Goal: Task Accomplishment & Management: Manage account settings

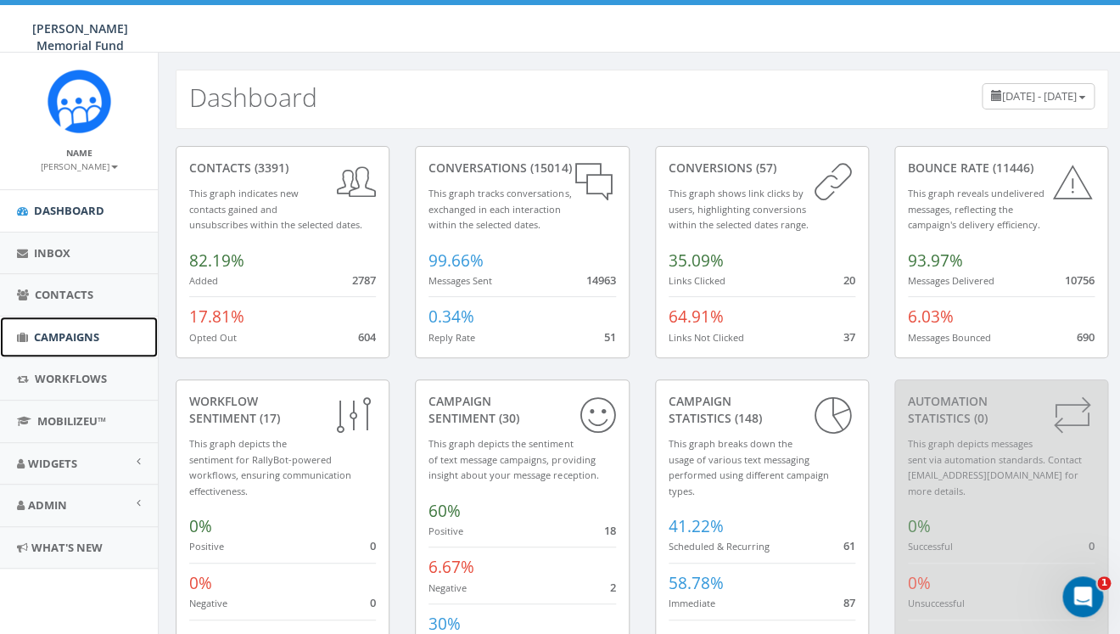
click at [77, 332] on span "Campaigns" at bounding box center [66, 336] width 65 height 15
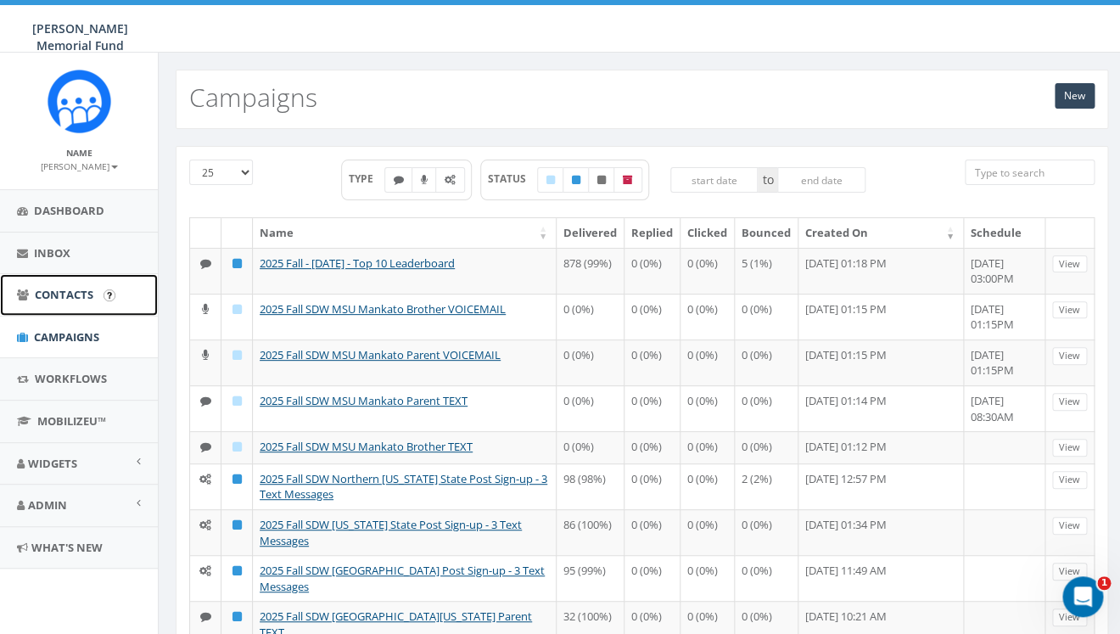
click at [72, 289] on span "Contacts" at bounding box center [64, 294] width 59 height 15
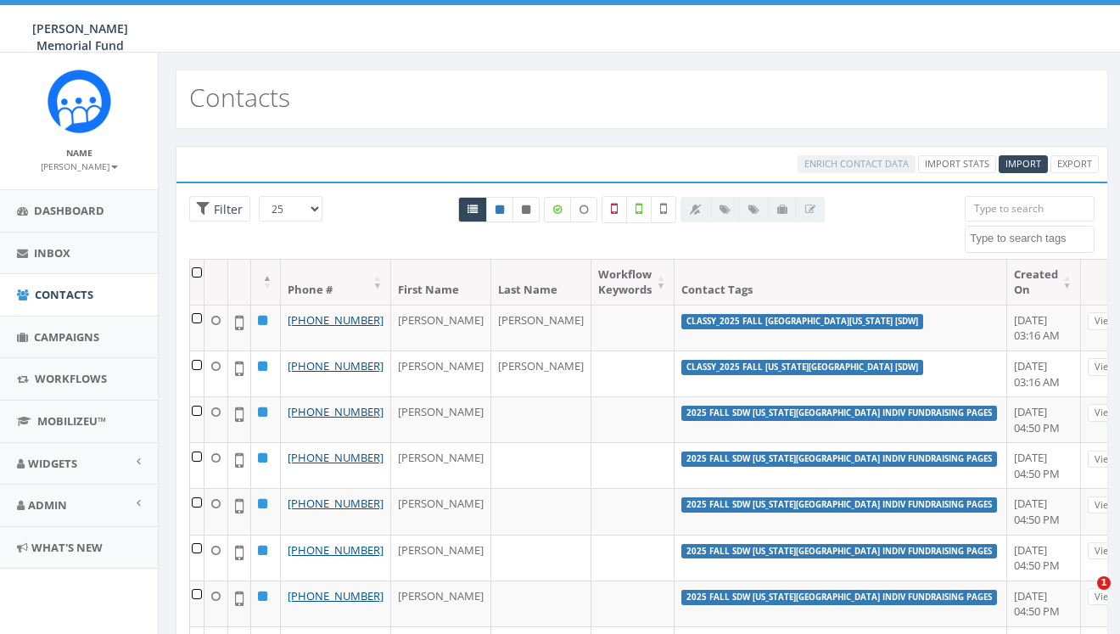
select select
click at [998, 238] on textarea "Search" at bounding box center [1032, 238] width 124 height 15
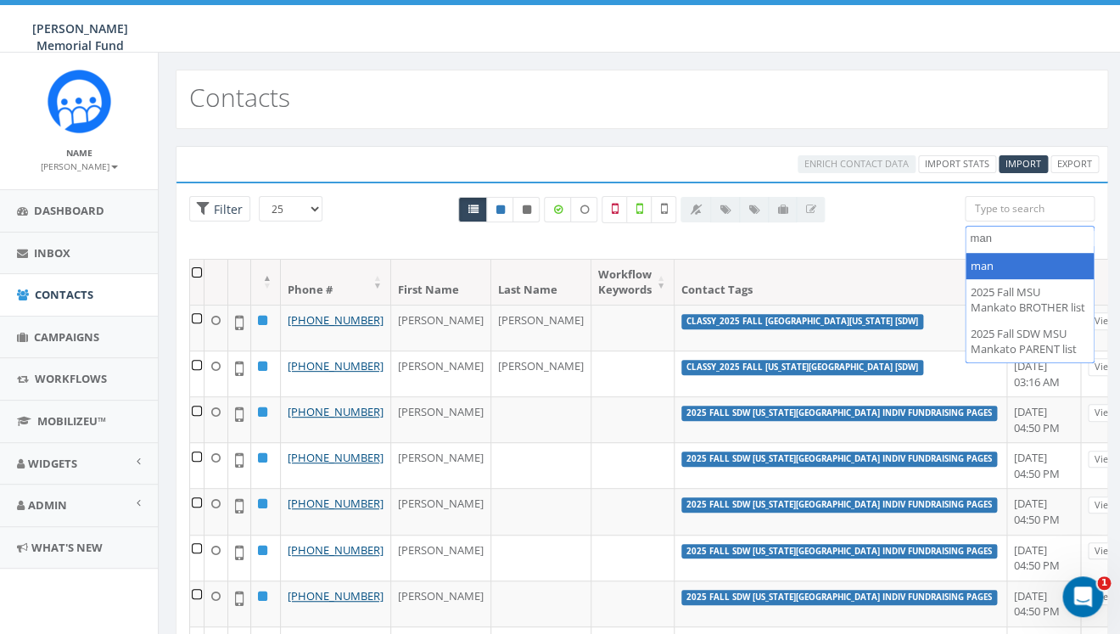
type textarea "man"
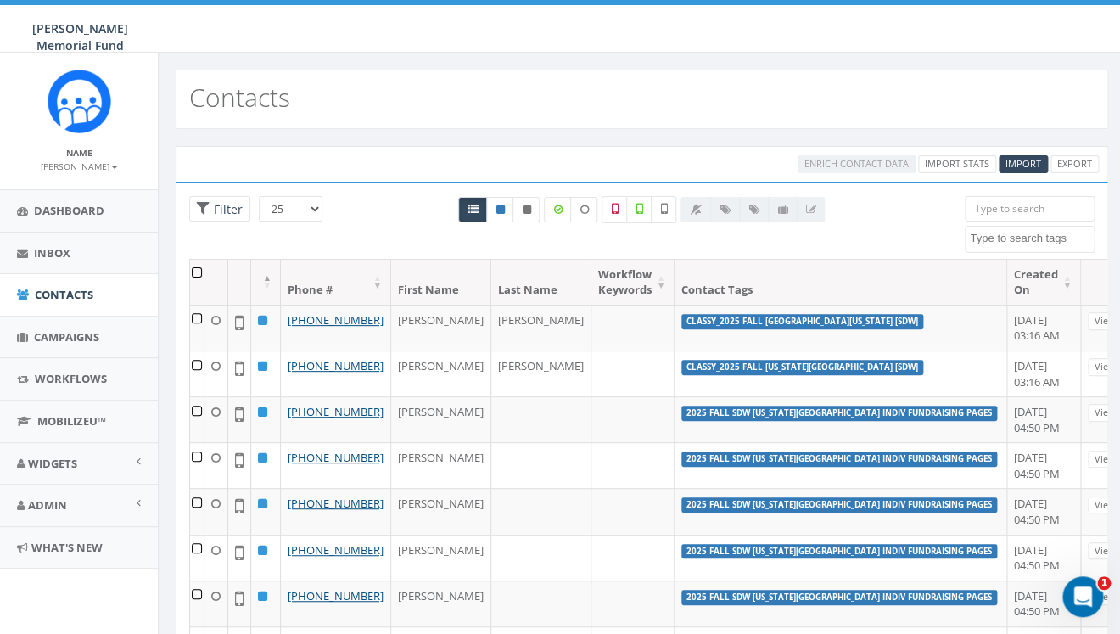
drag, startPoint x: 1000, startPoint y: 215, endPoint x: 999, endPoint y: 298, distance: 83.2
click at [999, 222] on input "search" at bounding box center [1030, 208] width 130 height 25
click at [85, 331] on span "Campaigns" at bounding box center [66, 336] width 65 height 15
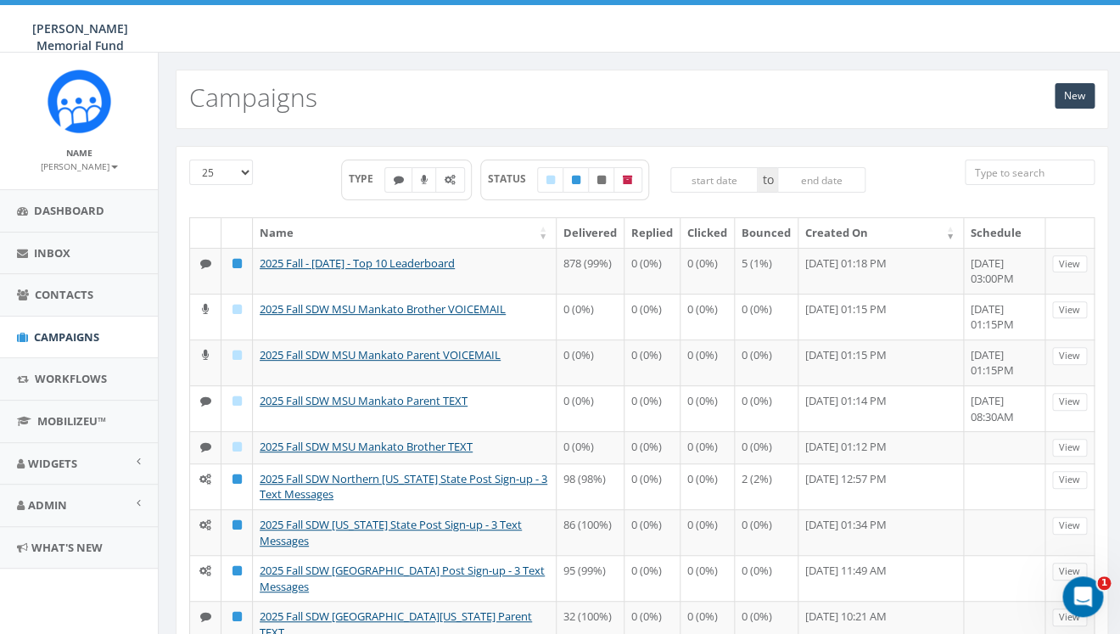
drag, startPoint x: 0, startPoint y: 0, endPoint x: 1026, endPoint y: 171, distance: 1040.3
click at [1026, 171] on input "search" at bounding box center [1030, 172] width 130 height 25
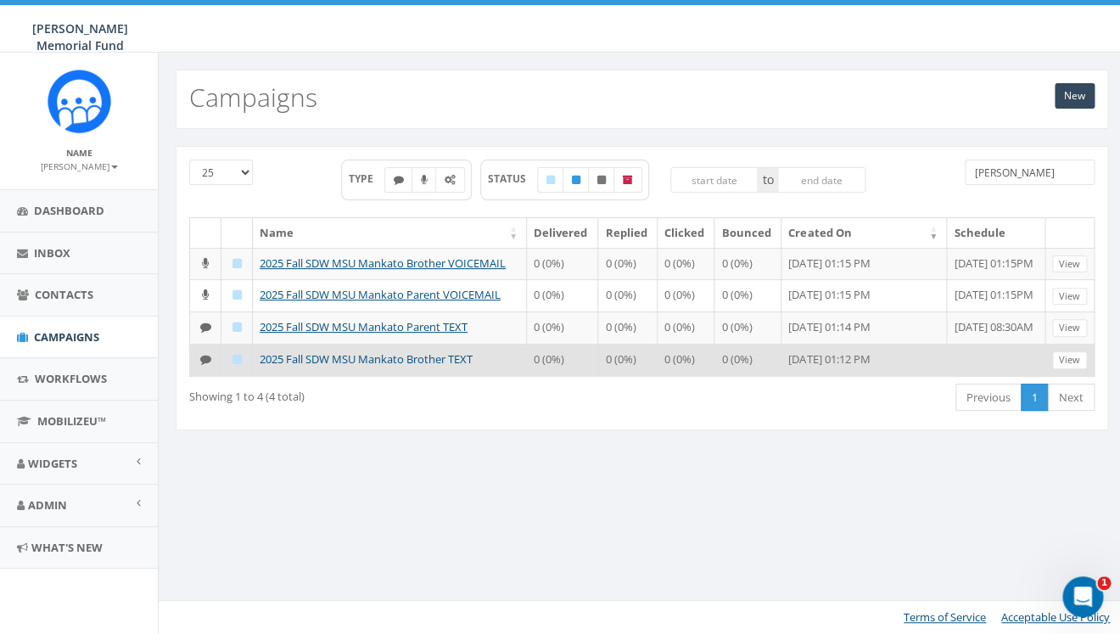
type input "manka"
click at [418, 356] on link "2025 Fall SDW MSU Mankato Brother TEXT" at bounding box center [366, 358] width 213 height 15
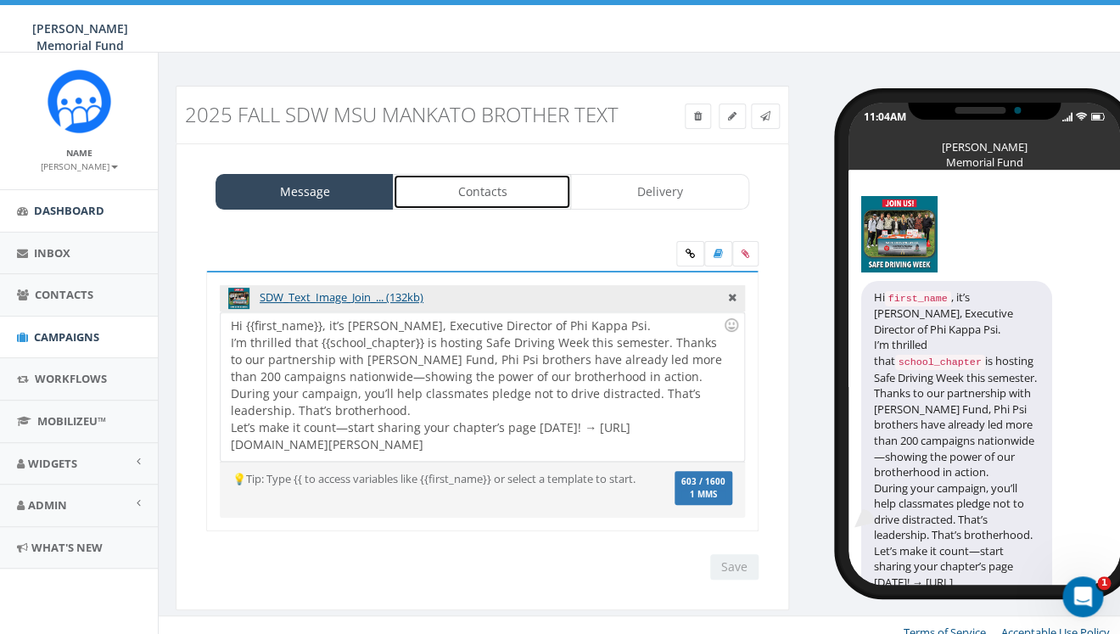
click at [491, 193] on link "Contacts" at bounding box center [482, 192] width 178 height 36
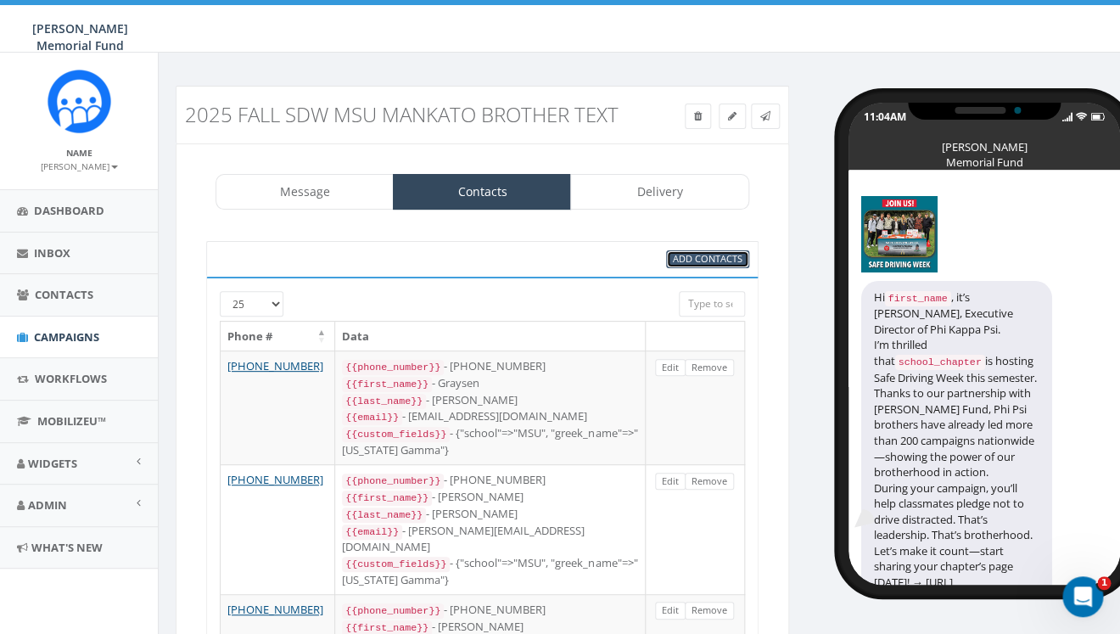
click at [699, 261] on span "Add Contacts" at bounding box center [708, 258] width 70 height 13
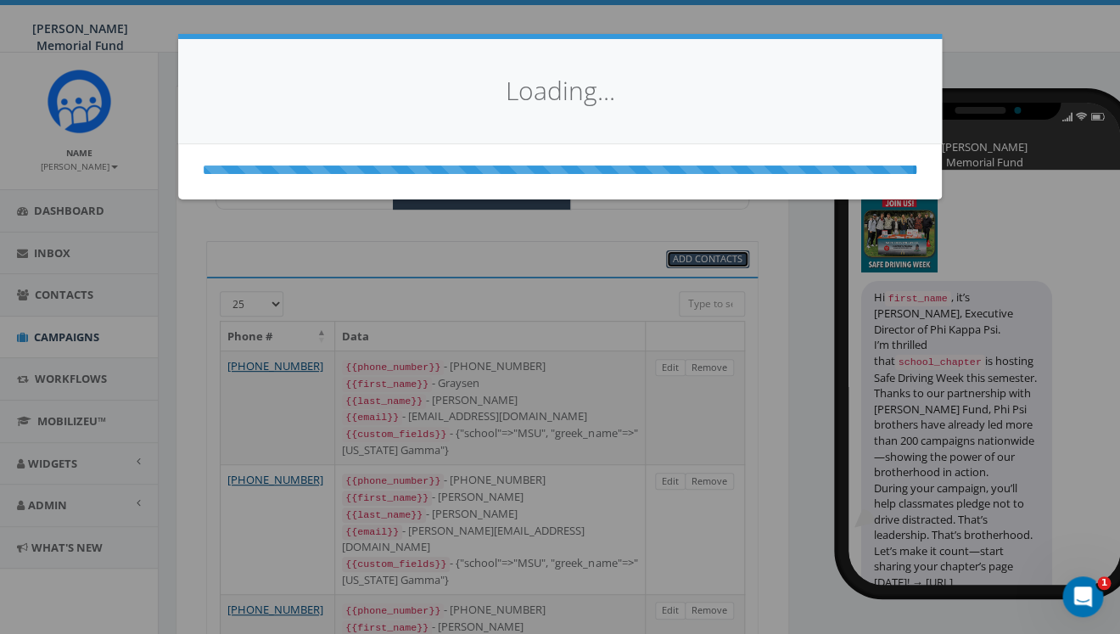
select select
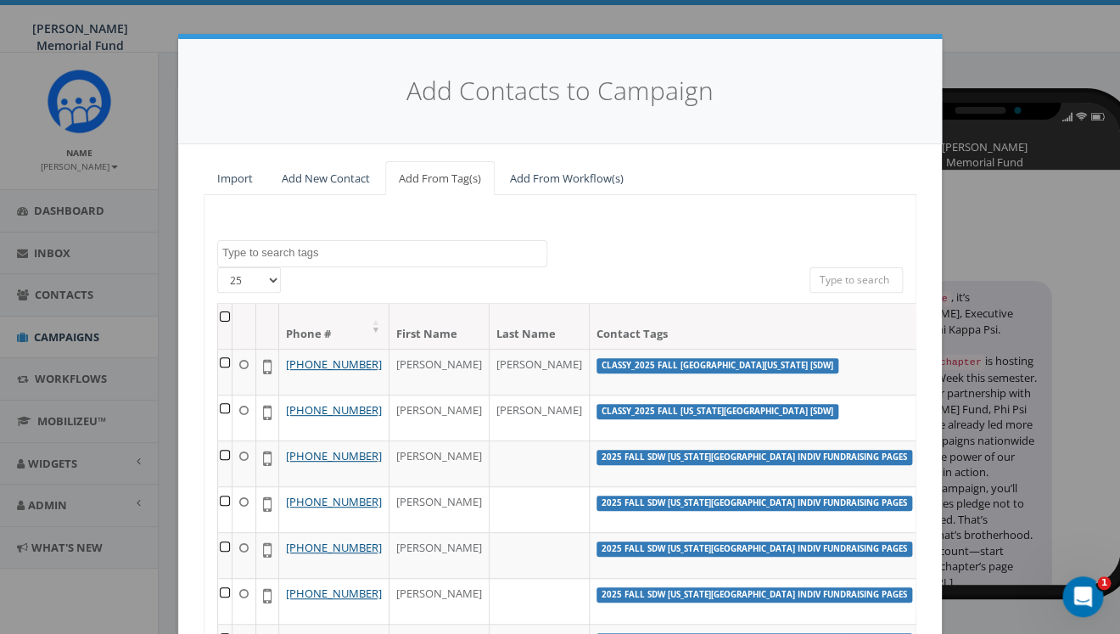
click at [877, 289] on input "search" at bounding box center [856, 279] width 93 height 25
type input "man"
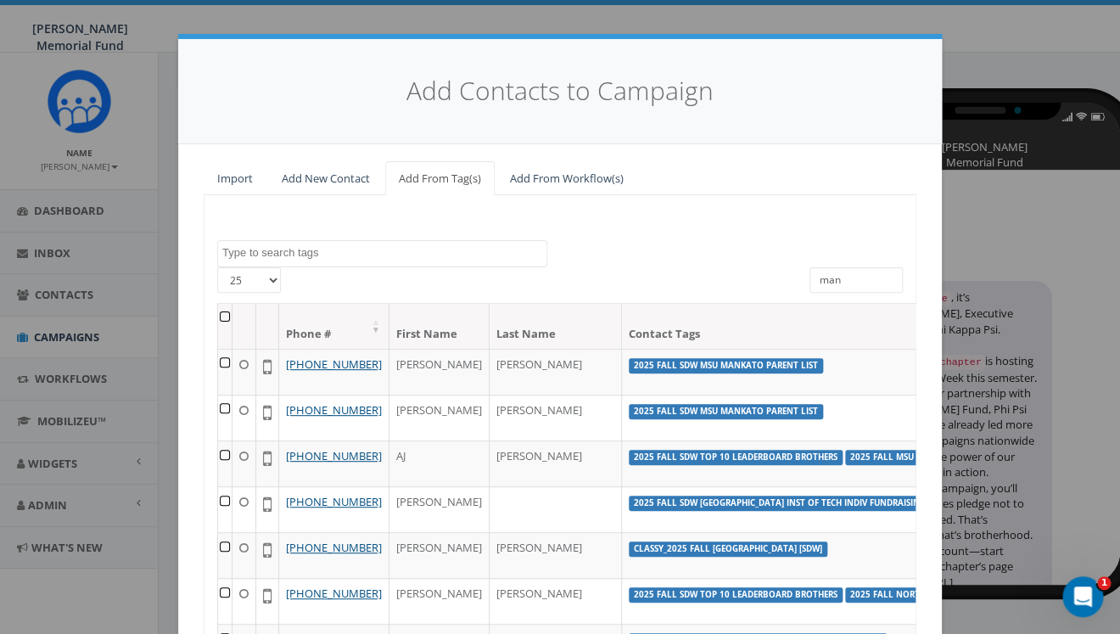
drag, startPoint x: 859, startPoint y: 280, endPoint x: 764, endPoint y: 272, distance: 95.4
click at [810, 280] on input "man" at bounding box center [856, 279] width 93 height 25
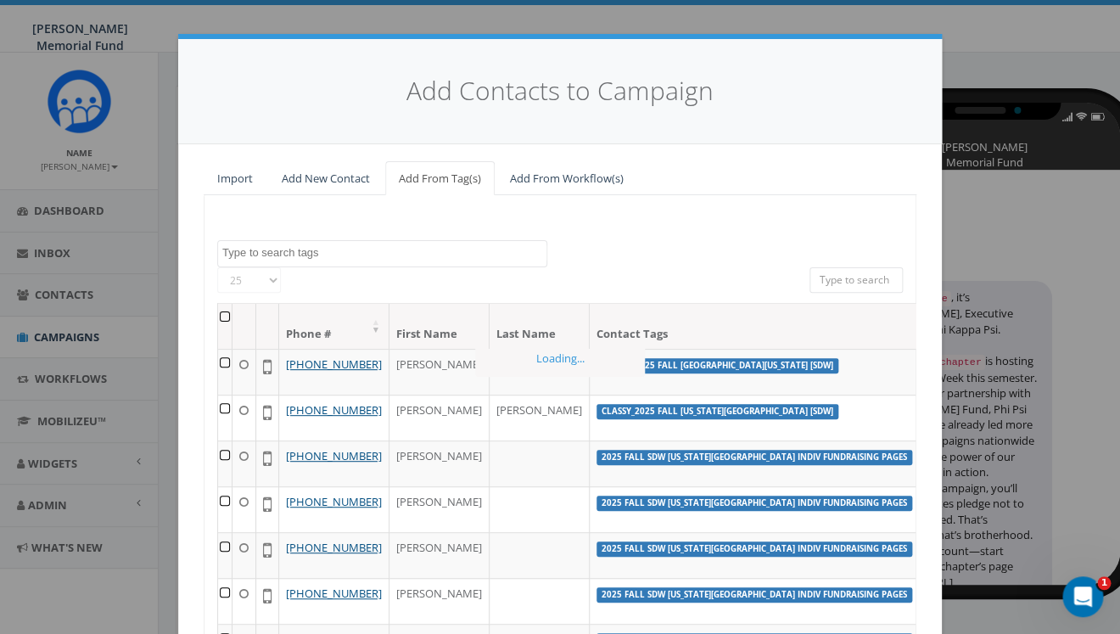
click at [415, 250] on textarea "Search" at bounding box center [384, 252] width 324 height 15
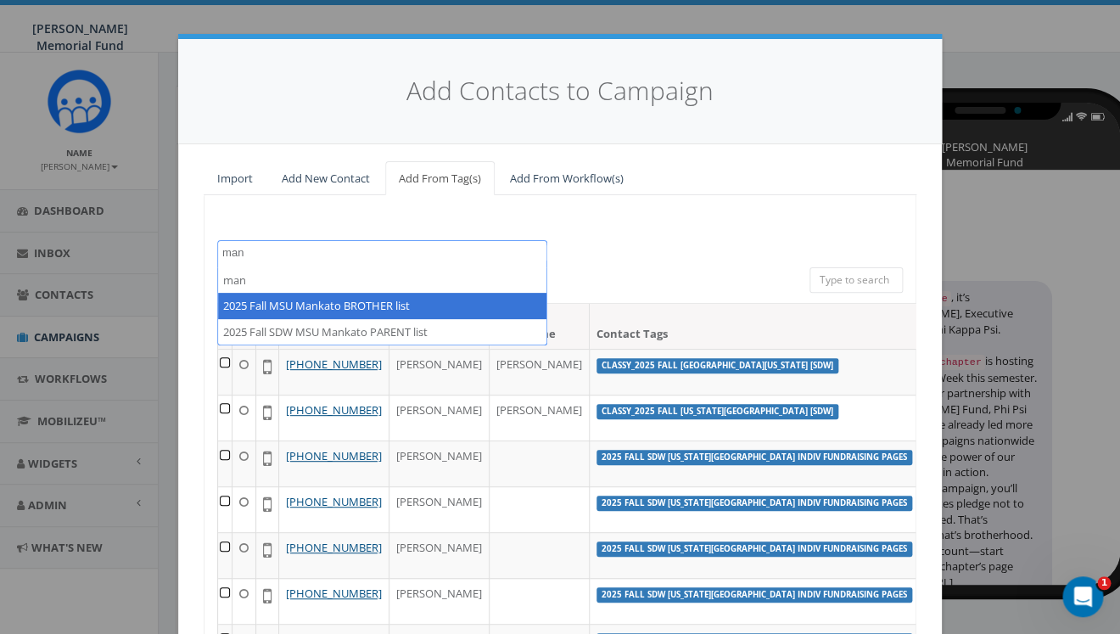
type textarea "man"
select select "2025 Fall MSU Mankato BROTHER list"
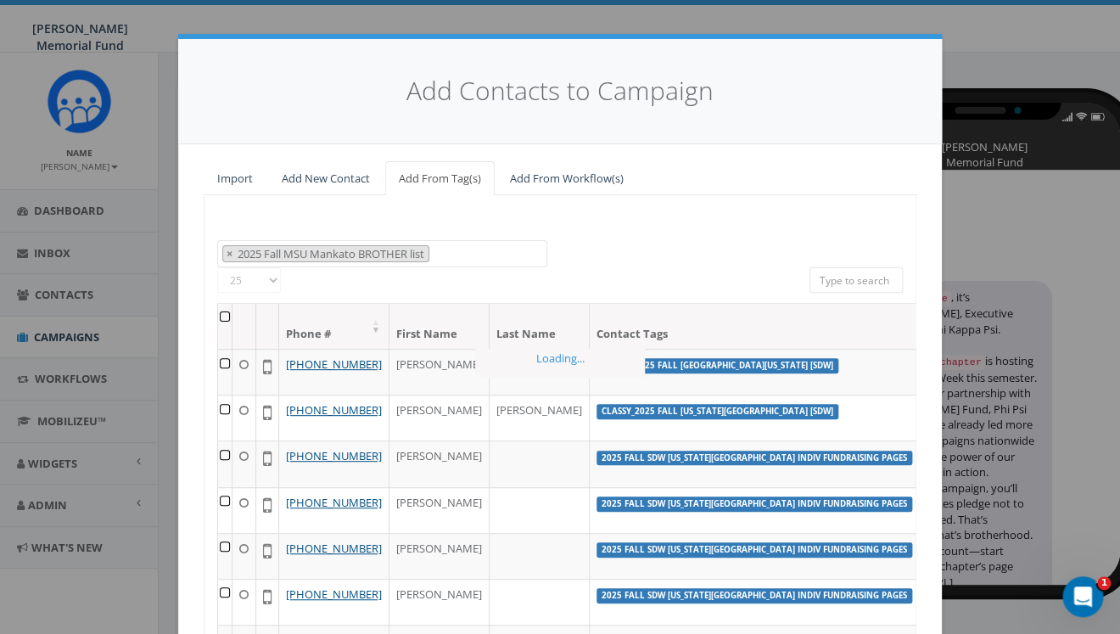
scroll to position [642, 0]
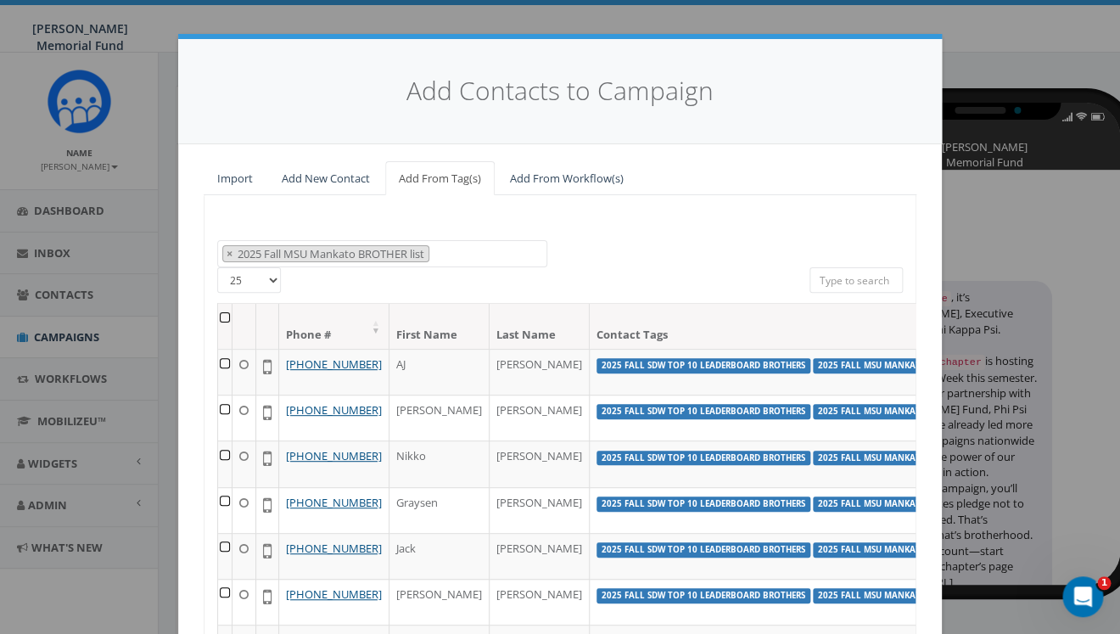
click at [222, 318] on th at bounding box center [225, 326] width 14 height 45
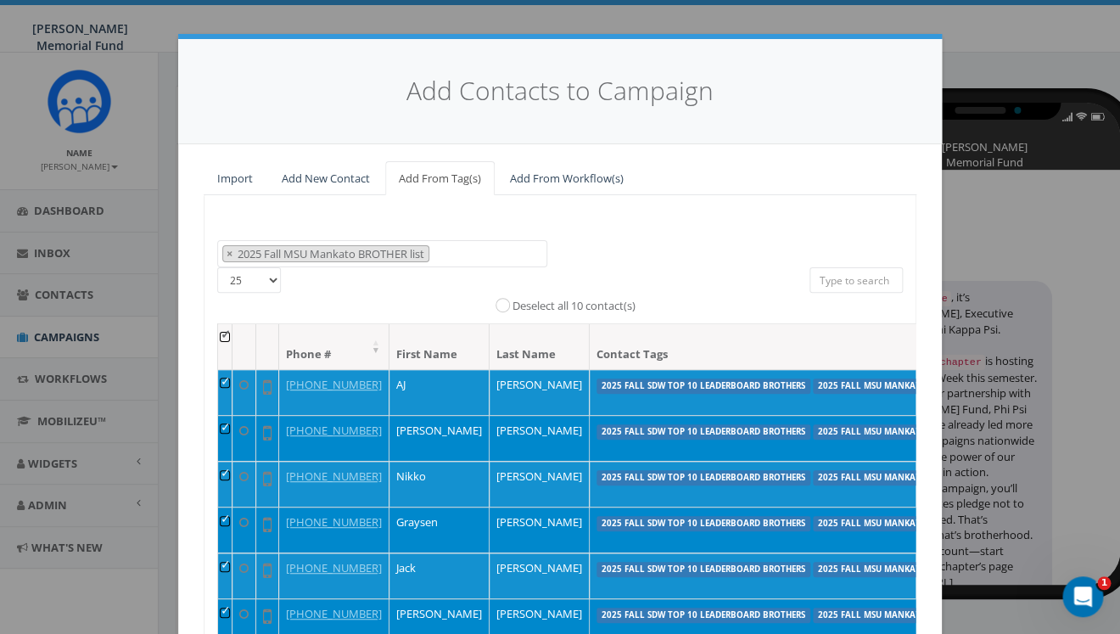
scroll to position [210, 0]
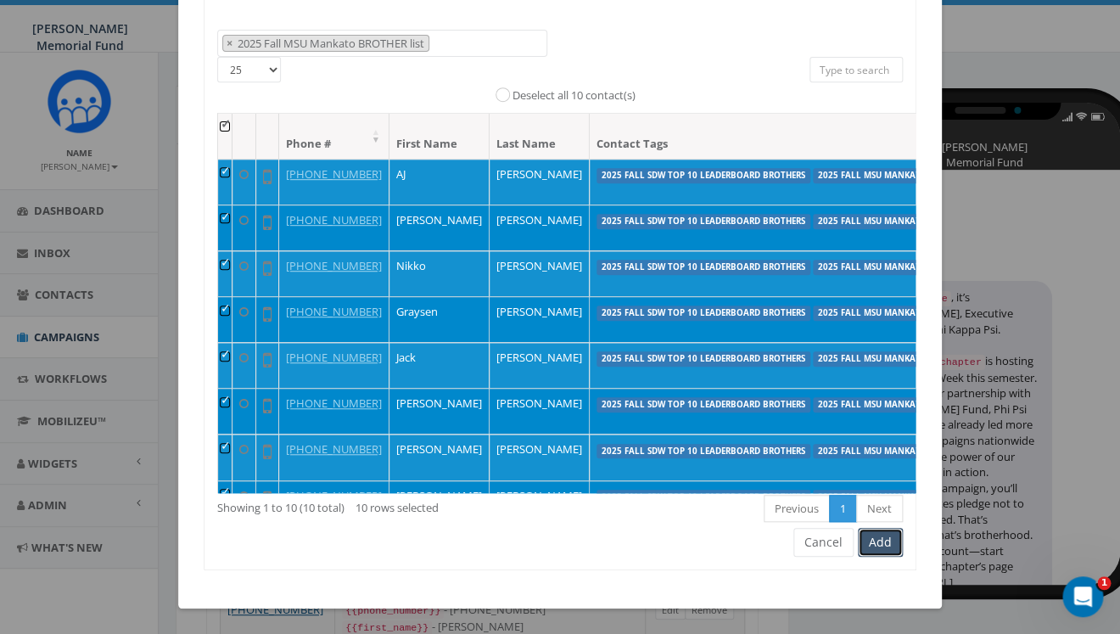
click at [883, 539] on button "Add" at bounding box center [880, 542] width 45 height 29
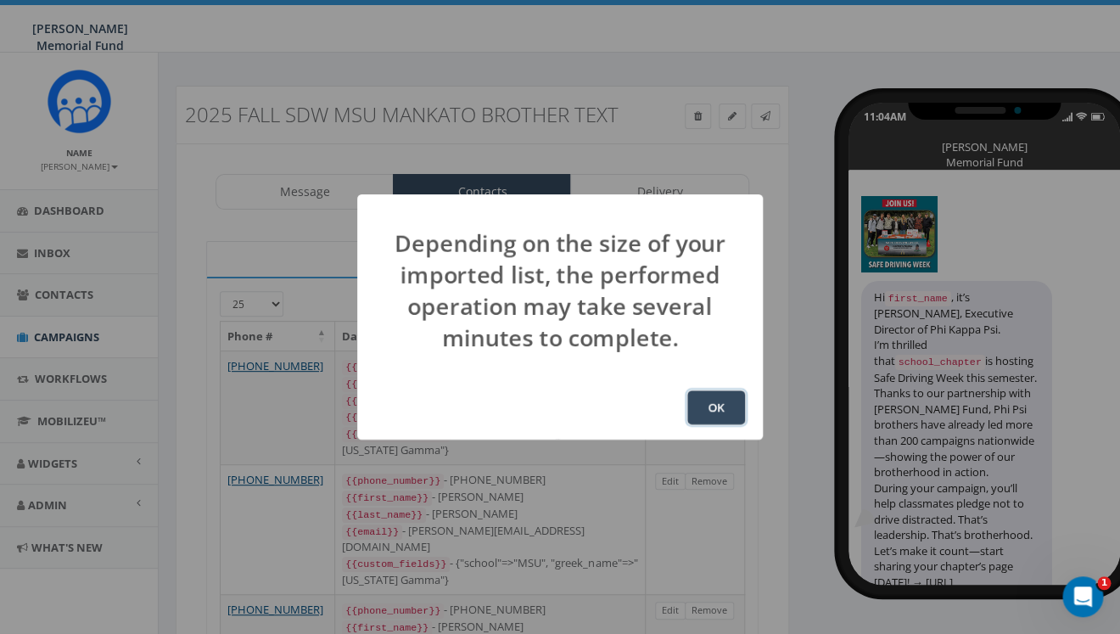
click at [719, 408] on button "OK" at bounding box center [716, 407] width 58 height 34
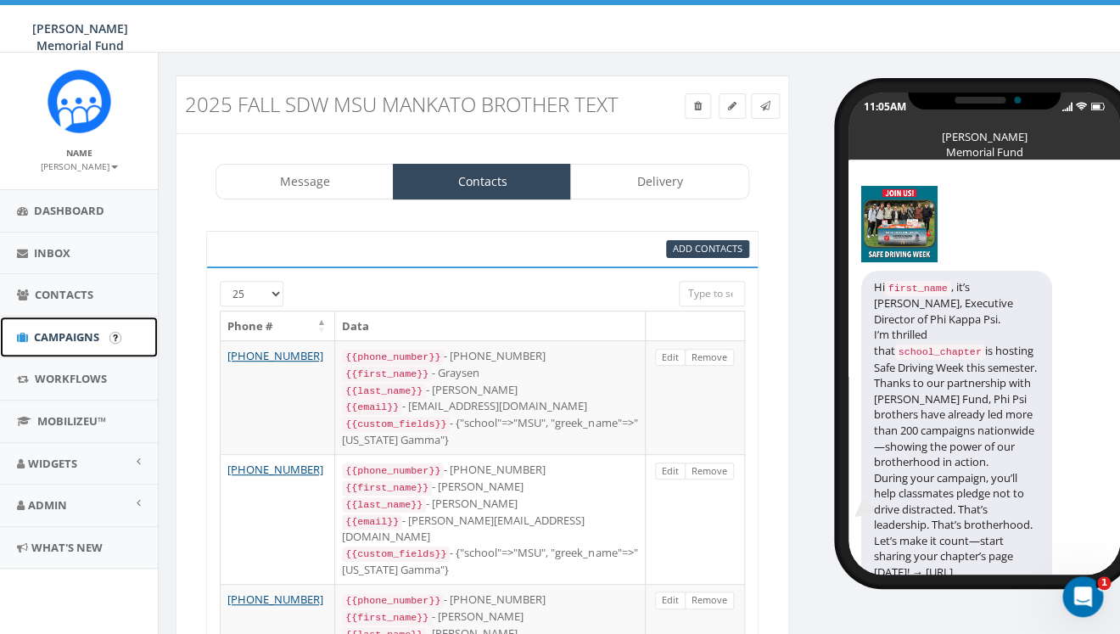
click at [78, 339] on span "Campaigns" at bounding box center [66, 336] width 65 height 15
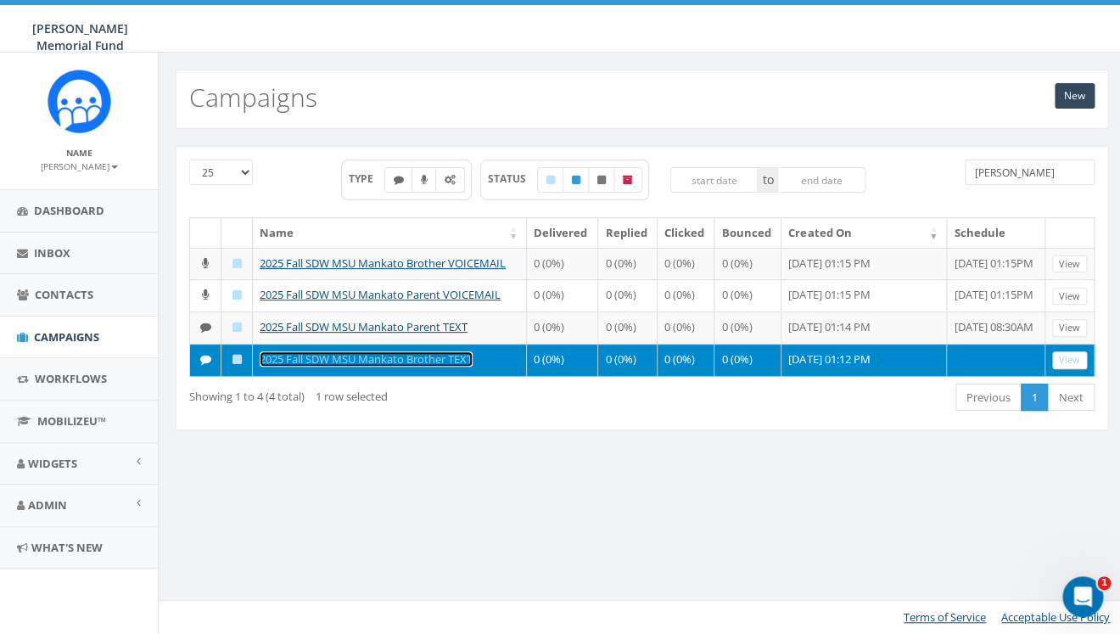
click at [395, 360] on link "2025 Fall SDW MSU Mankato Brother TEXT" at bounding box center [366, 358] width 213 height 15
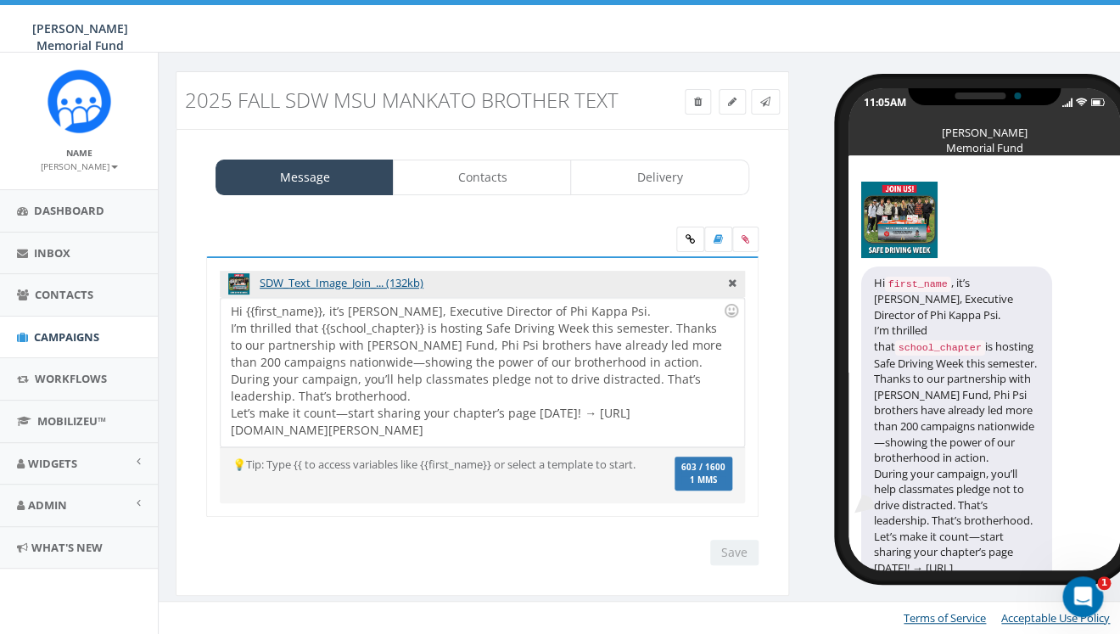
scroll to position [10, 0]
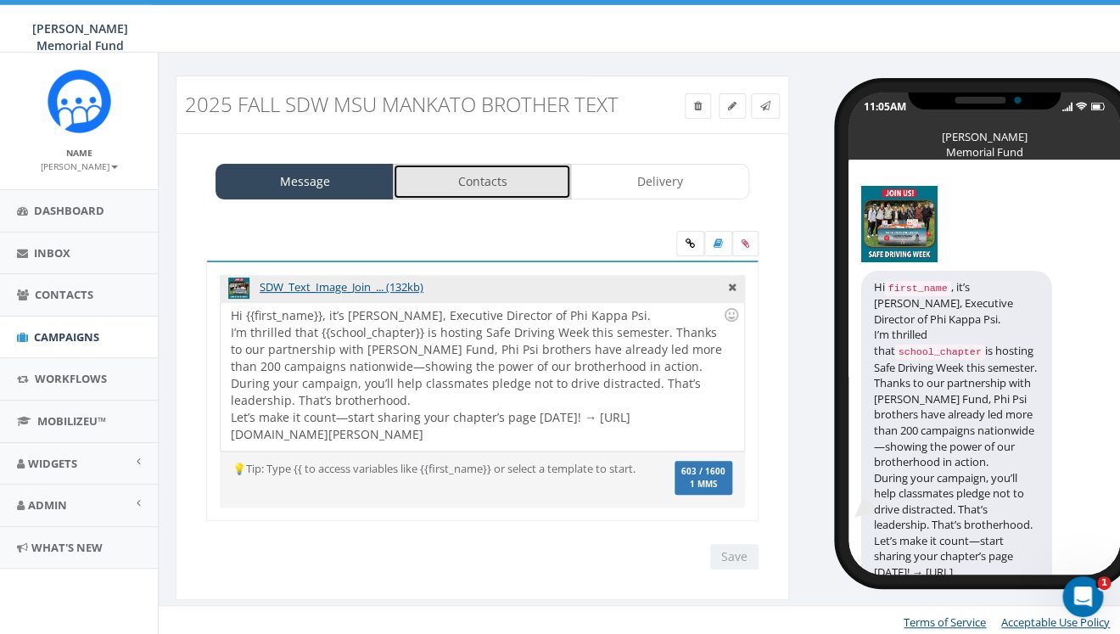
click at [466, 180] on link "Contacts" at bounding box center [482, 182] width 178 height 36
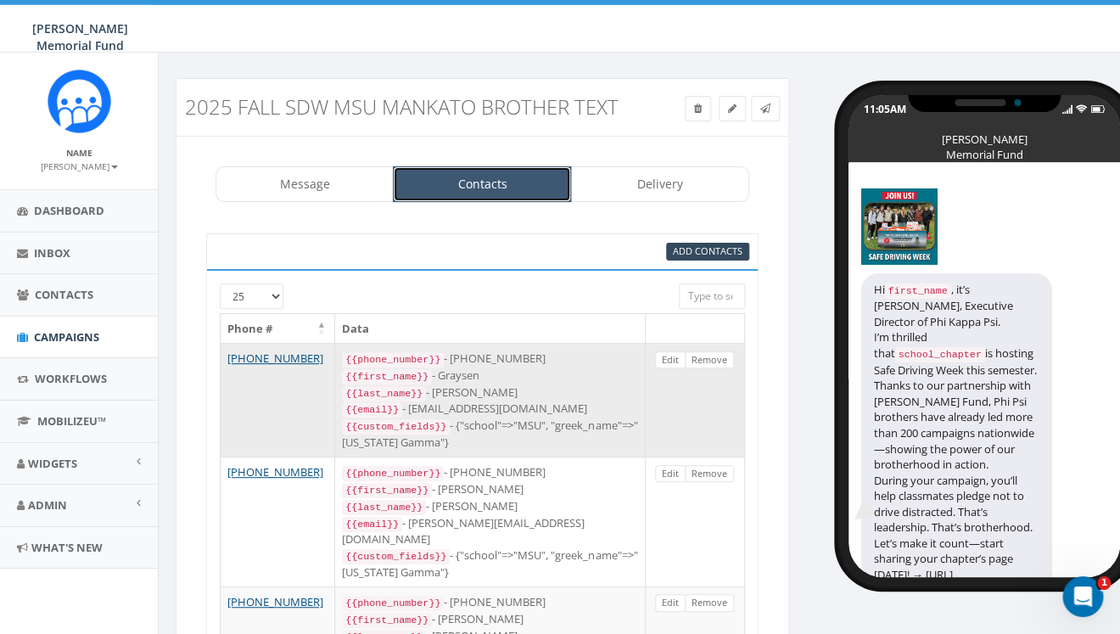
scroll to position [0, 0]
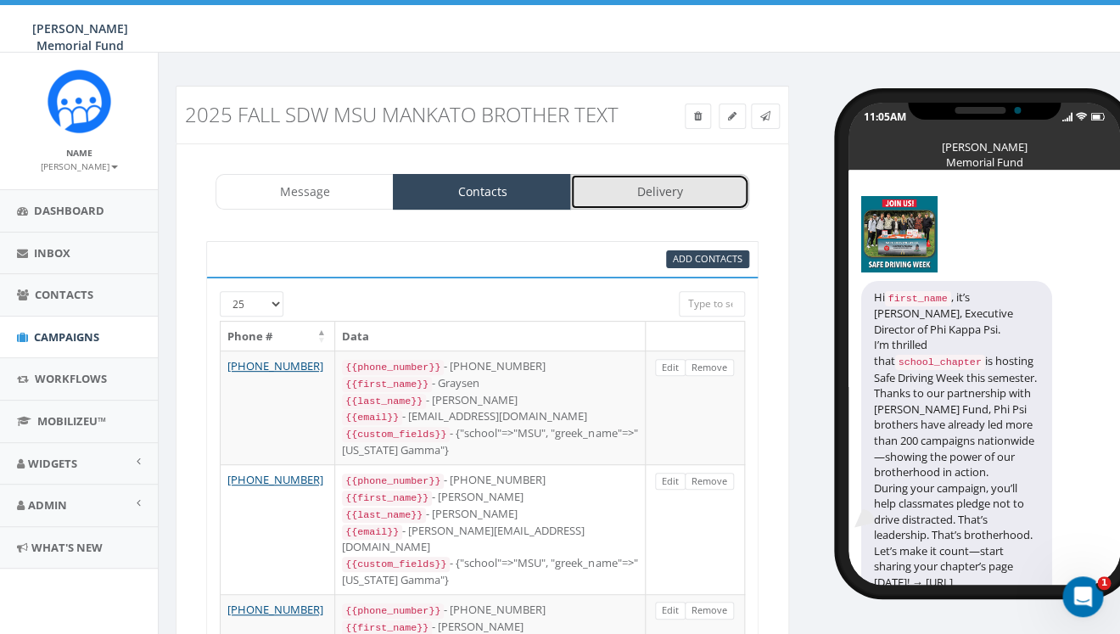
click at [638, 194] on link "Delivery" at bounding box center [659, 192] width 178 height 36
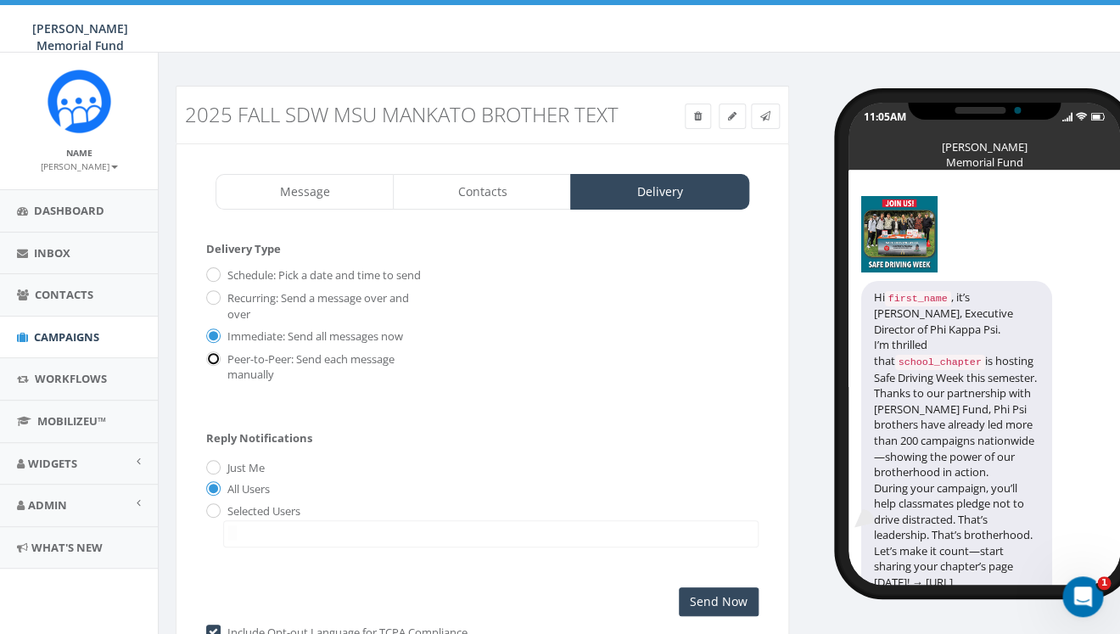
click at [212, 366] on input "Peer-to-Peer: Send each message manually" at bounding box center [211, 360] width 11 height 11
radio input "true"
click at [211, 342] on input "Immediate: Send all messages now" at bounding box center [211, 336] width 11 height 11
radio input "true"
click at [223, 520] on label "Selected Users" at bounding box center [261, 511] width 77 height 17
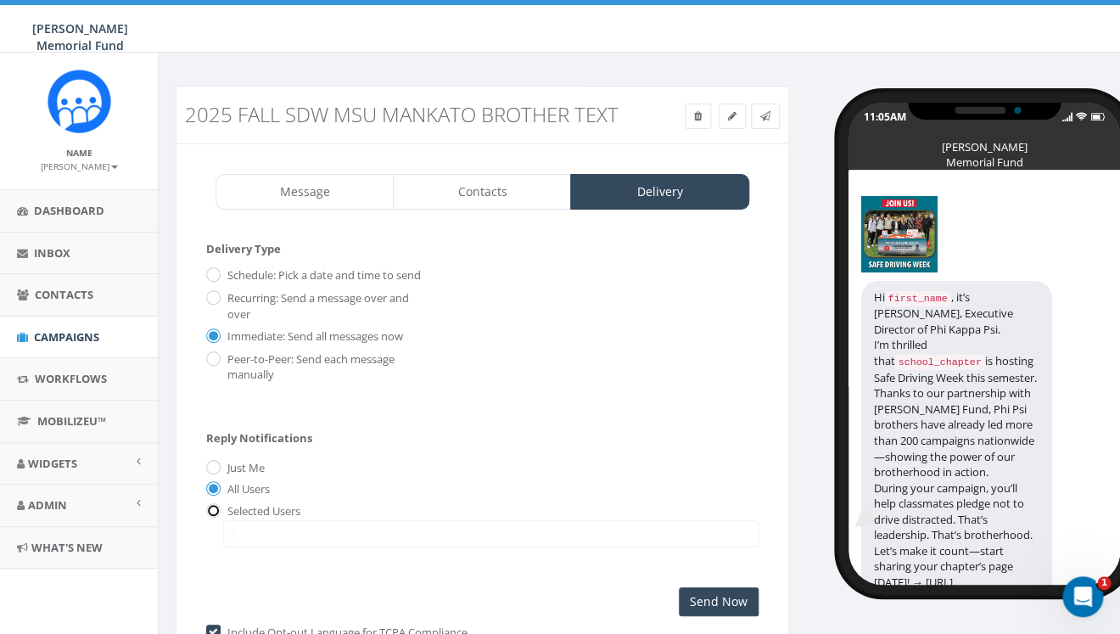
click at [210, 517] on input "radio" at bounding box center [211, 511] width 11 height 11
radio input "true"
click at [239, 545] on span at bounding box center [491, 533] width 536 height 27
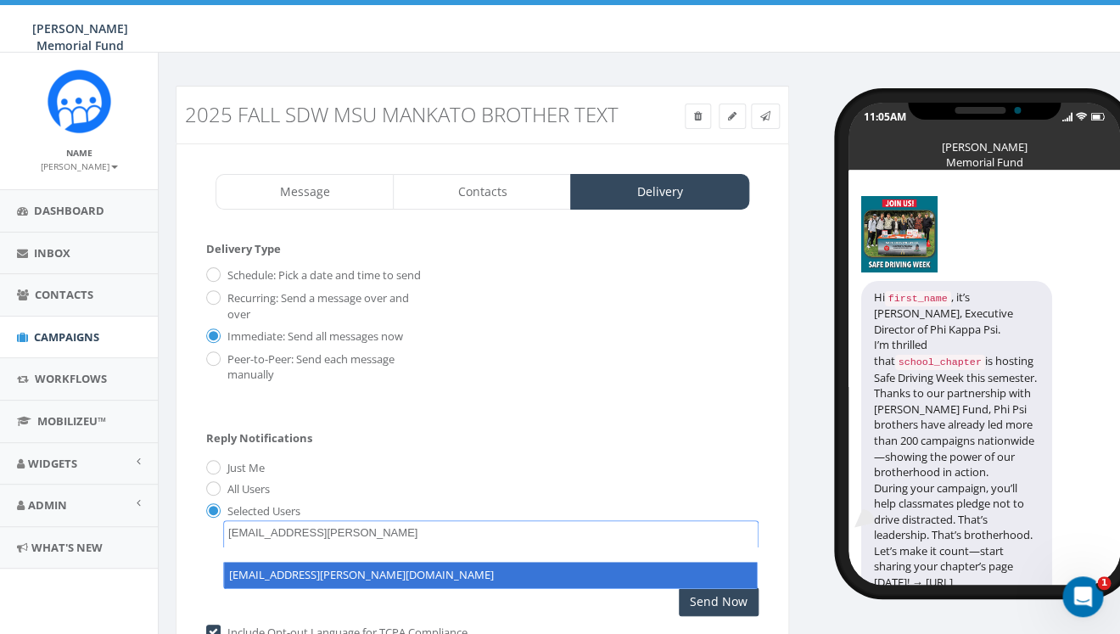
type textarea "hunter.piland@hunterwatson.org"
select select "hunter.piland@hunterwatson.org"
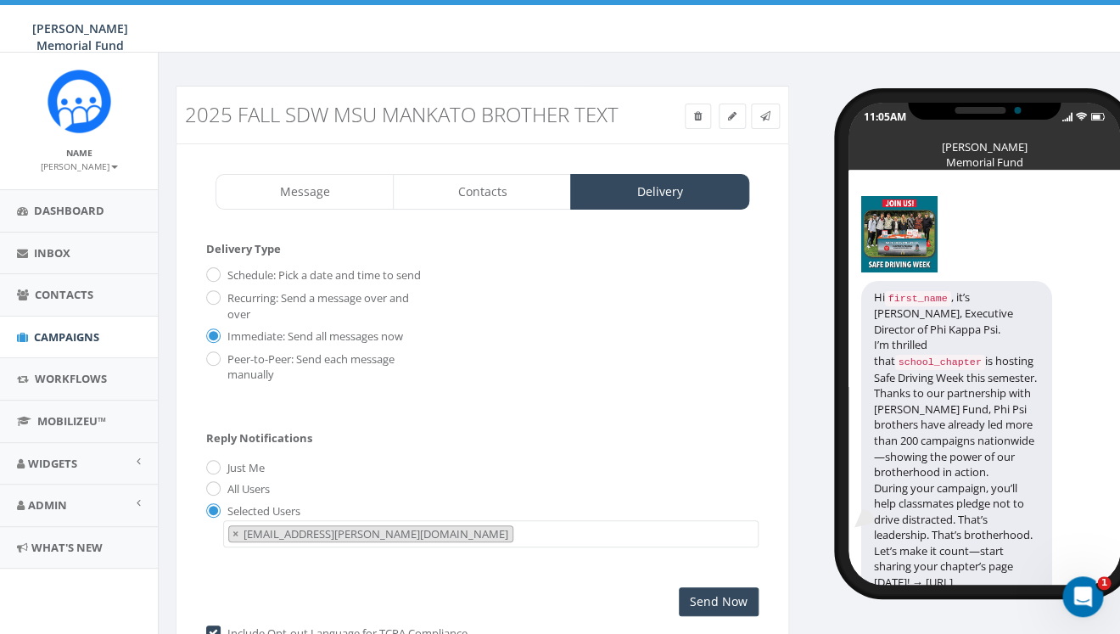
scroll to position [20, 0]
click at [715, 614] on input "Send Now" at bounding box center [719, 601] width 80 height 29
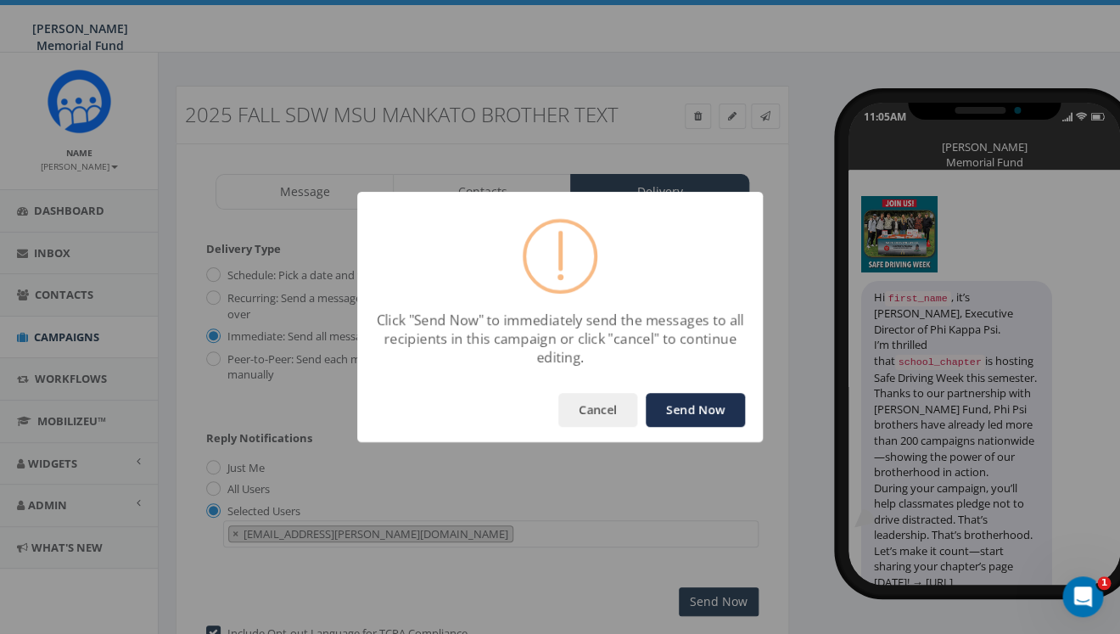
click at [721, 407] on button "Send Now" at bounding box center [695, 410] width 99 height 34
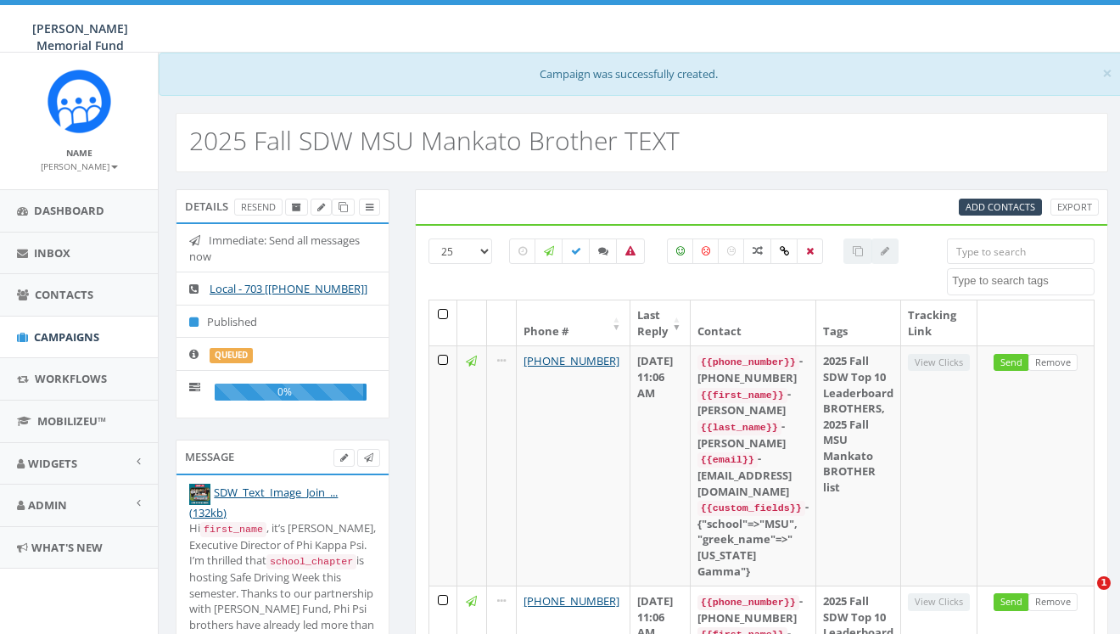
select select
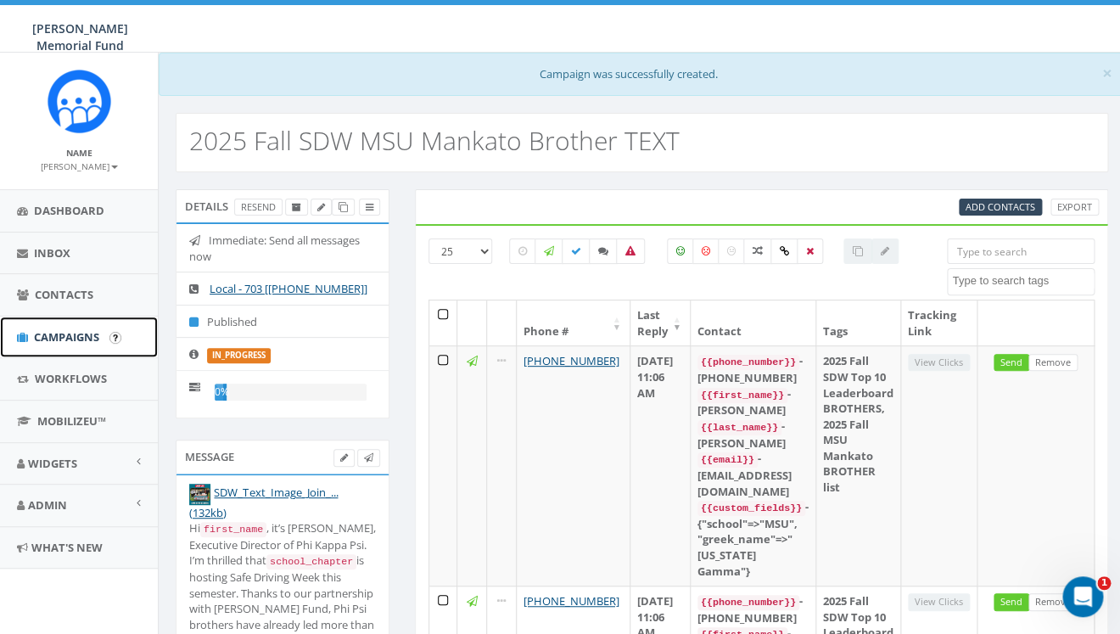
click at [51, 328] on link "Campaigns" at bounding box center [79, 338] width 158 height 42
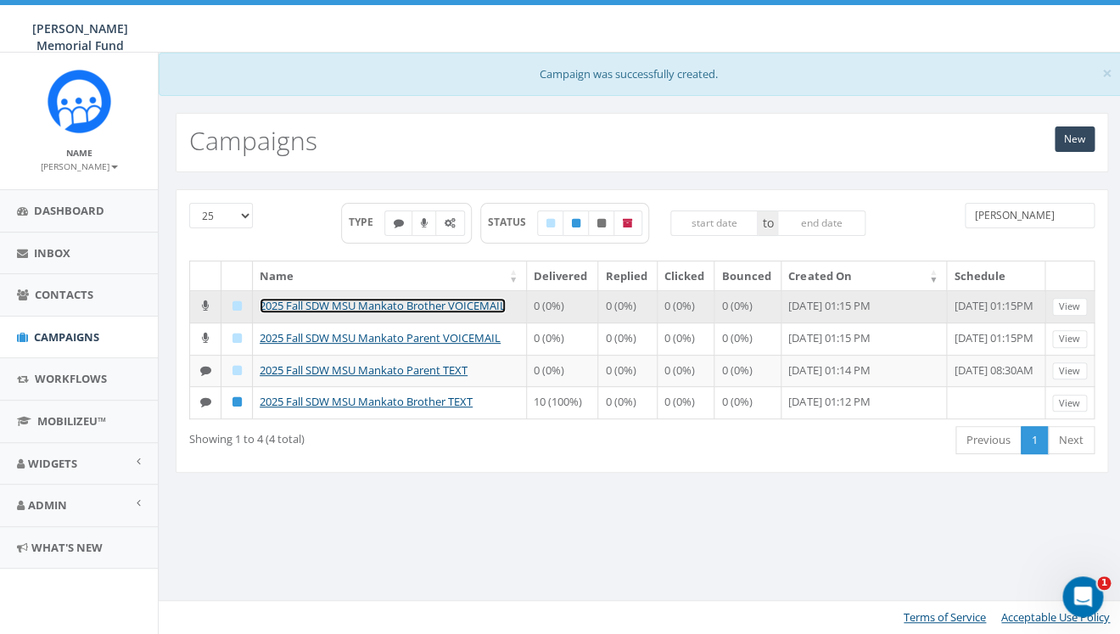
click at [405, 306] on link "2025 Fall SDW MSU Mankato Brother VOICEMAIL" at bounding box center [383, 305] width 246 height 15
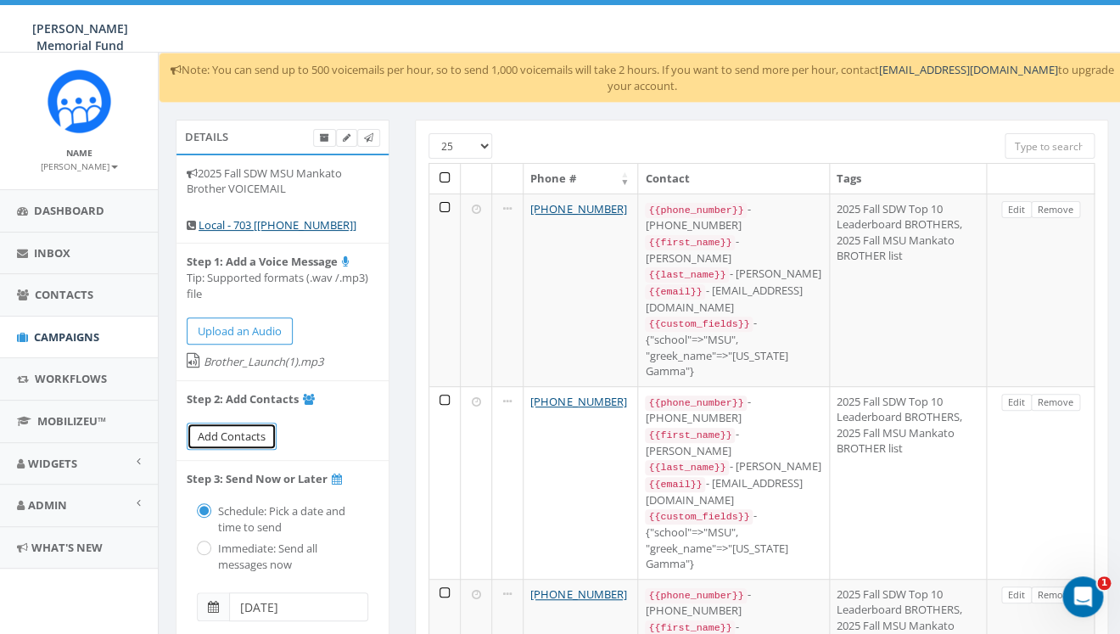
click at [235, 435] on span "Add Contacts" at bounding box center [232, 436] width 68 height 15
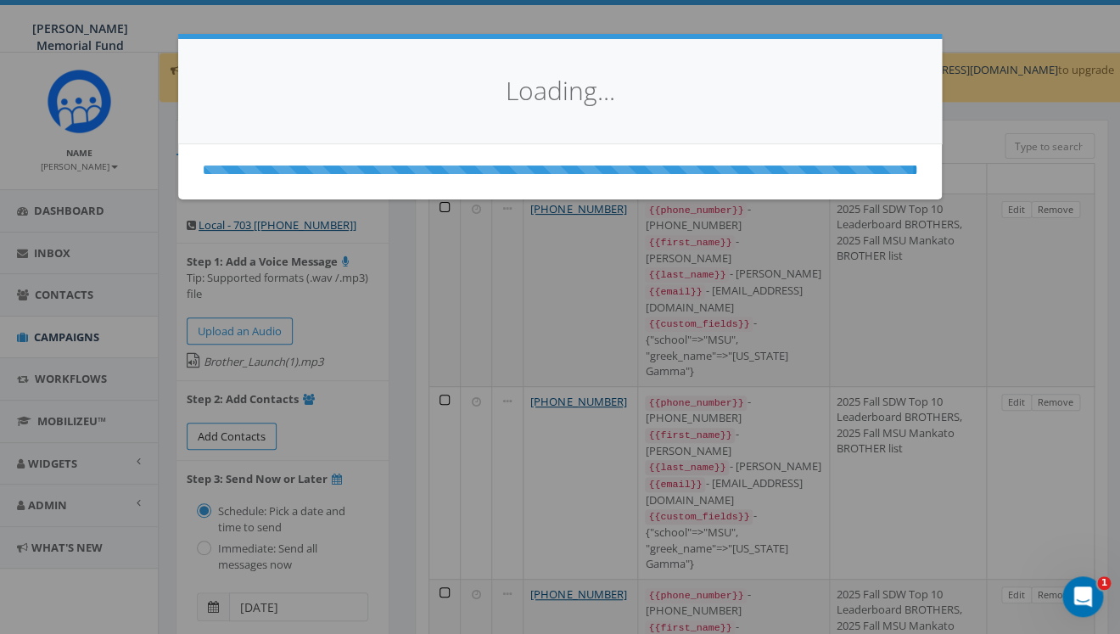
select select
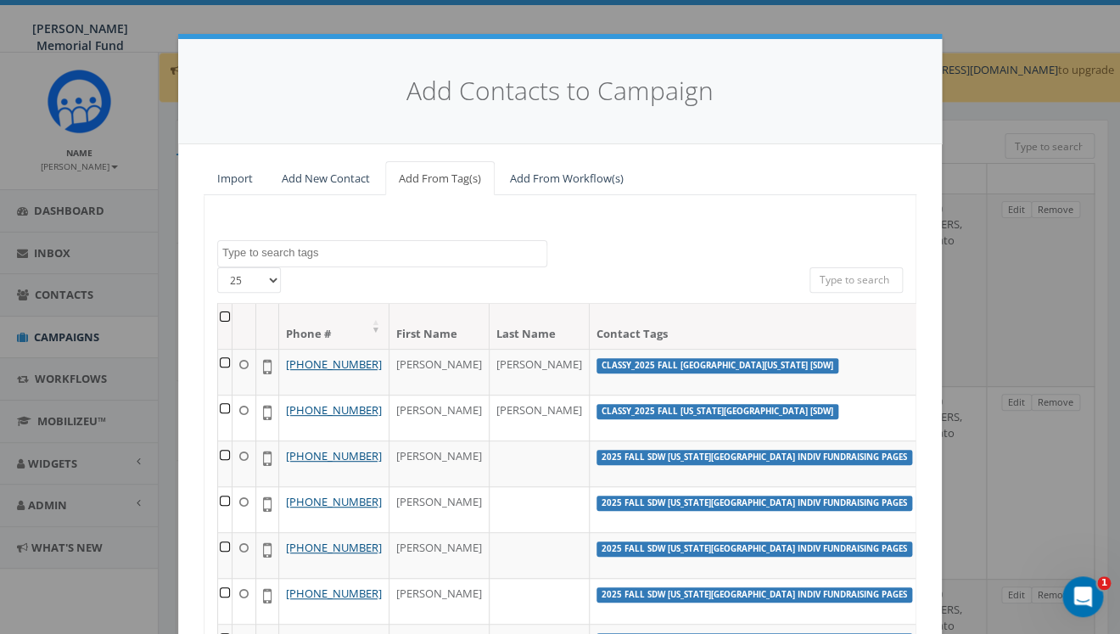
click at [353, 249] on textarea "Search" at bounding box center [384, 252] width 324 height 15
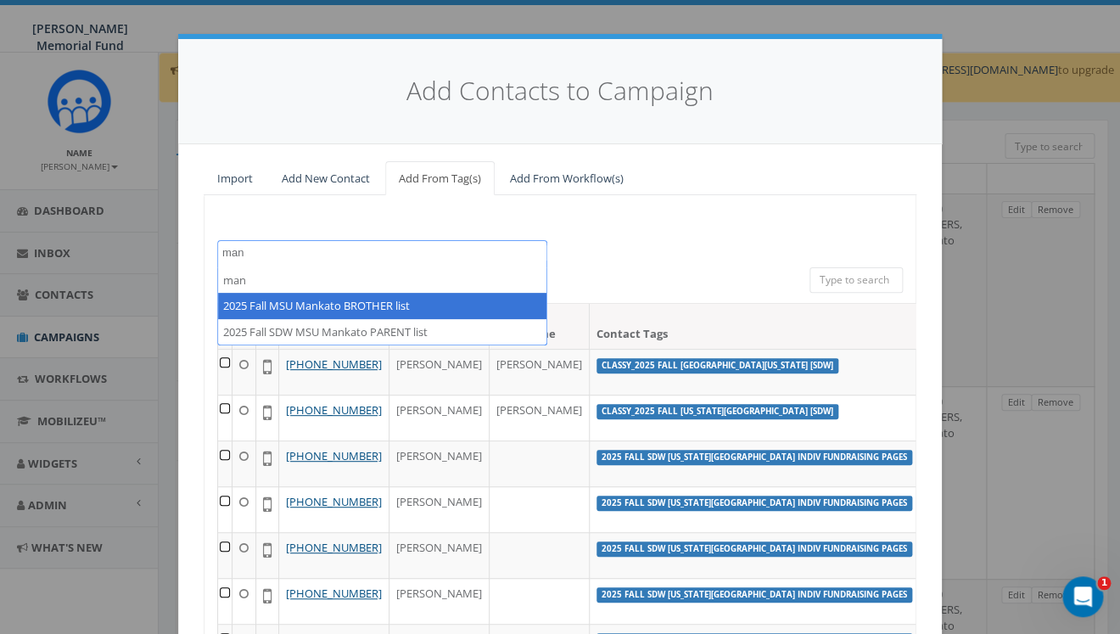
type textarea "man"
select select "2025 Fall MSU Mankato BROTHER list"
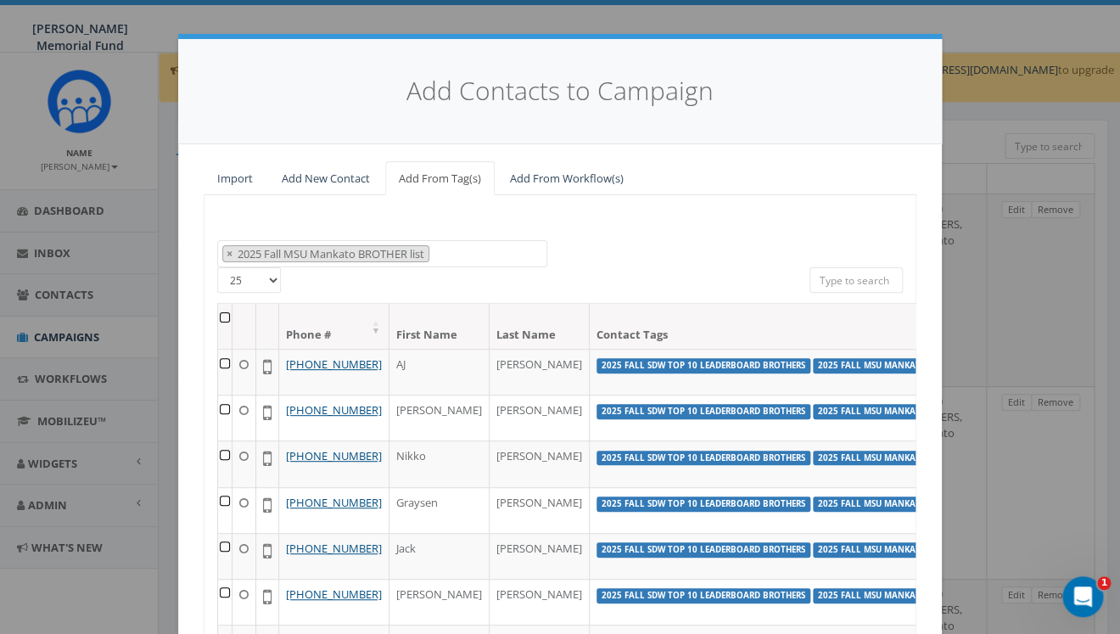
click at [221, 320] on th at bounding box center [225, 326] width 14 height 45
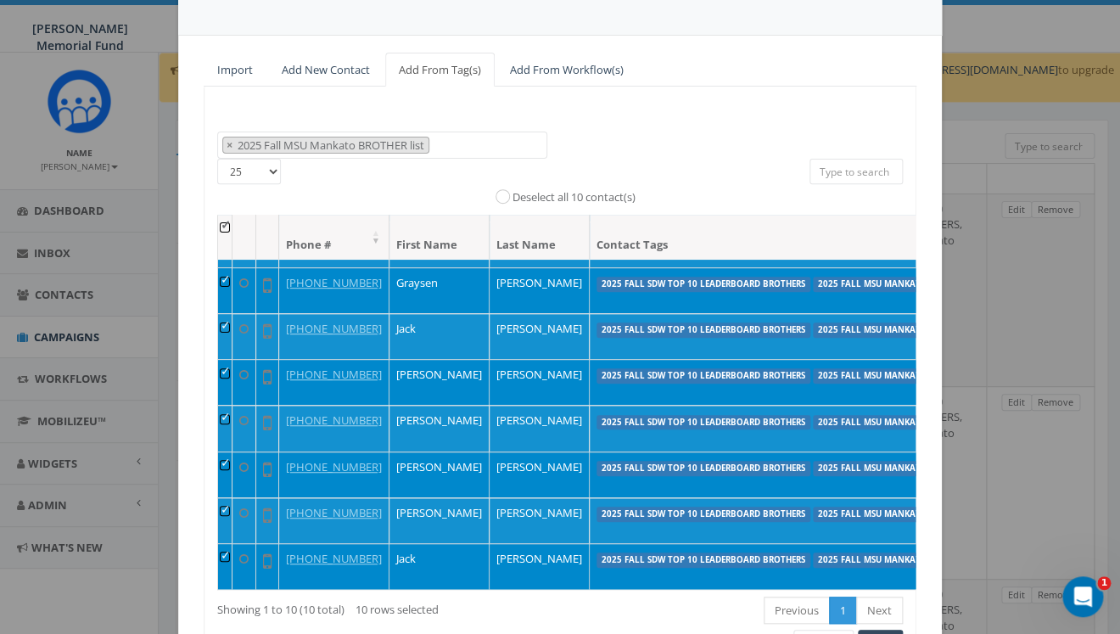
scroll to position [210, 0]
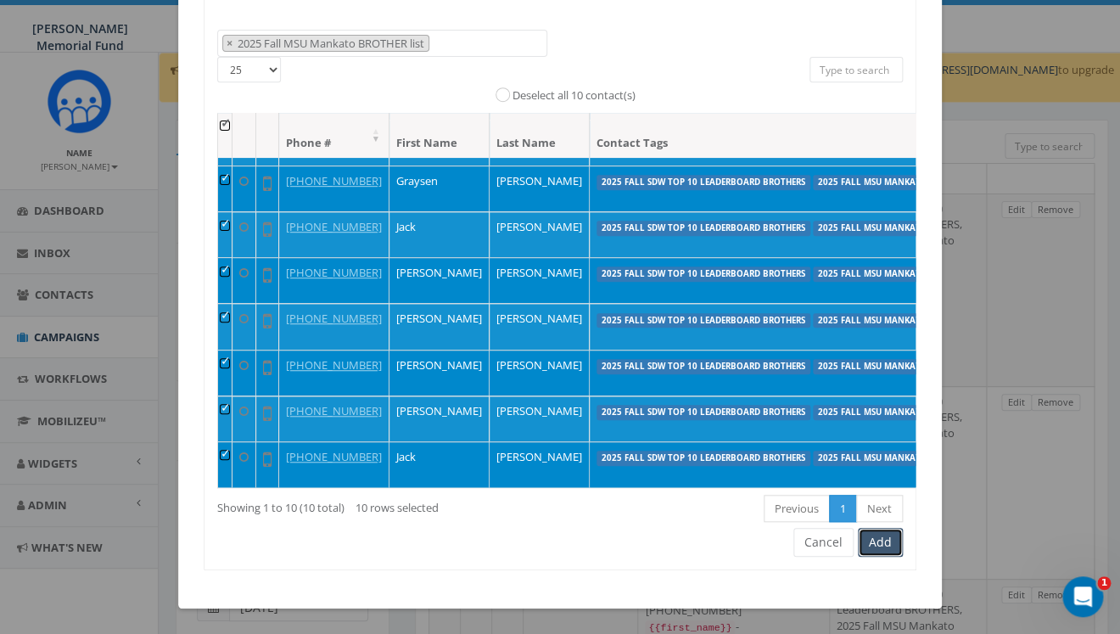
click at [874, 541] on button "Add" at bounding box center [880, 542] width 45 height 29
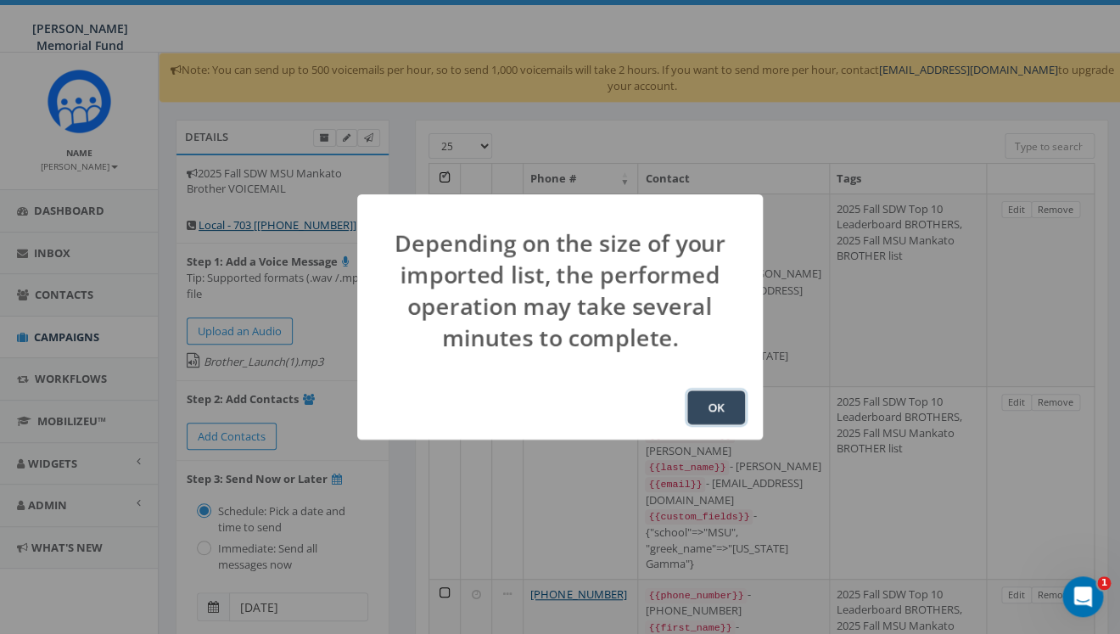
click at [721, 407] on button "OK" at bounding box center [716, 407] width 58 height 34
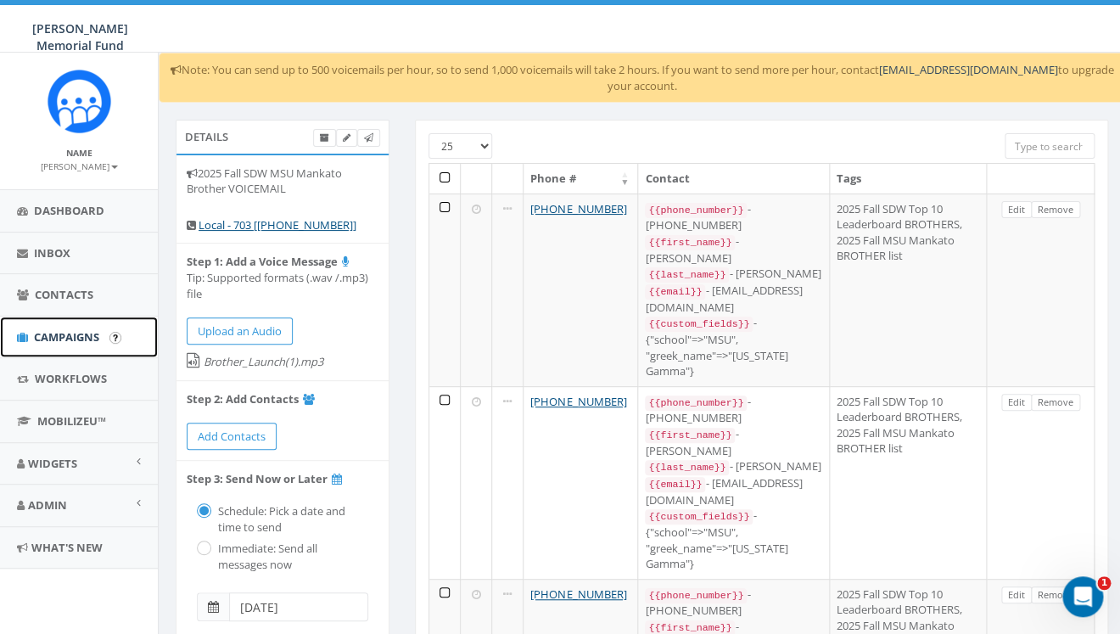
click at [48, 342] on span "Campaigns" at bounding box center [66, 336] width 65 height 15
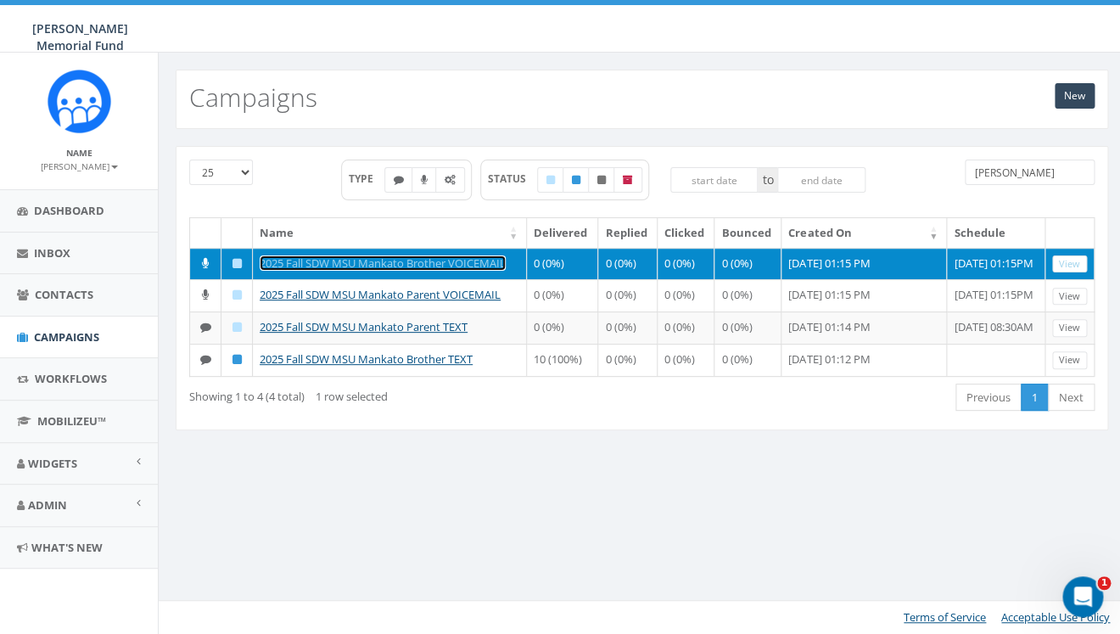
click at [364, 262] on link "2025 Fall SDW MSU Mankato Brother VOICEMAIL" at bounding box center [383, 262] width 246 height 15
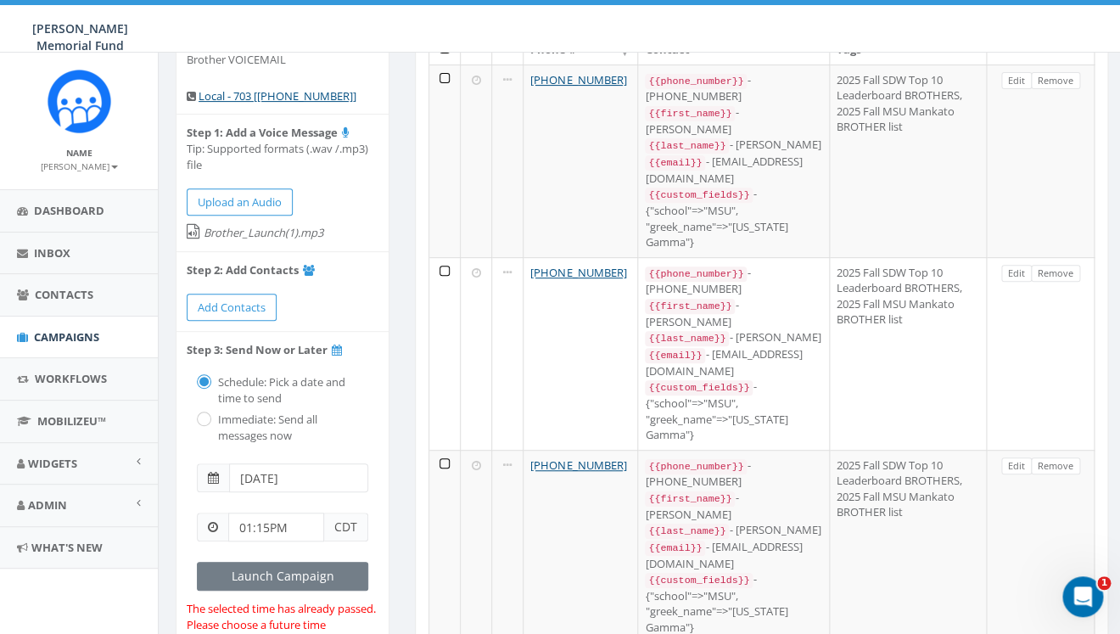
scroll to position [155, 0]
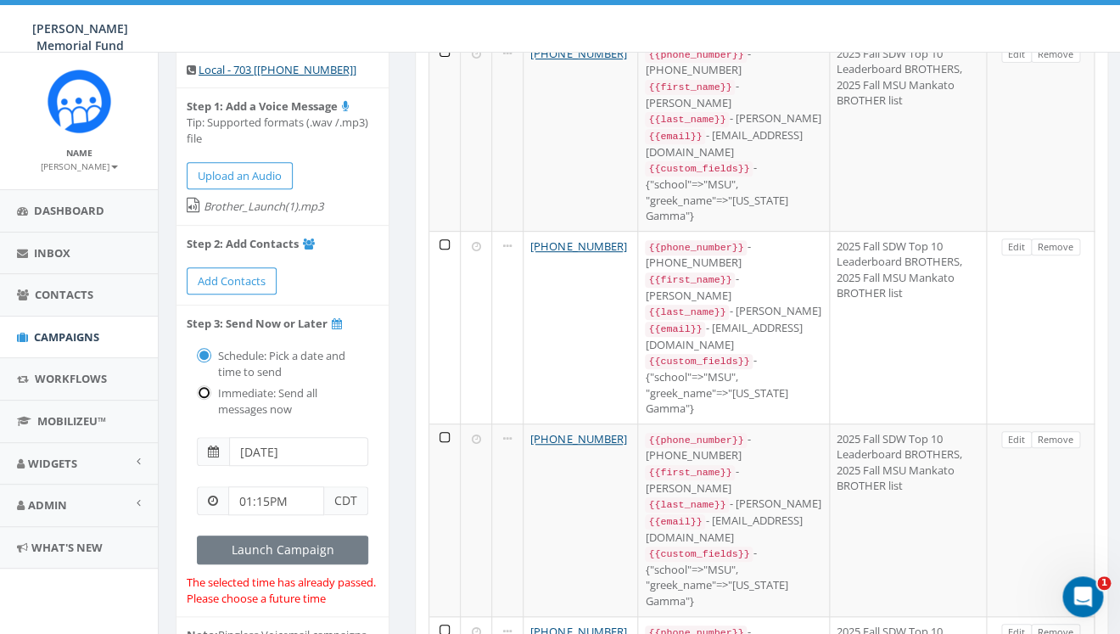
click at [203, 390] on input "radio" at bounding box center [202, 394] width 11 height 11
radio input "true"
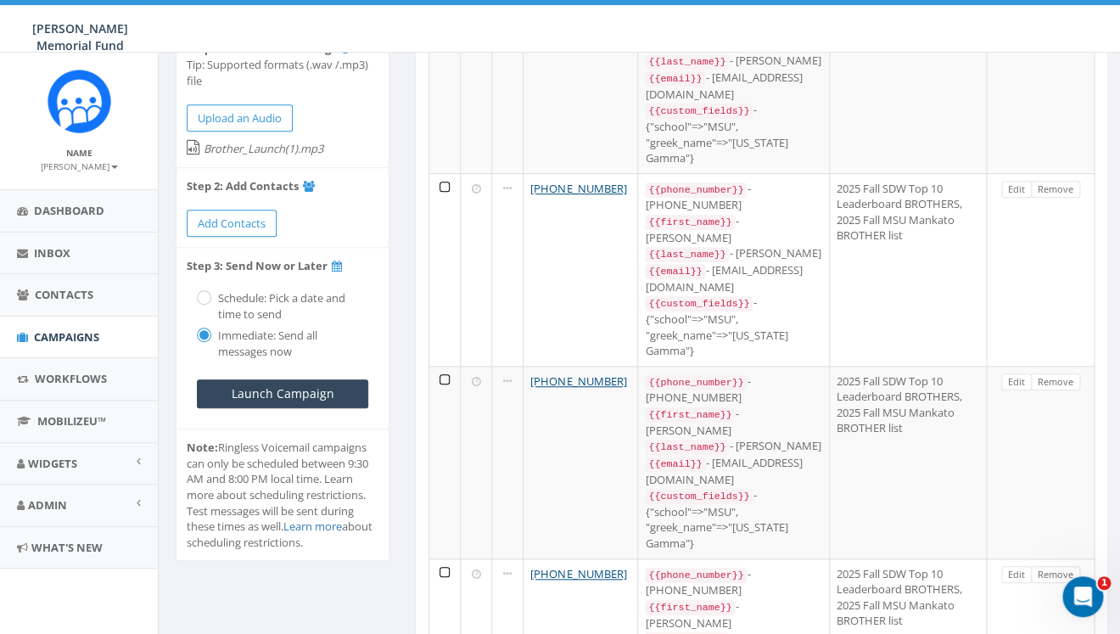
scroll to position [240, 0]
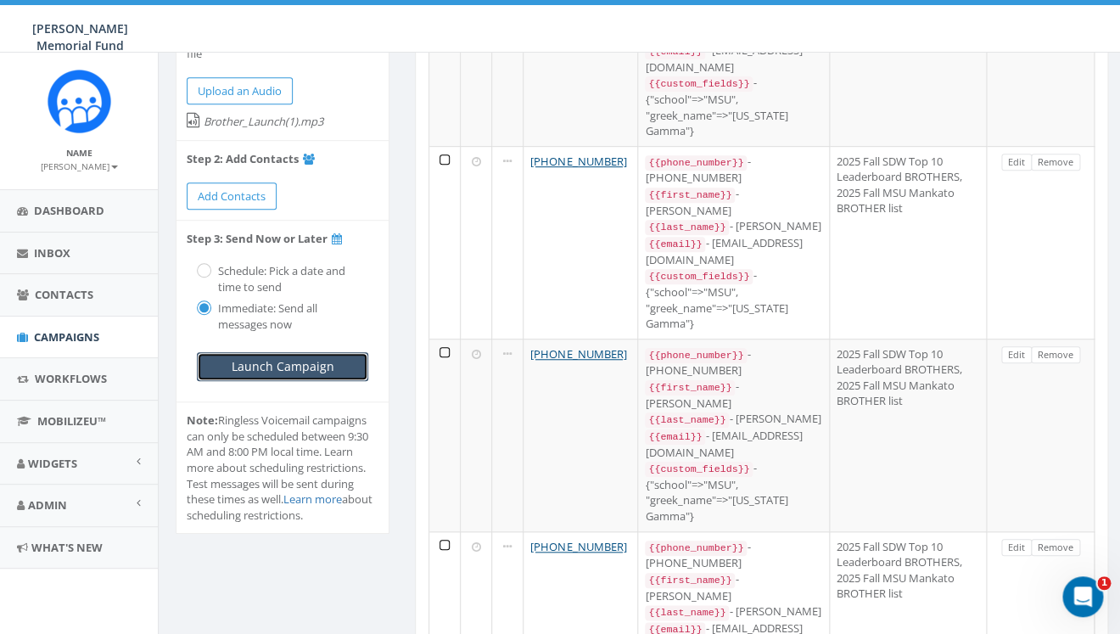
click at [317, 371] on input "Launch Campaign" at bounding box center [282, 366] width 171 height 29
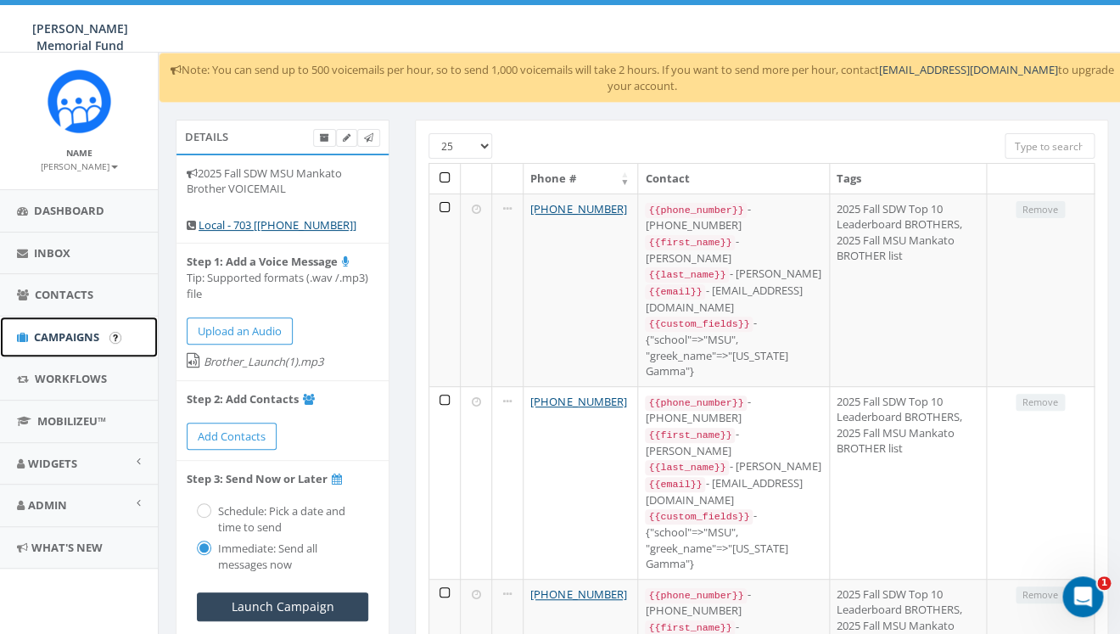
click at [66, 334] on span "Campaigns" at bounding box center [66, 336] width 65 height 15
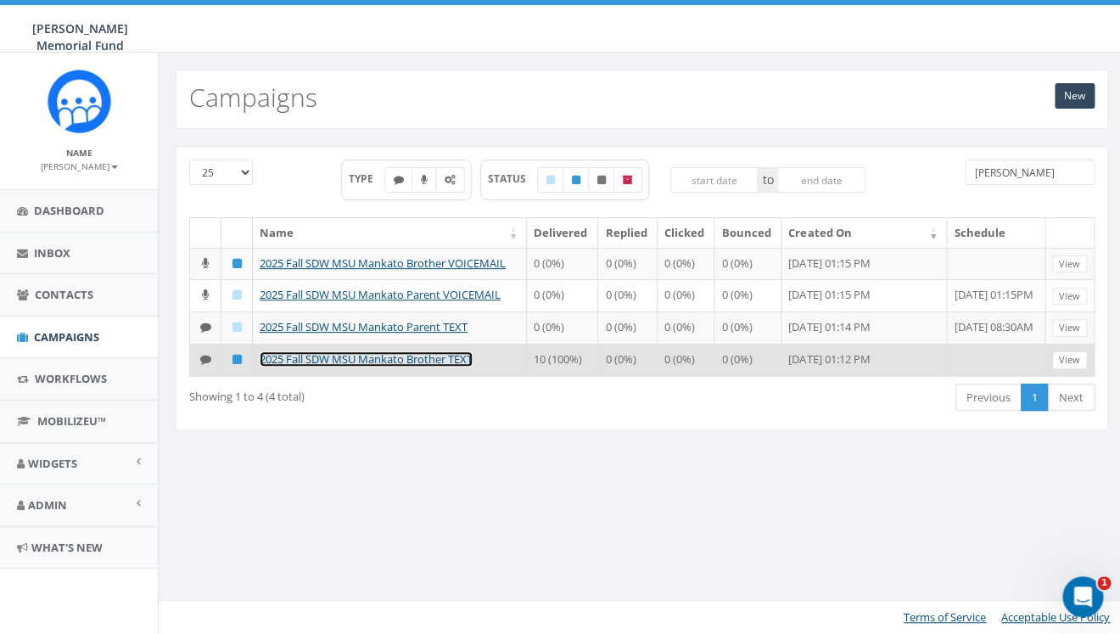
click at [388, 363] on link "2025 Fall SDW MSU Mankato Brother TEXT" at bounding box center [366, 358] width 213 height 15
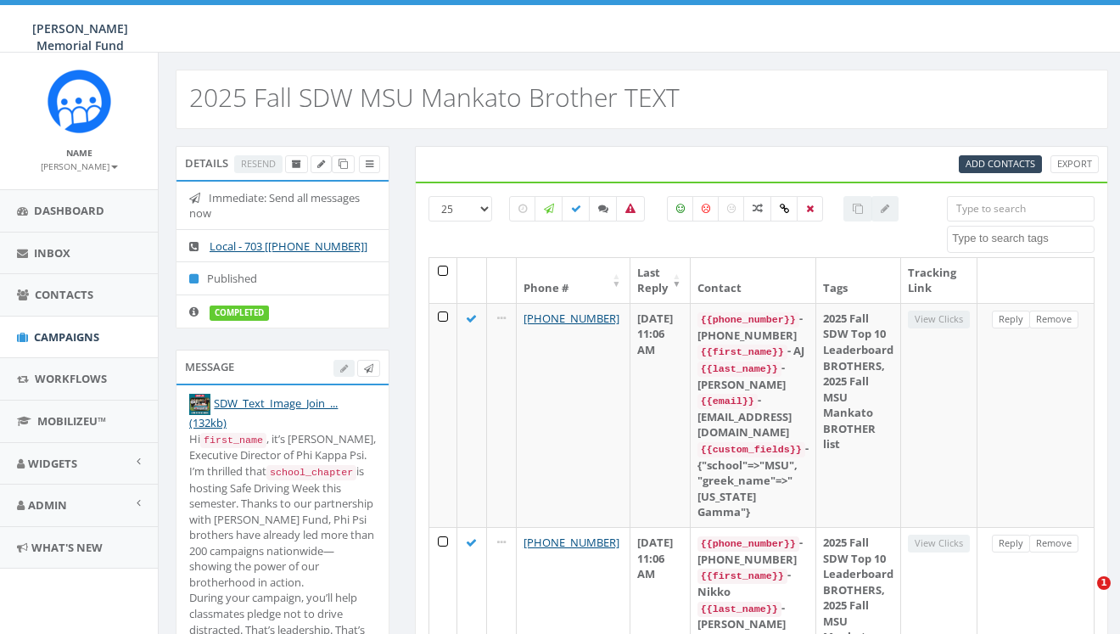
select select
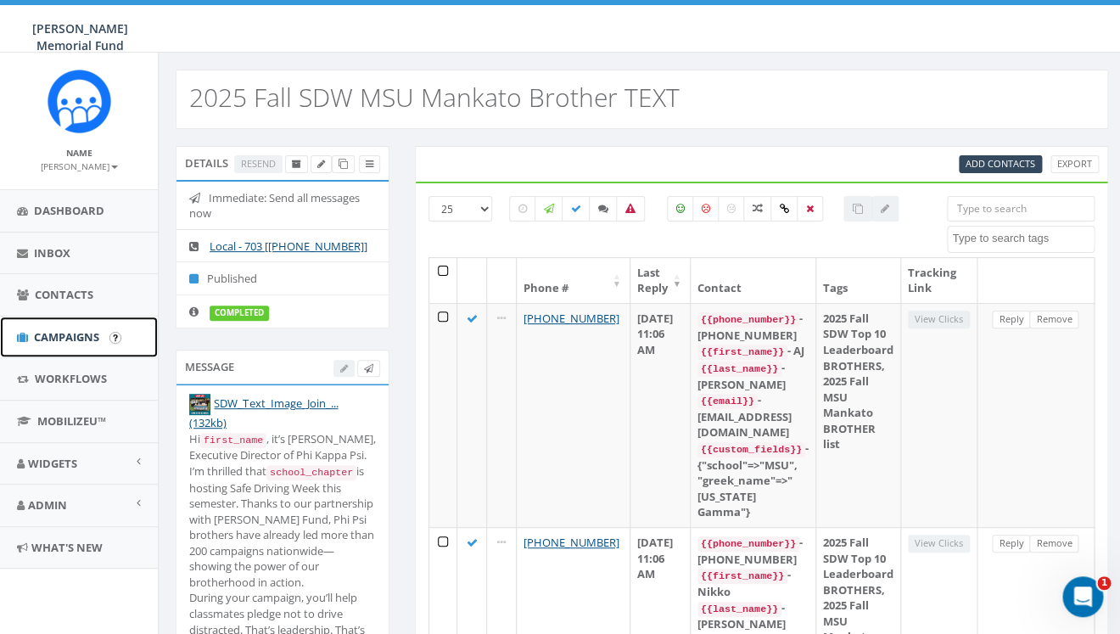
click at [52, 334] on span "Campaigns" at bounding box center [66, 336] width 65 height 15
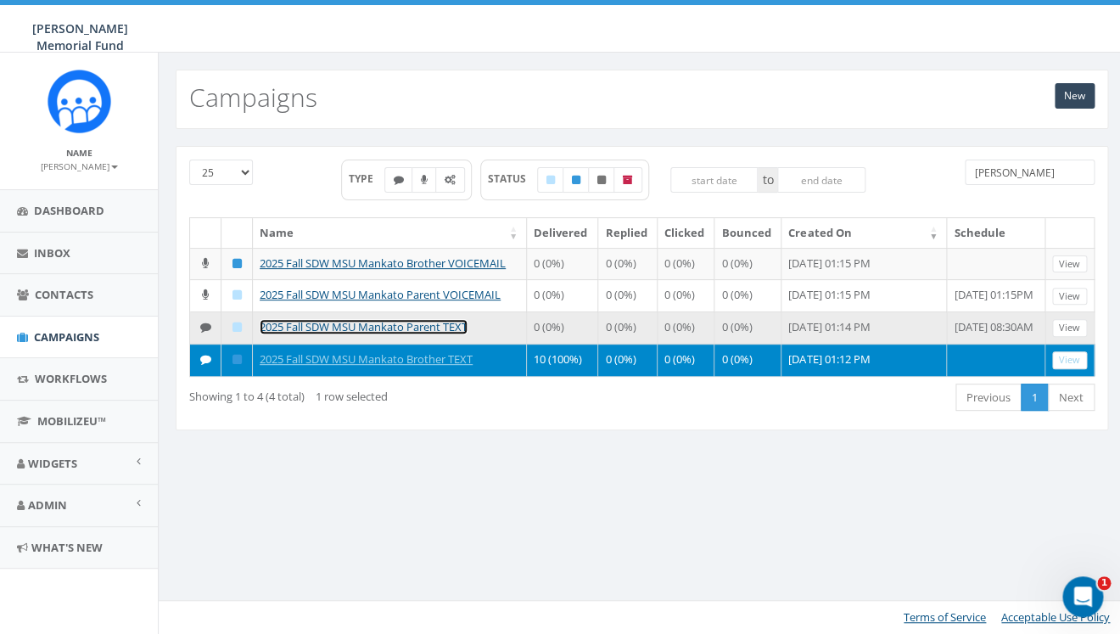
click at [369, 326] on link "2025 Fall SDW MSU Mankato Parent TEXT" at bounding box center [364, 326] width 208 height 15
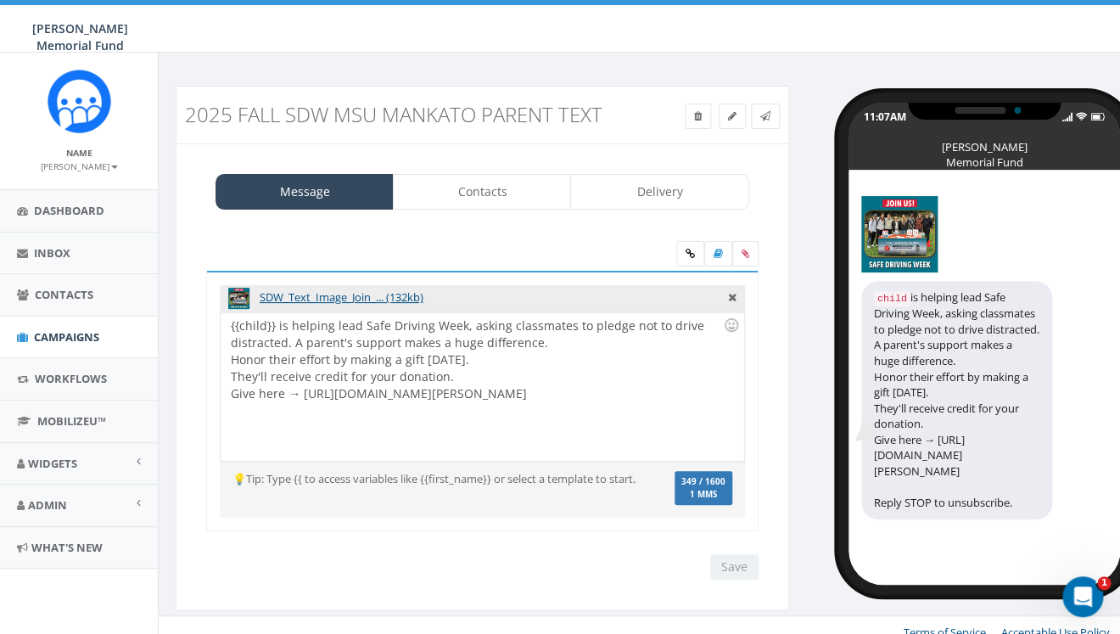
click at [551, 344] on div "{{child}} is helping lead Safe Driving Week, asking classmates to pledge not to…" at bounding box center [482, 386] width 523 height 149
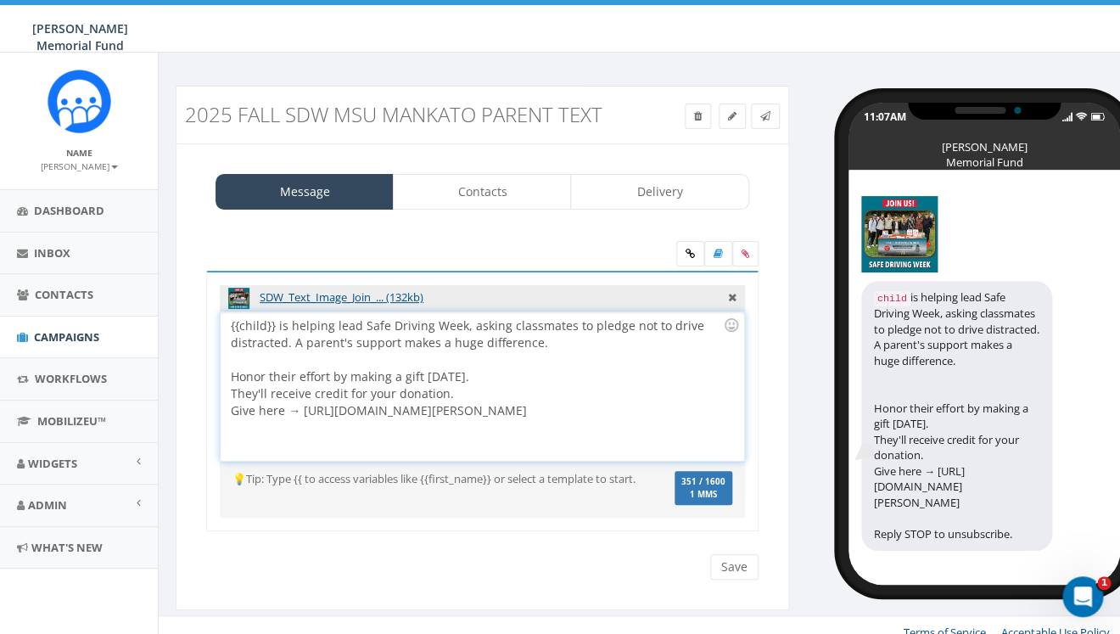
click at [491, 372] on div "{{child}} is helping lead Safe Driving Week, asking classmates to pledge not to…" at bounding box center [482, 386] width 523 height 149
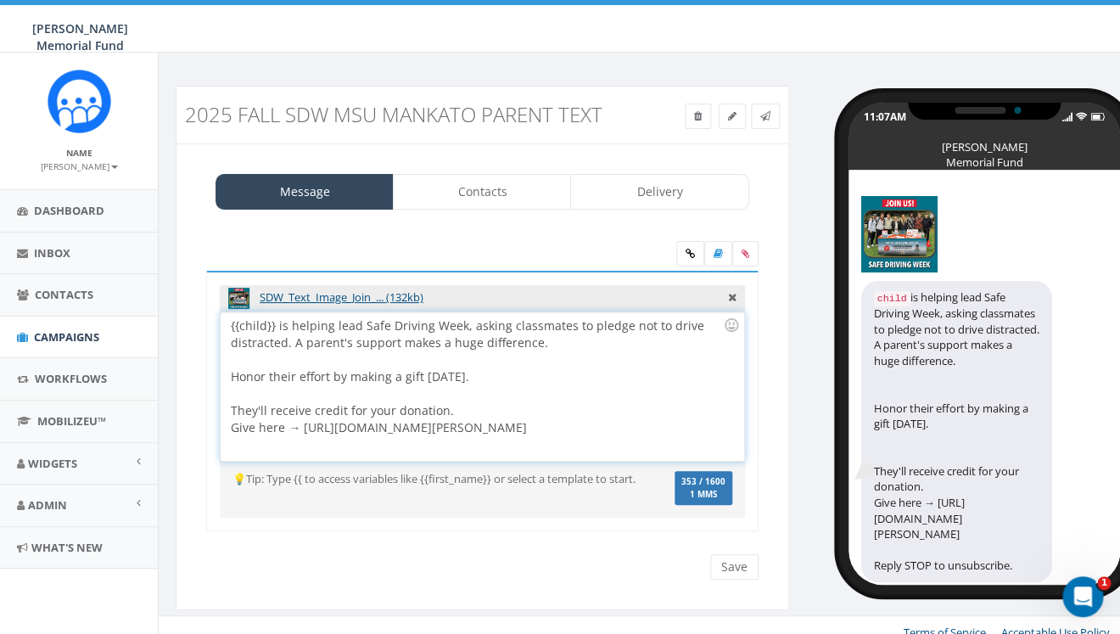
click at [464, 410] on div "{{child}} is helping lead Safe Driving Week, asking classmates to pledge not to…" at bounding box center [482, 386] width 523 height 149
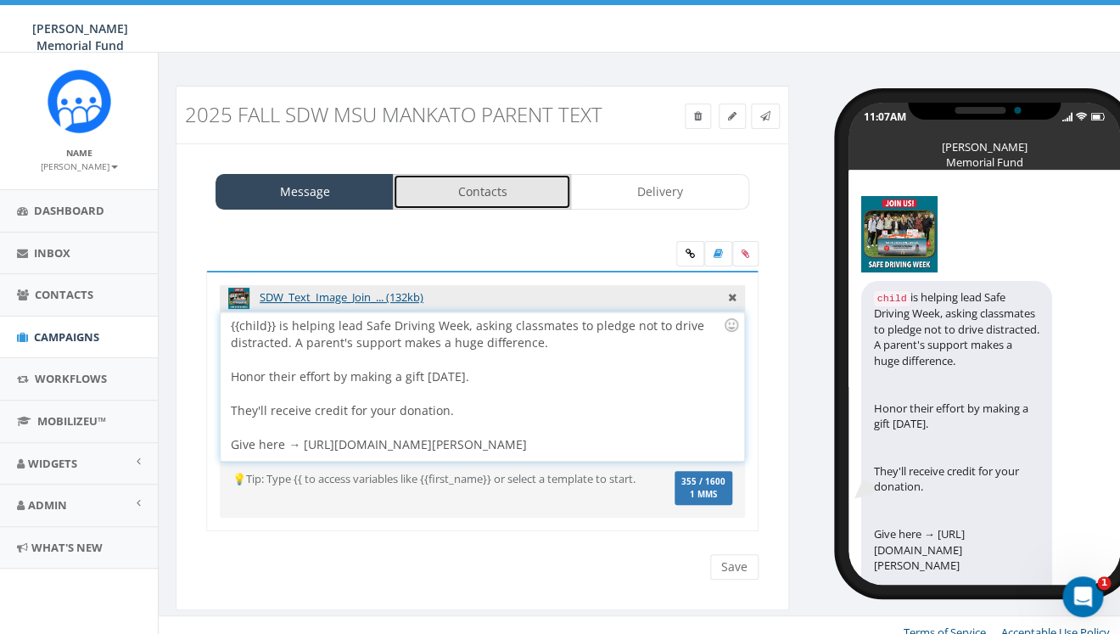
click at [440, 203] on link "Contacts" at bounding box center [482, 192] width 178 height 36
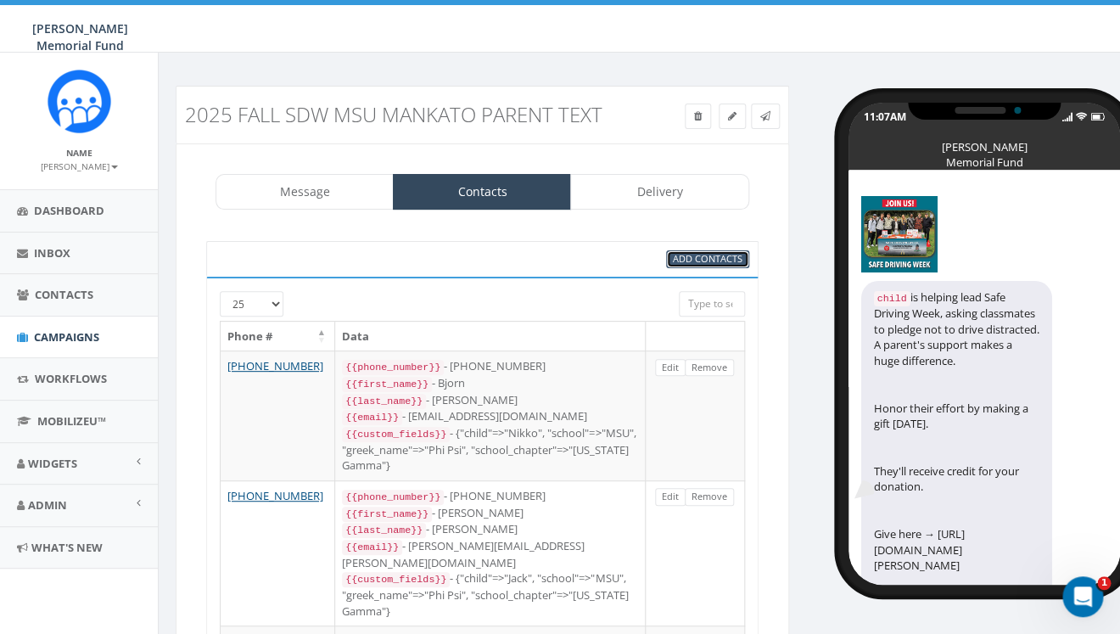
click at [706, 258] on span "Add Contacts" at bounding box center [708, 258] width 70 height 13
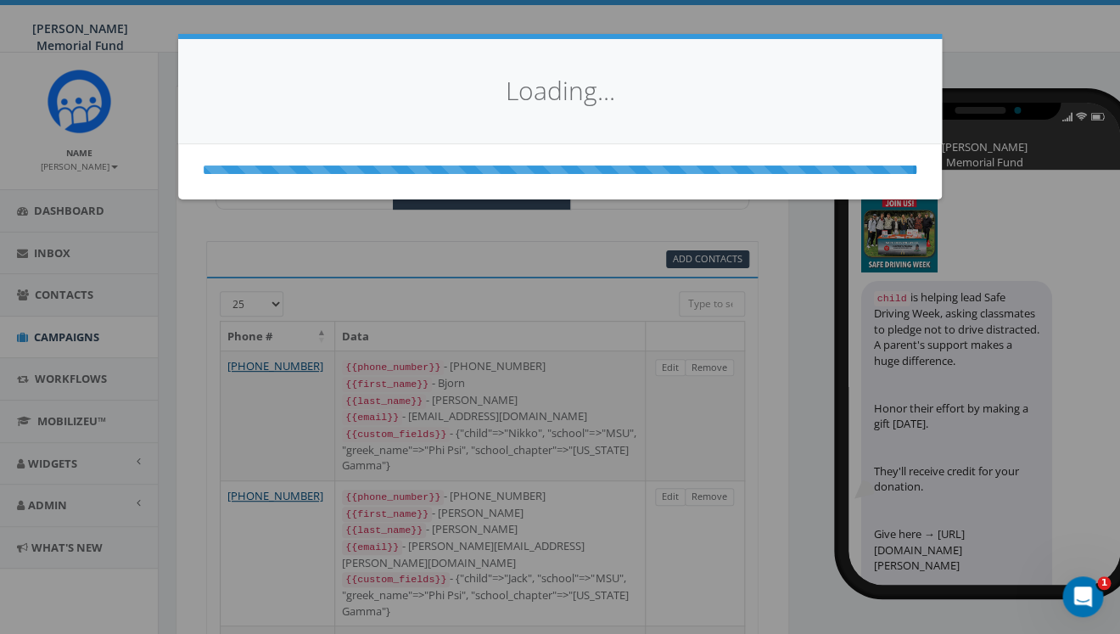
select select
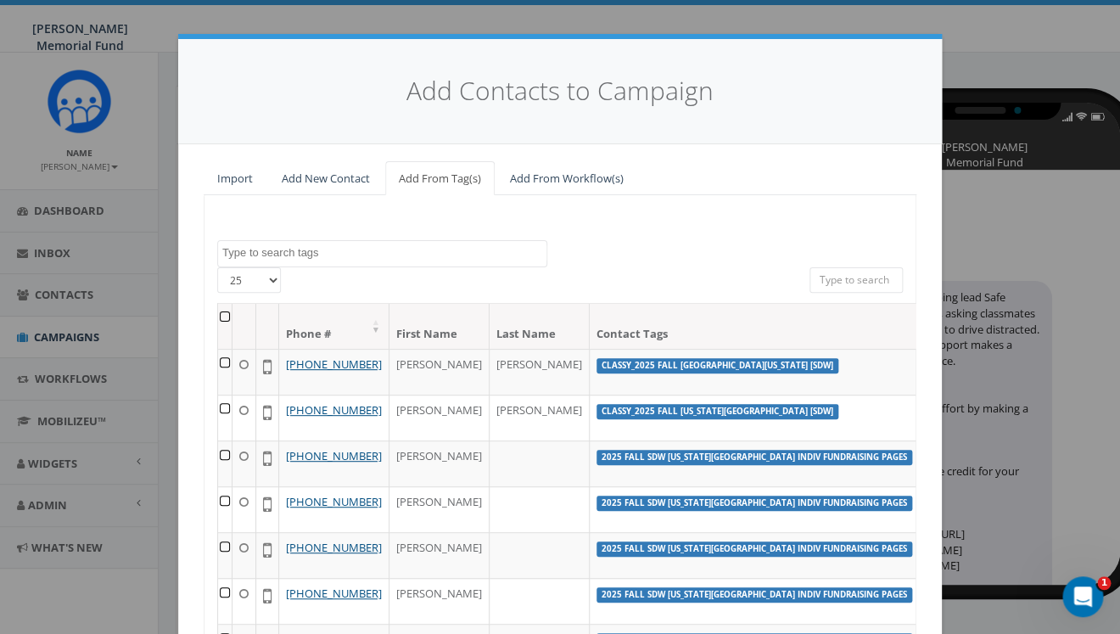
click at [300, 254] on textarea "Search" at bounding box center [384, 252] width 324 height 15
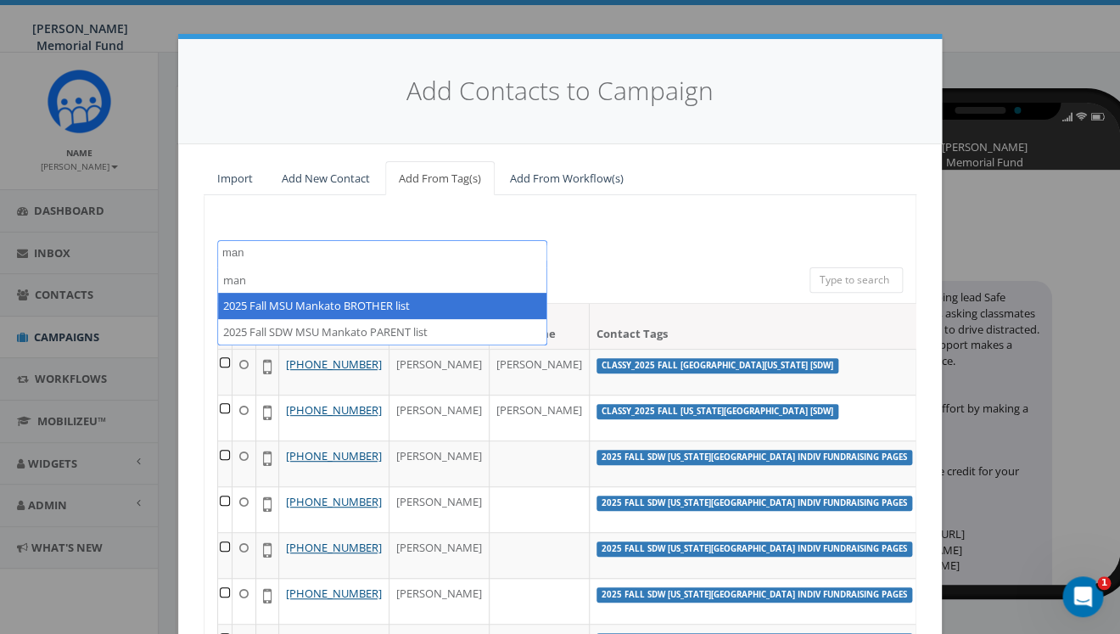
type textarea "man"
select select "2025 Fall MSU Mankato BROTHER list"
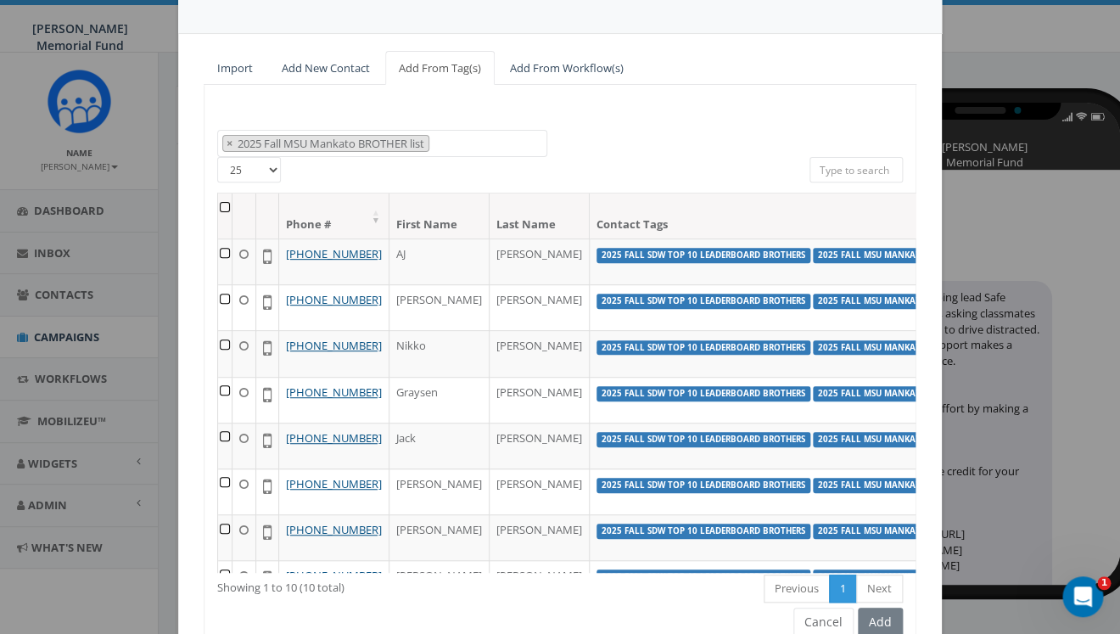
scroll to position [190, 0]
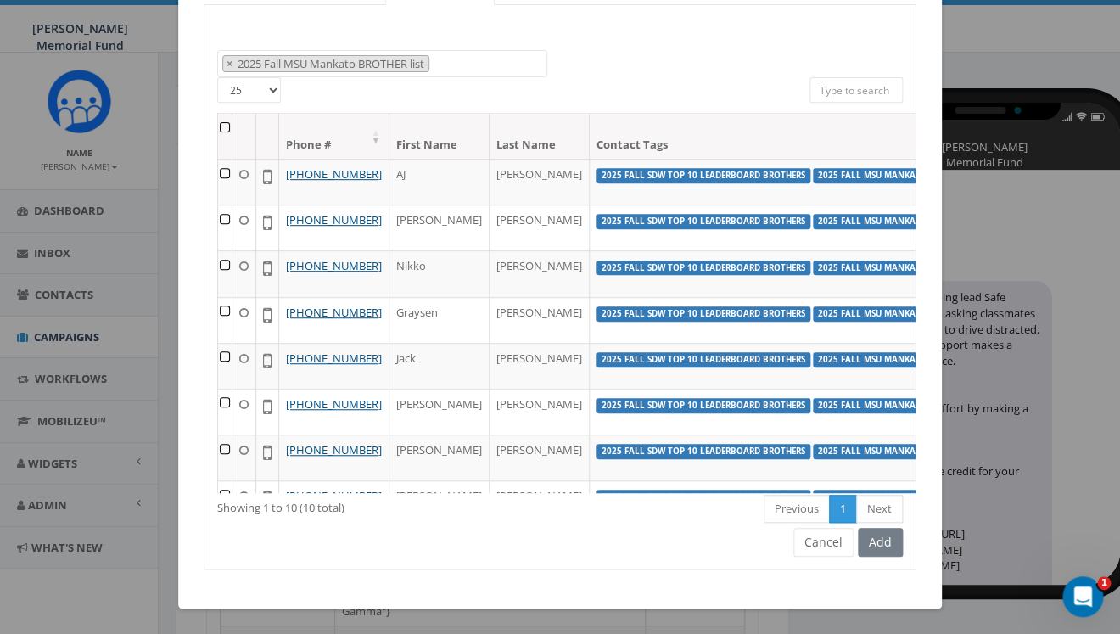
click at [221, 122] on th at bounding box center [225, 136] width 14 height 45
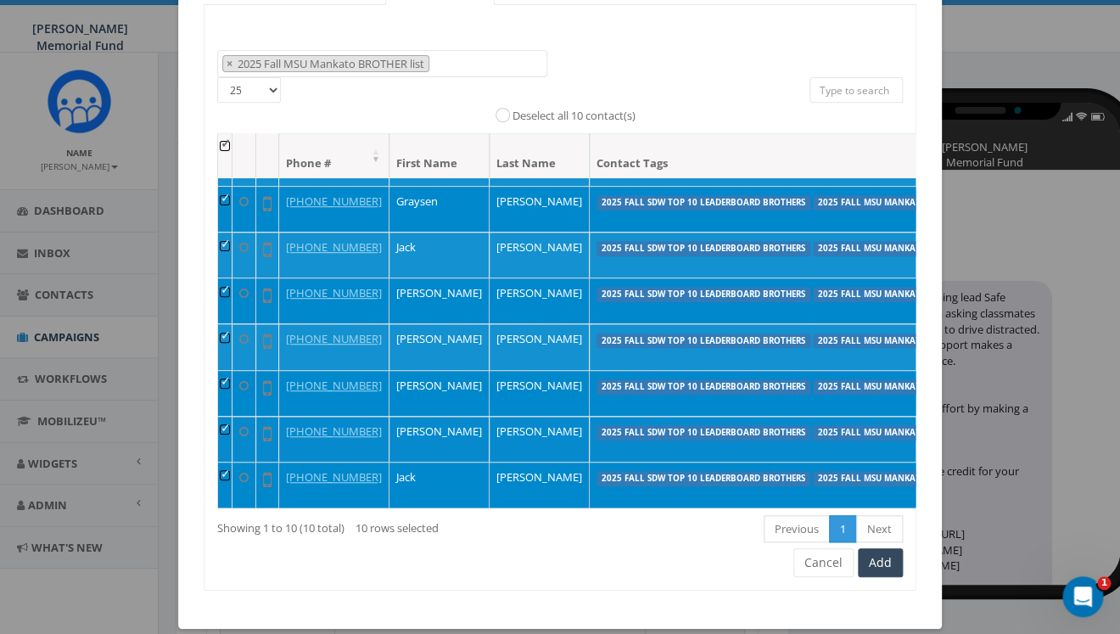
scroll to position [0, 0]
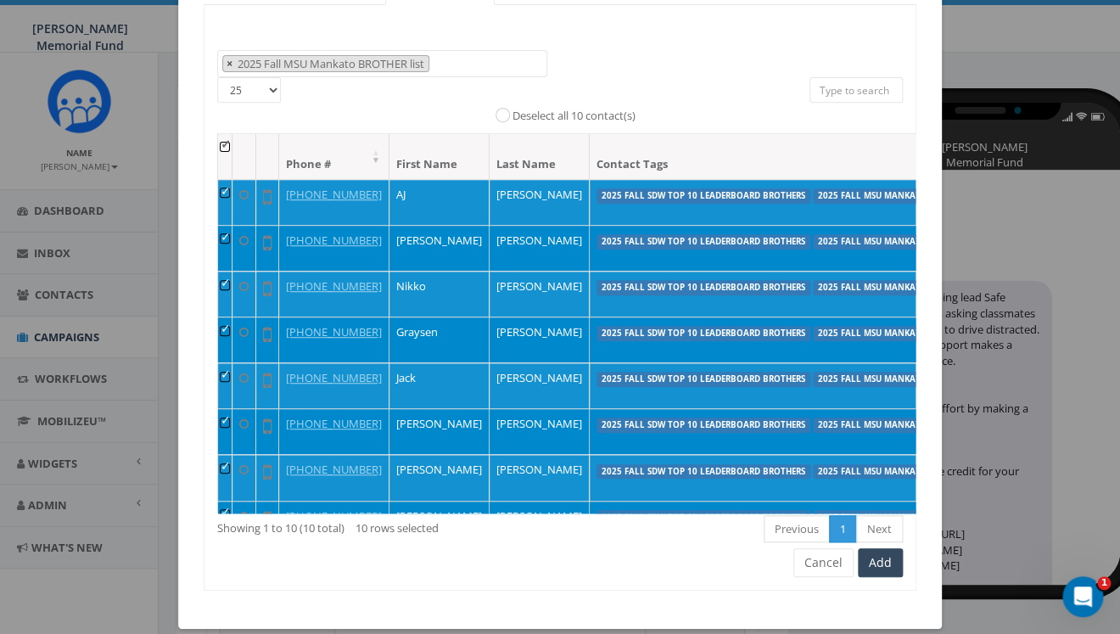
click at [230, 65] on span "×" at bounding box center [230, 63] width 6 height 15
select select
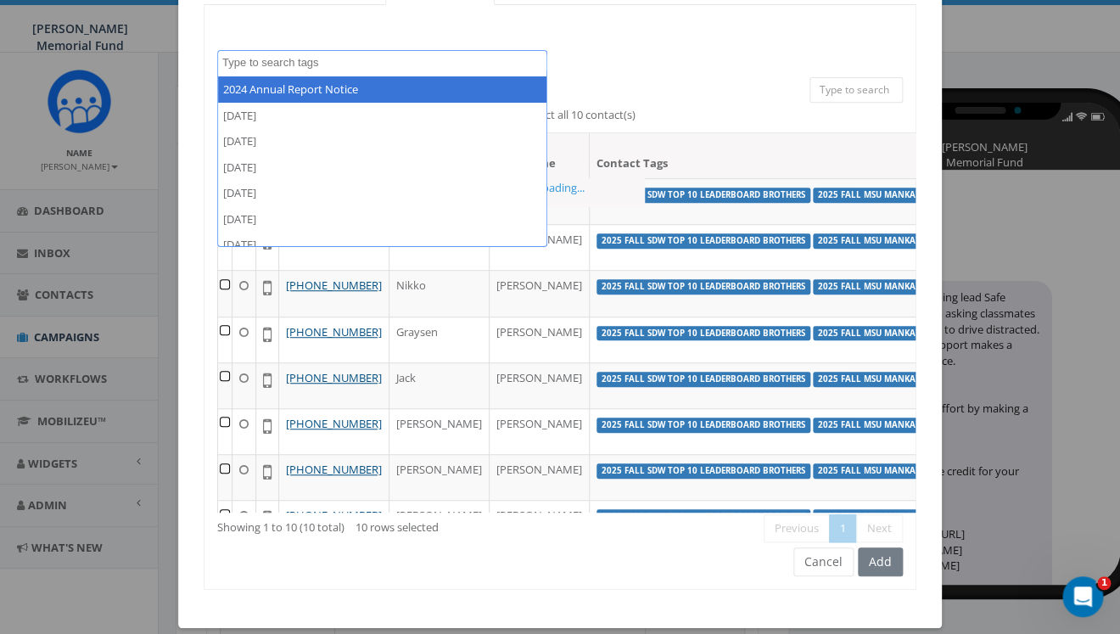
scroll to position [190, 0]
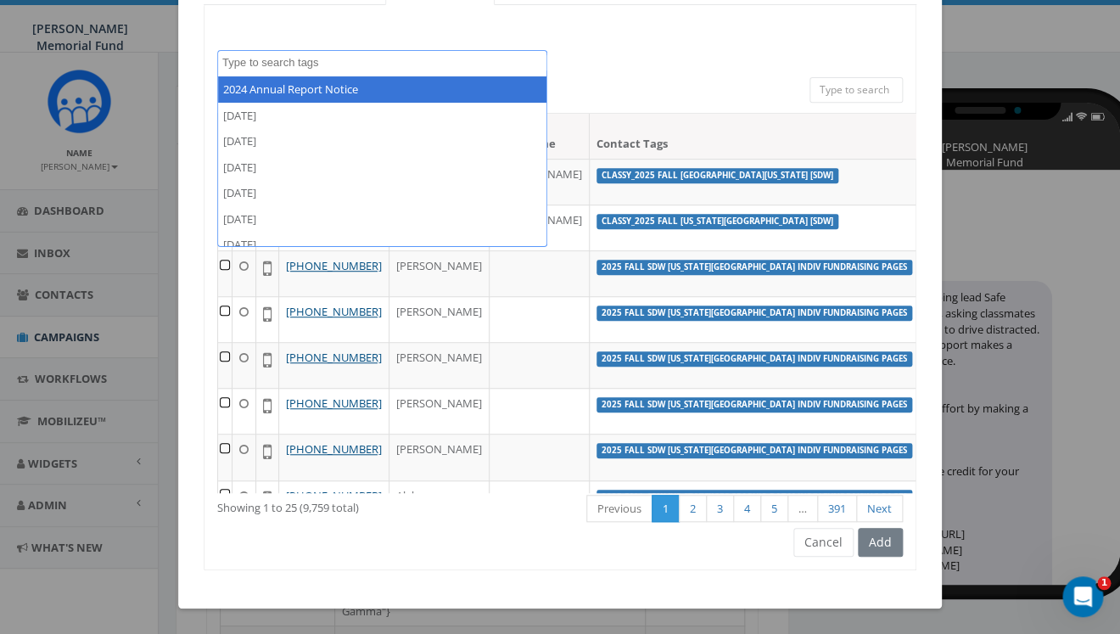
click at [328, 60] on textarea "Search" at bounding box center [384, 62] width 324 height 15
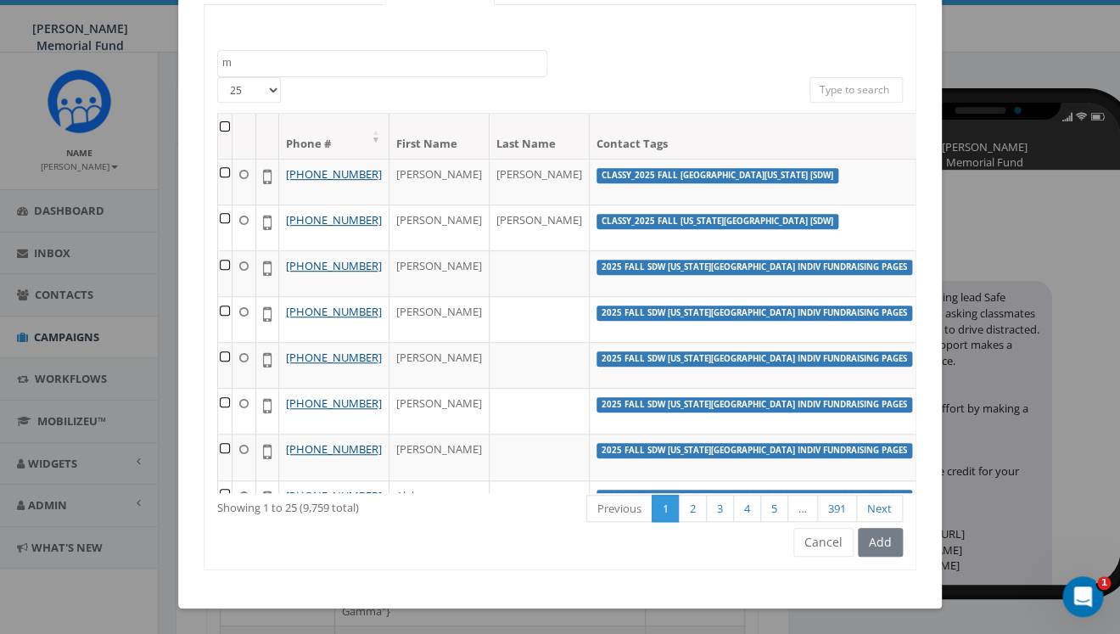
scroll to position [0, 0]
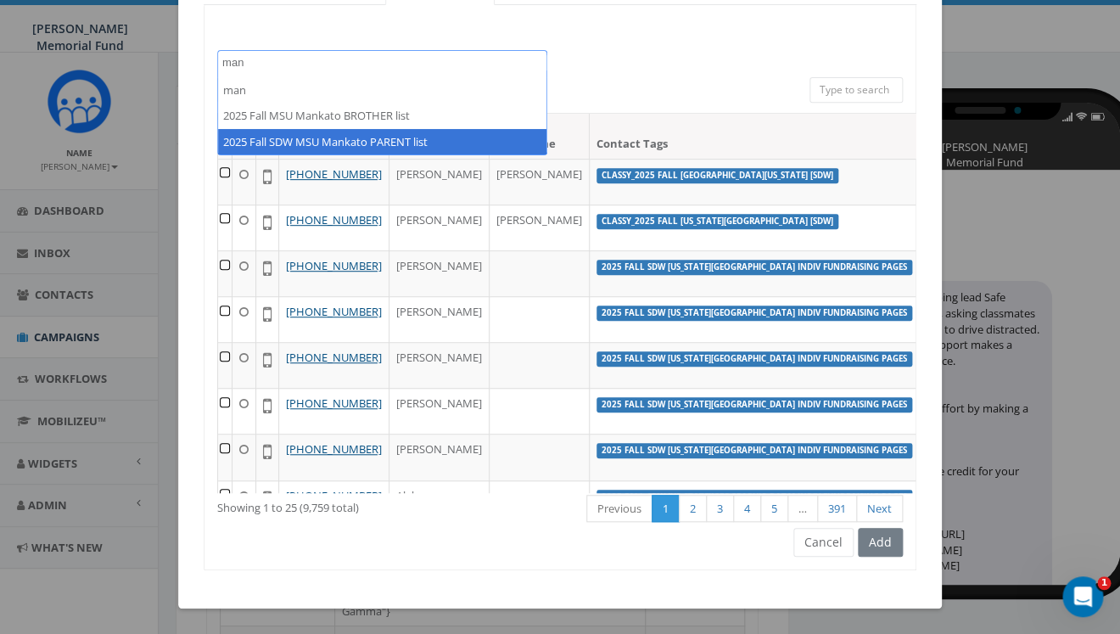
type textarea "man"
select select "2025 Fall SDW MSU Mankato PARENT list"
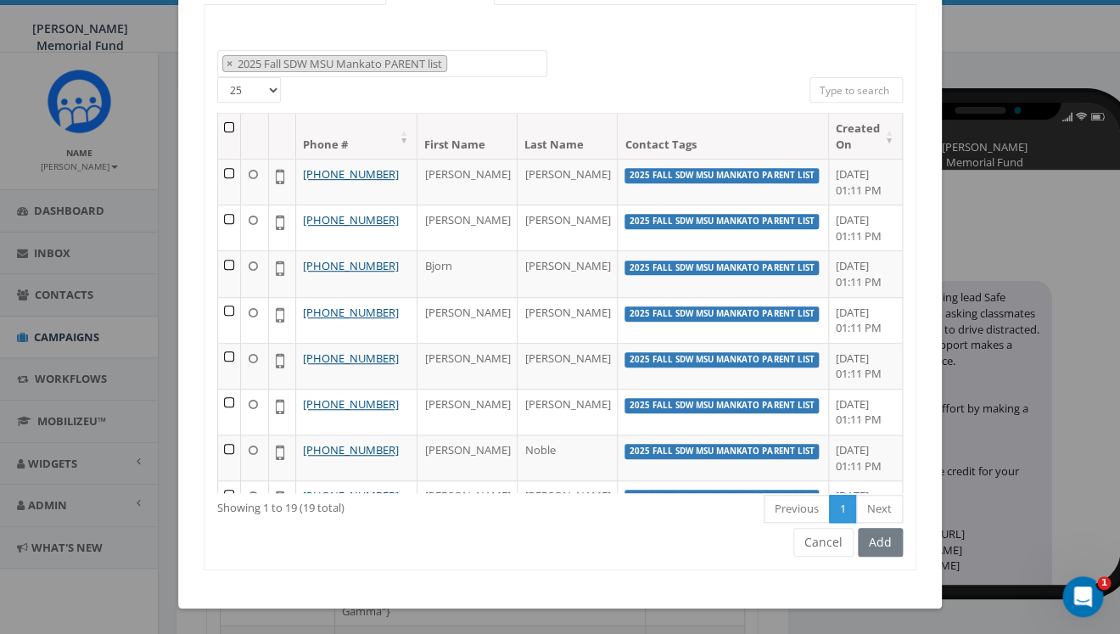
click at [232, 125] on th at bounding box center [229, 136] width 23 height 45
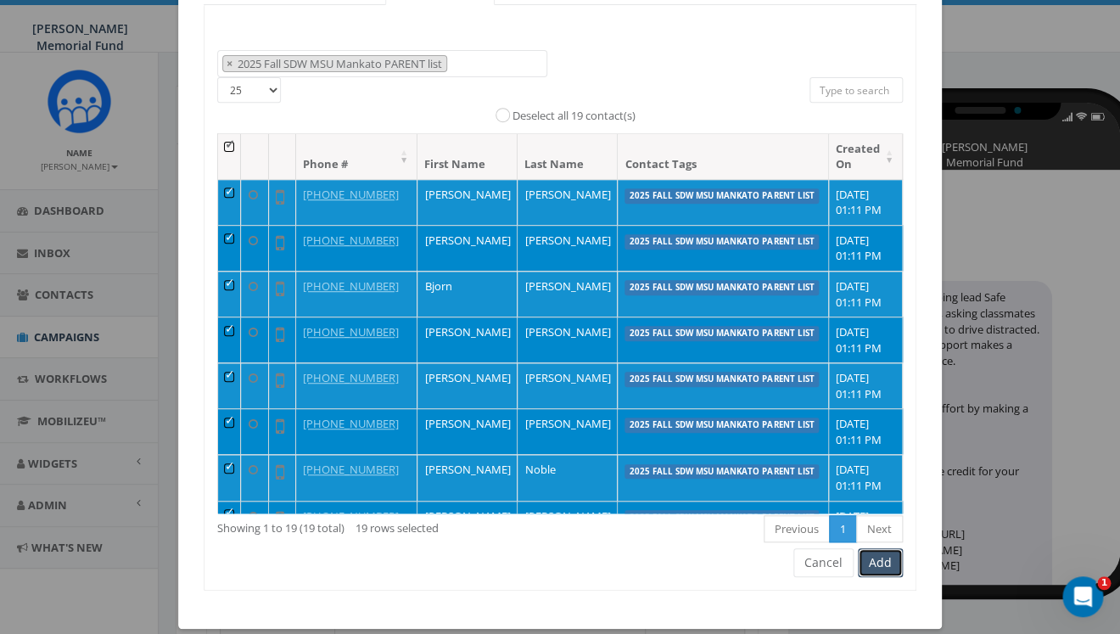
click at [885, 566] on button "Add" at bounding box center [880, 562] width 45 height 29
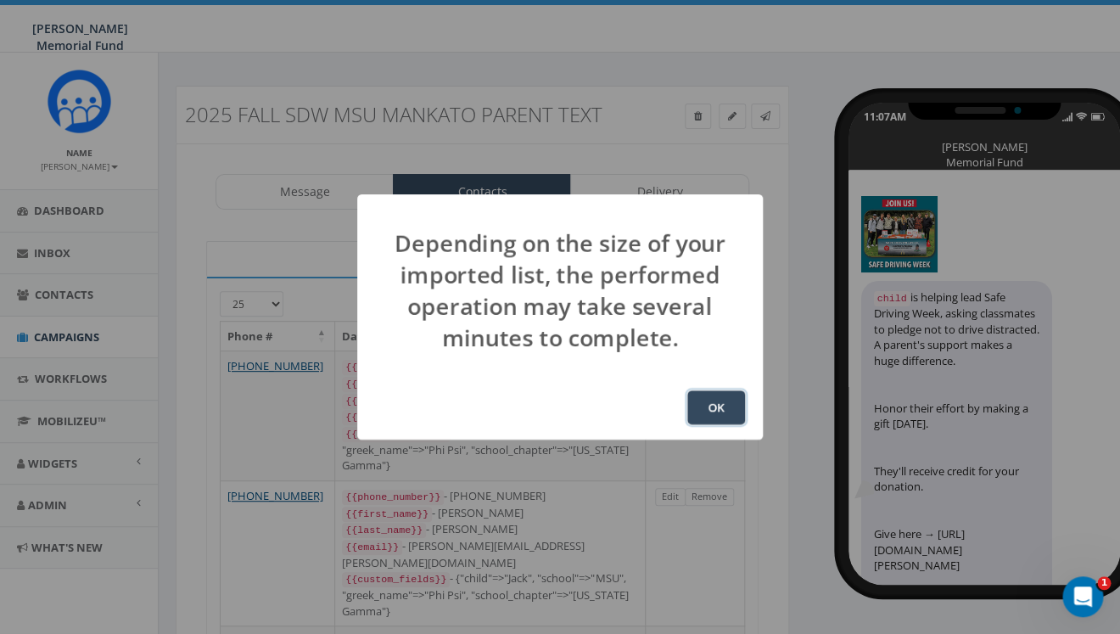
click at [709, 405] on button "OK" at bounding box center [716, 407] width 58 height 34
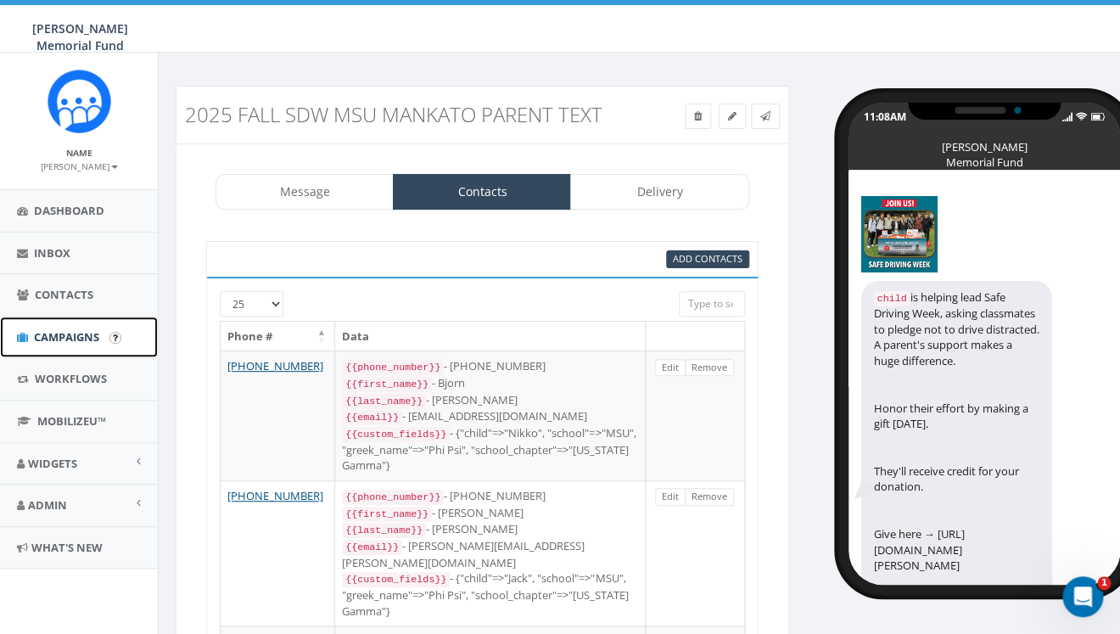
click at [56, 338] on span "Campaigns" at bounding box center [66, 336] width 65 height 15
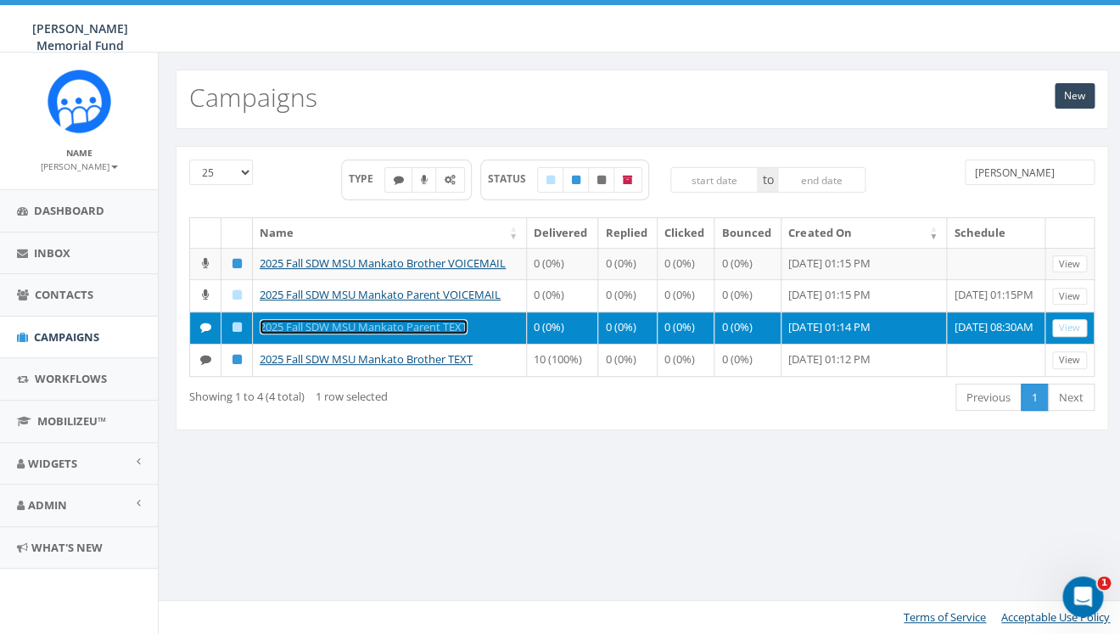
click at [344, 329] on link "2025 Fall SDW MSU Mankato Parent TEXT" at bounding box center [364, 326] width 208 height 15
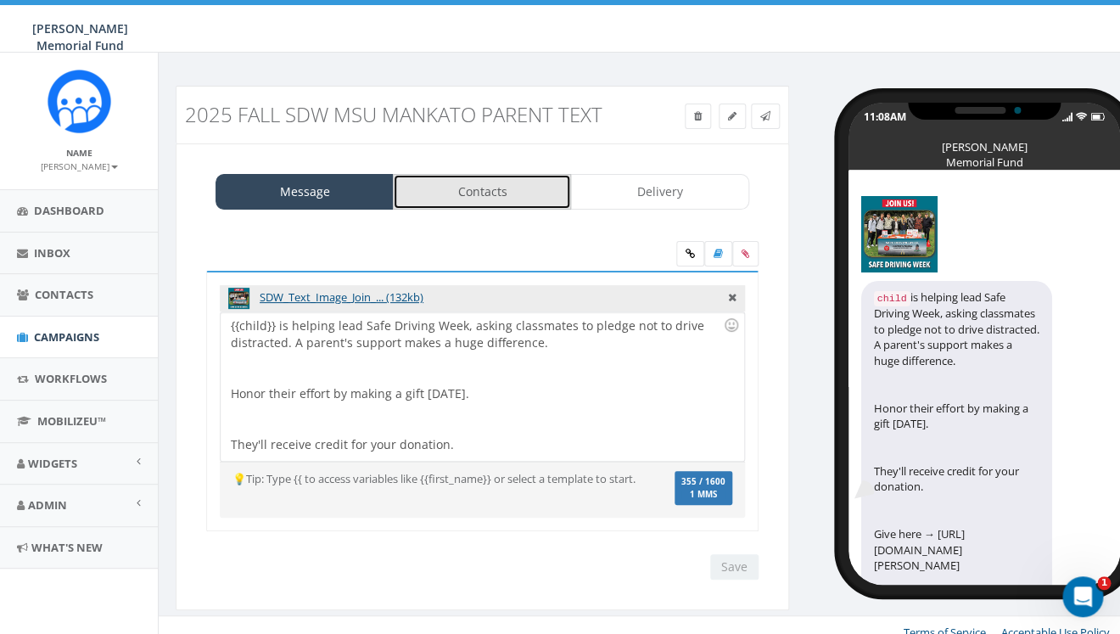
click at [468, 190] on link "Contacts" at bounding box center [482, 192] width 178 height 36
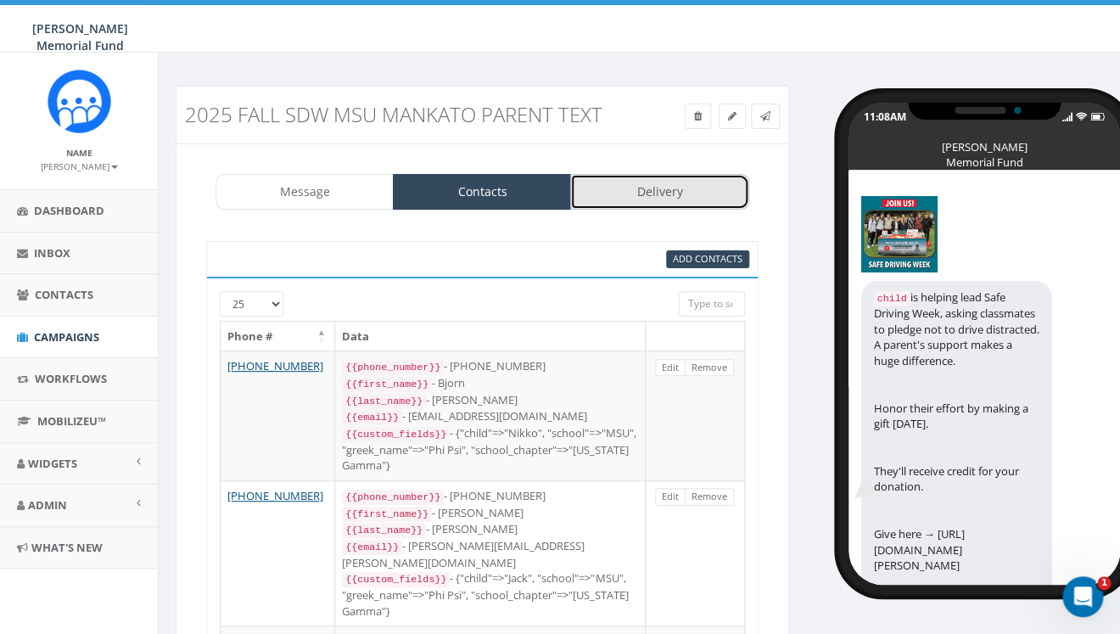
click at [646, 190] on link "Delivery" at bounding box center [659, 192] width 178 height 36
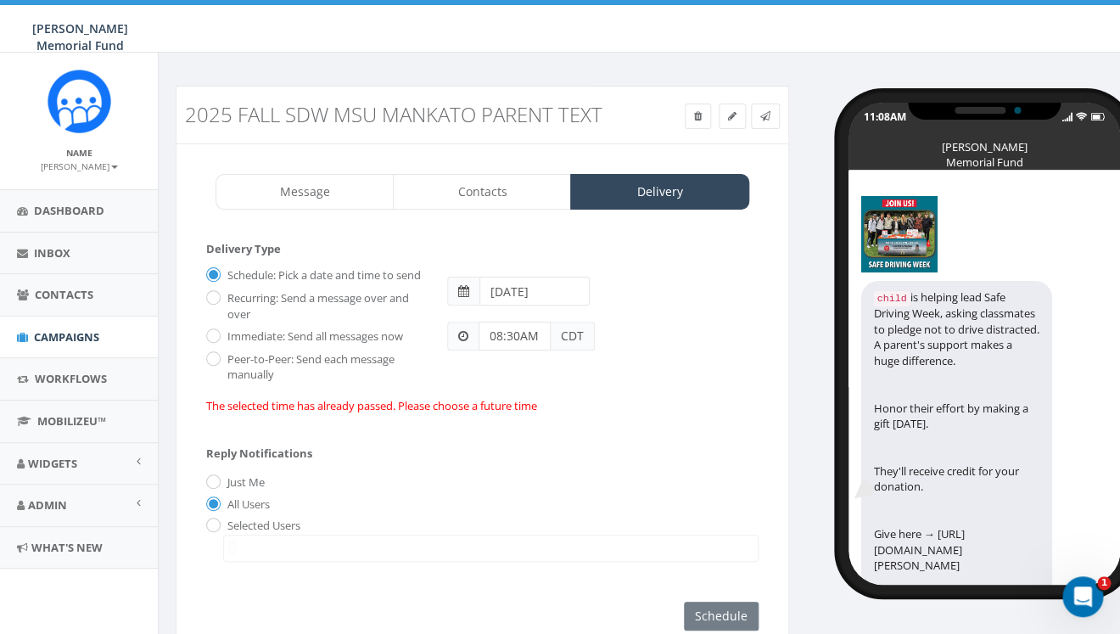
click at [468, 289] on span at bounding box center [463, 291] width 11 height 12
click at [459, 295] on span at bounding box center [463, 291] width 11 height 12
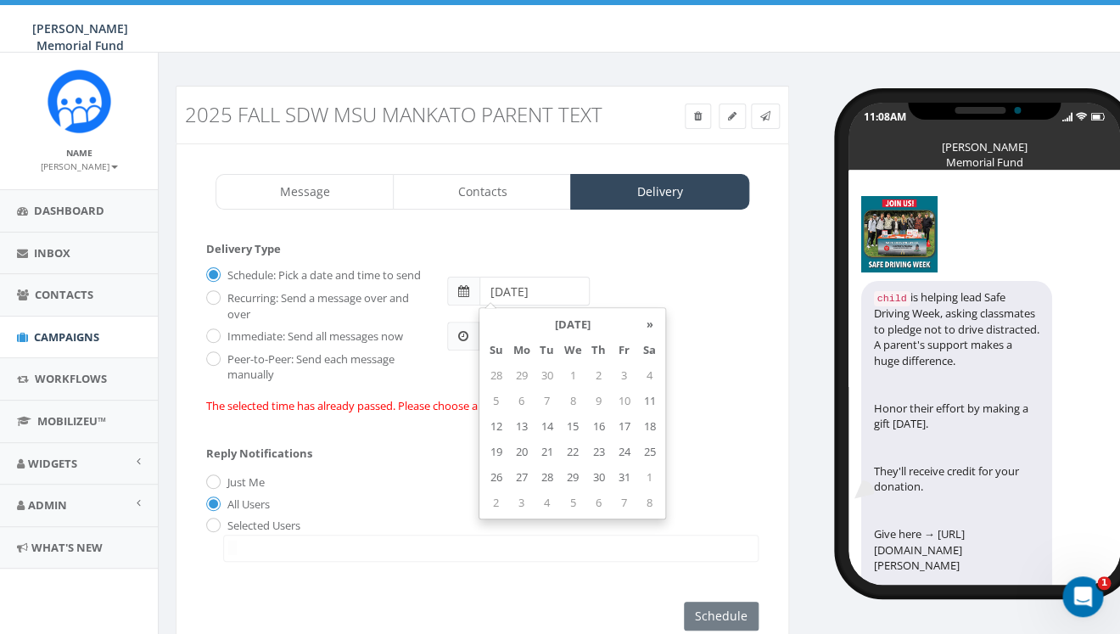
click at [520, 290] on input "2025-09-08" at bounding box center [535, 291] width 111 height 29
click at [575, 428] on td "15" at bounding box center [572, 425] width 26 height 25
type input "2025-10-15"
click at [687, 262] on div "2025-10-15" at bounding box center [603, 283] width 337 height 45
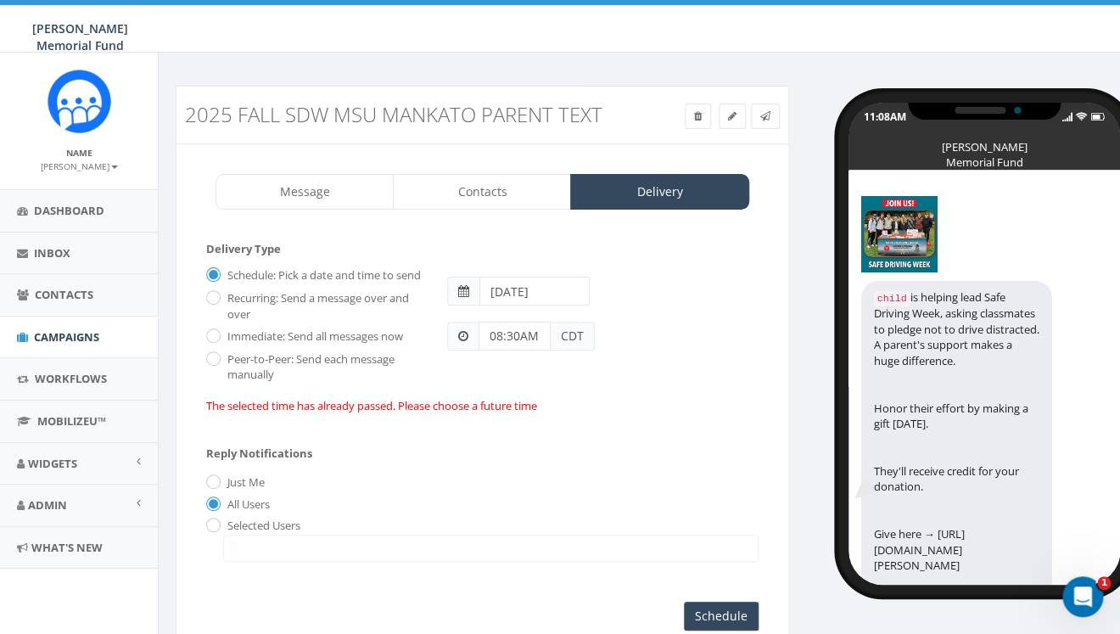
click at [568, 341] on span "CDT" at bounding box center [573, 336] width 44 height 29
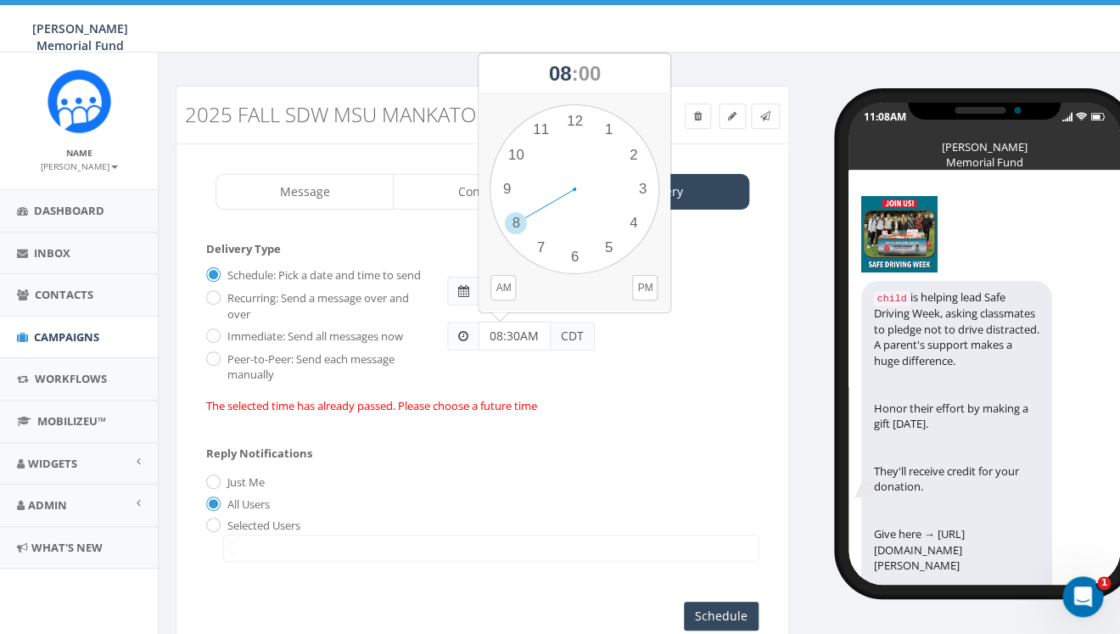
click at [497, 339] on input "08:30AM" at bounding box center [515, 336] width 72 height 29
click at [520, 152] on div "1 2 3 4 5 6 7 8 9 10 11 12 00 05 10 15 20 25 30 35 40 45 50 55" at bounding box center [575, 189] width 170 height 170
drag, startPoint x: 492, startPoint y: 335, endPoint x: 519, endPoint y: 337, distance: 27.2
click at [519, 337] on input "08:30AM" at bounding box center [515, 336] width 72 height 29
type input "10 AM"
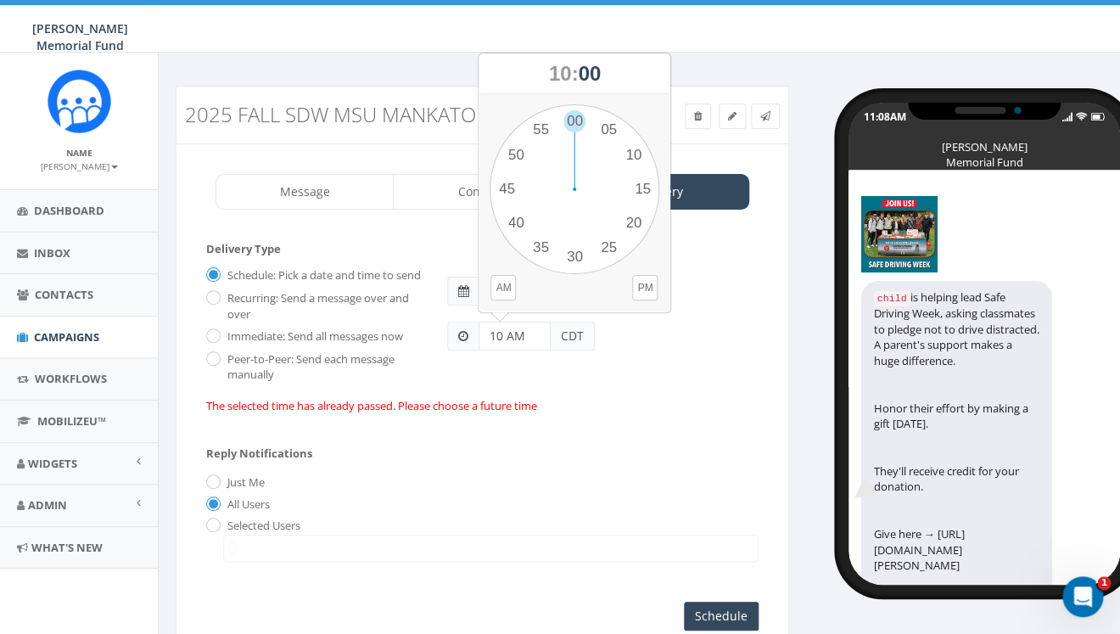
click at [676, 414] on div "The selected time has already passed. Please choose a future time" at bounding box center [482, 406] width 553 height 16
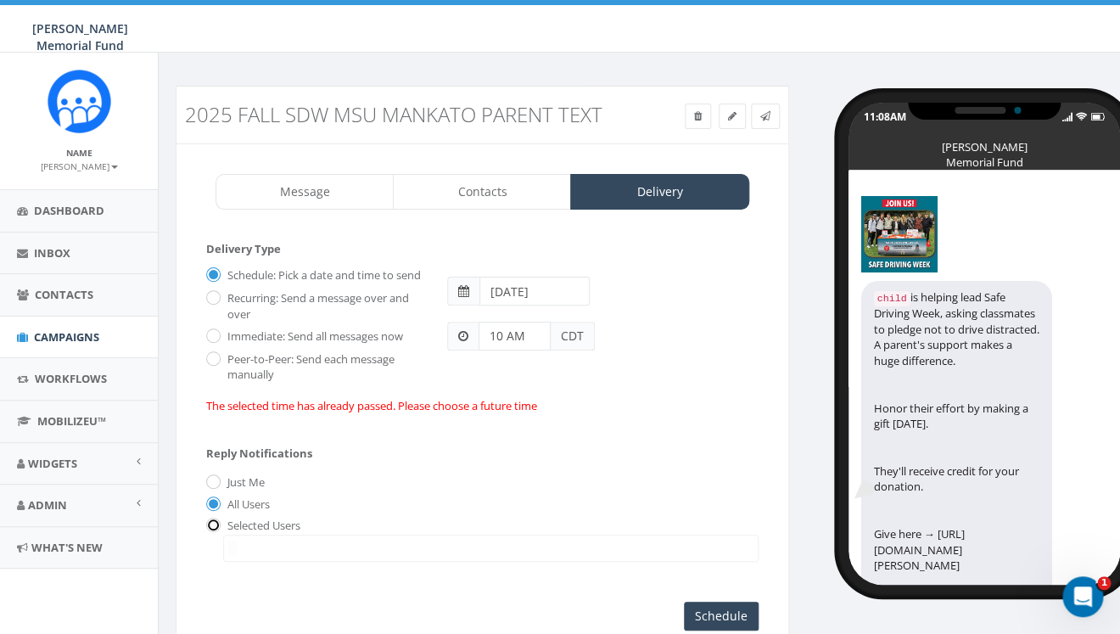
click at [214, 532] on input "radio" at bounding box center [211, 526] width 11 height 11
radio input "true"
click at [248, 561] on span at bounding box center [491, 548] width 536 height 27
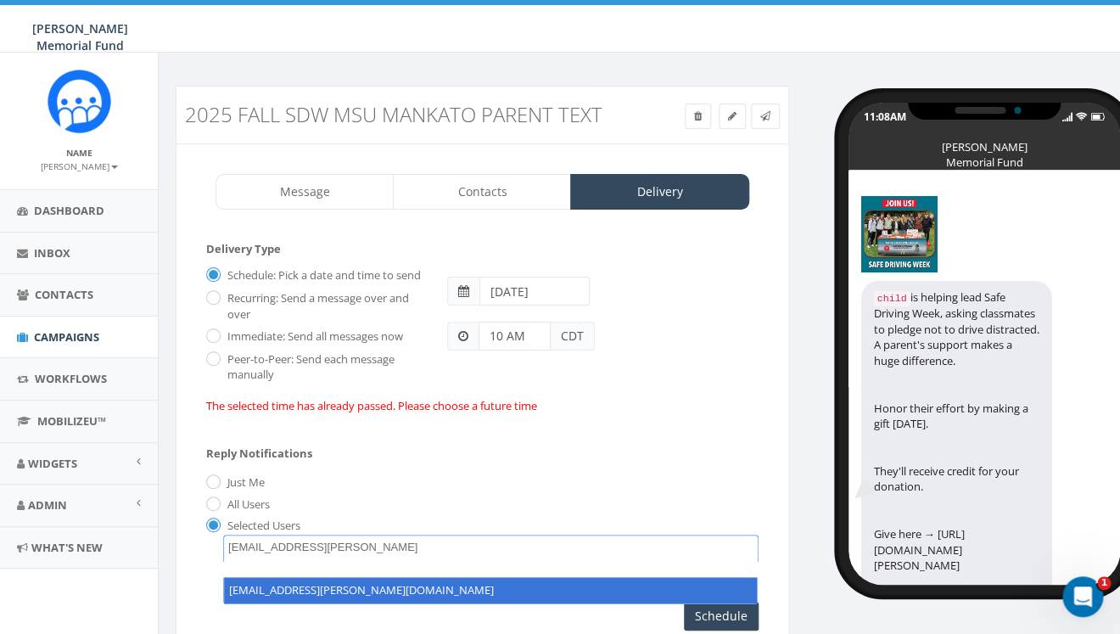
type textarea "hunter.piland@hunterwatson.org"
select select "hunter.piland@hunterwatson.org"
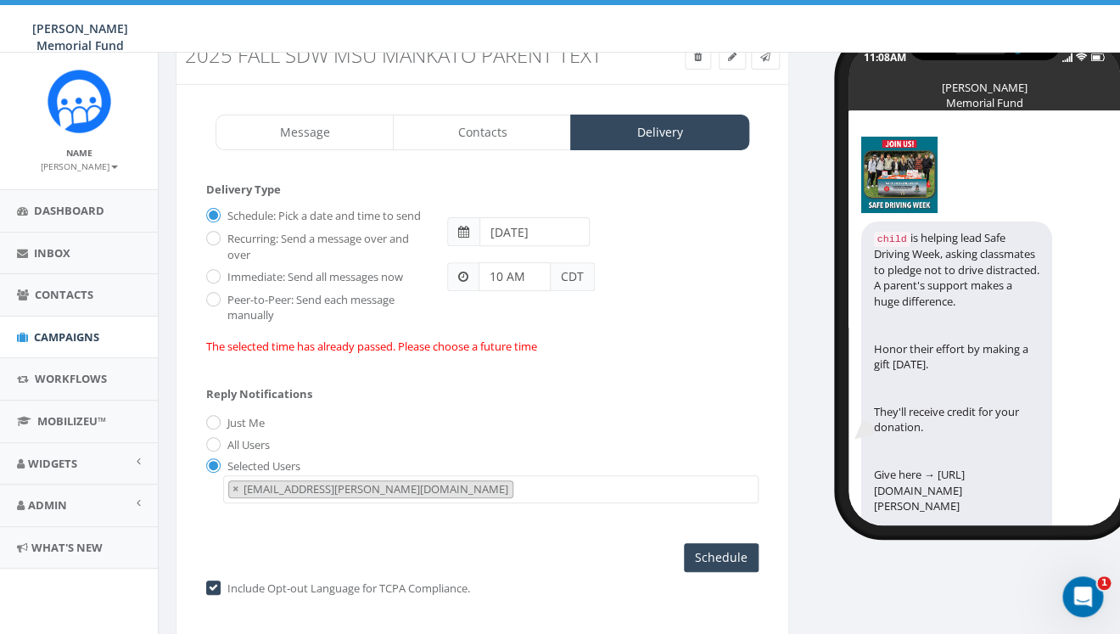
scroll to position [67, 0]
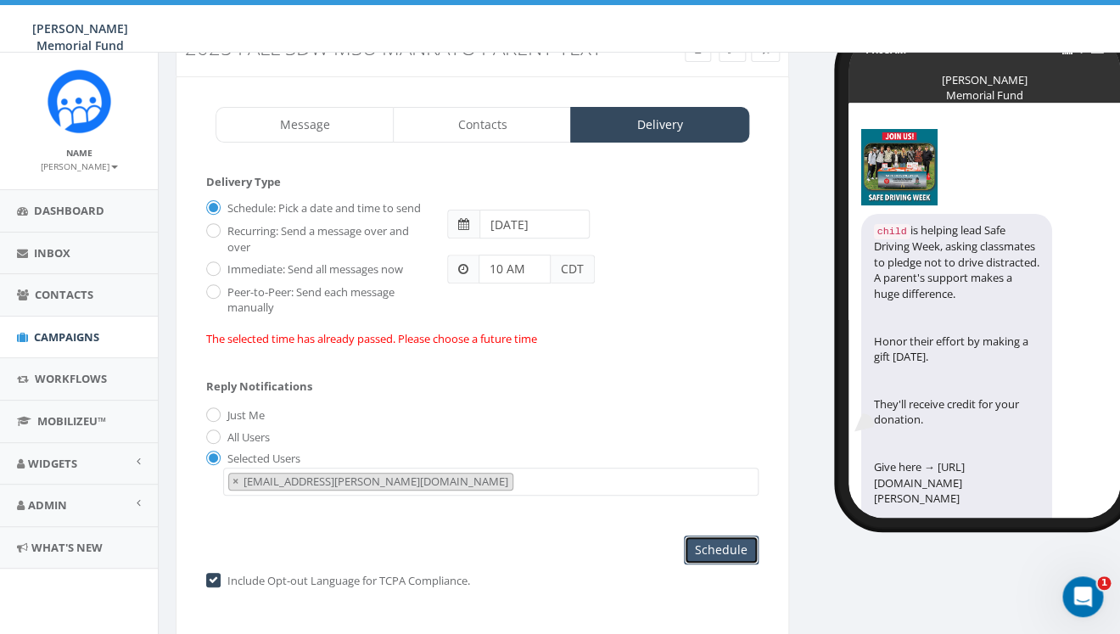
click at [707, 564] on input "Schedule" at bounding box center [721, 550] width 75 height 29
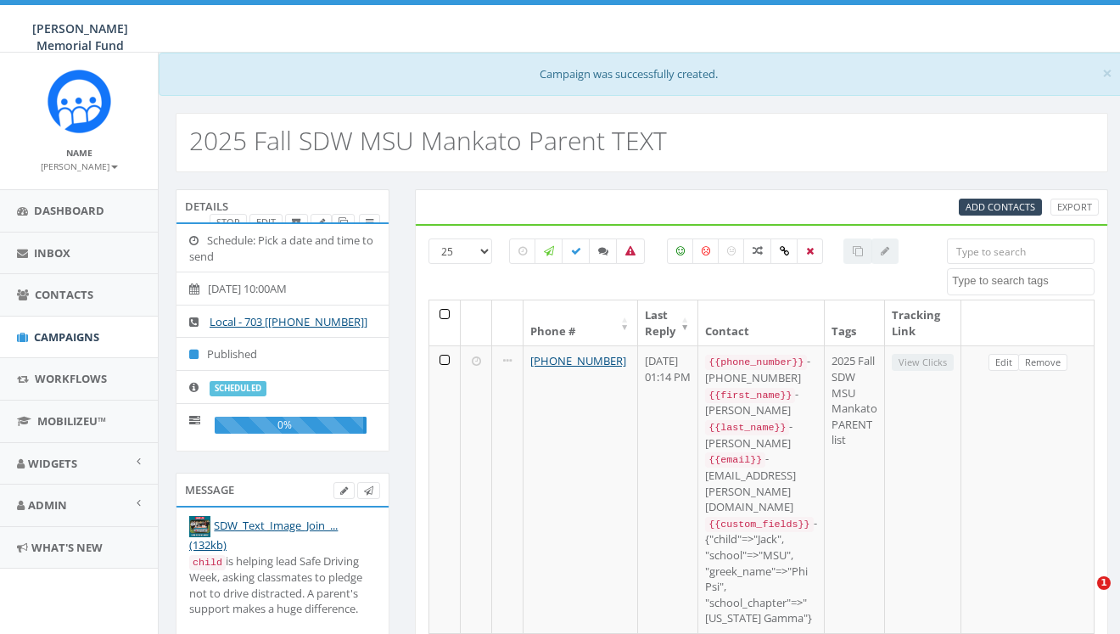
select select
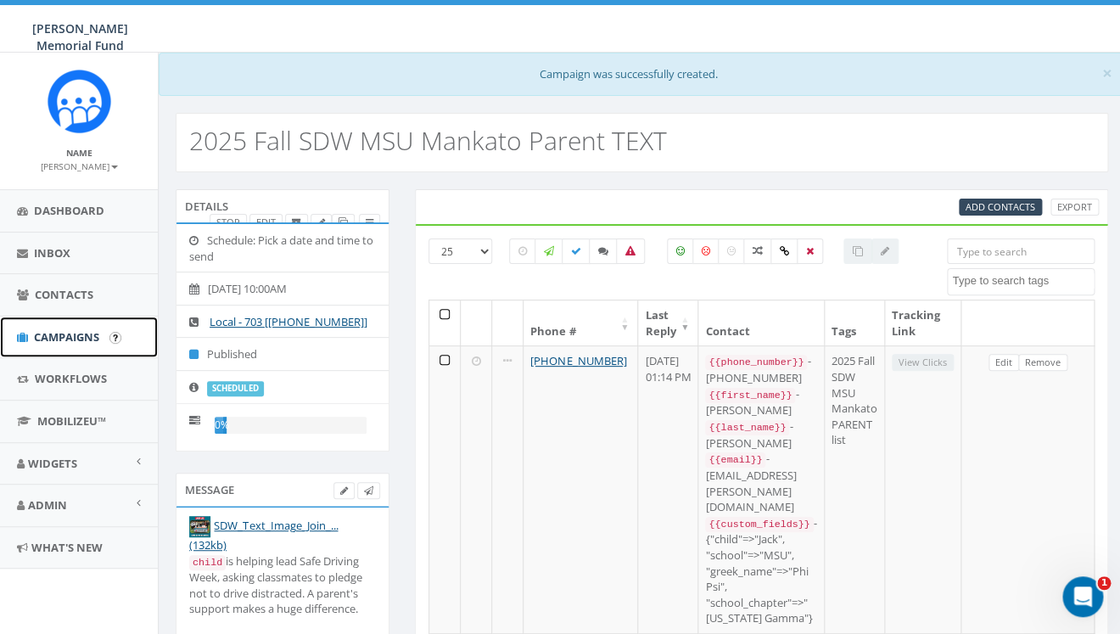
click at [46, 338] on span "Campaigns" at bounding box center [66, 336] width 65 height 15
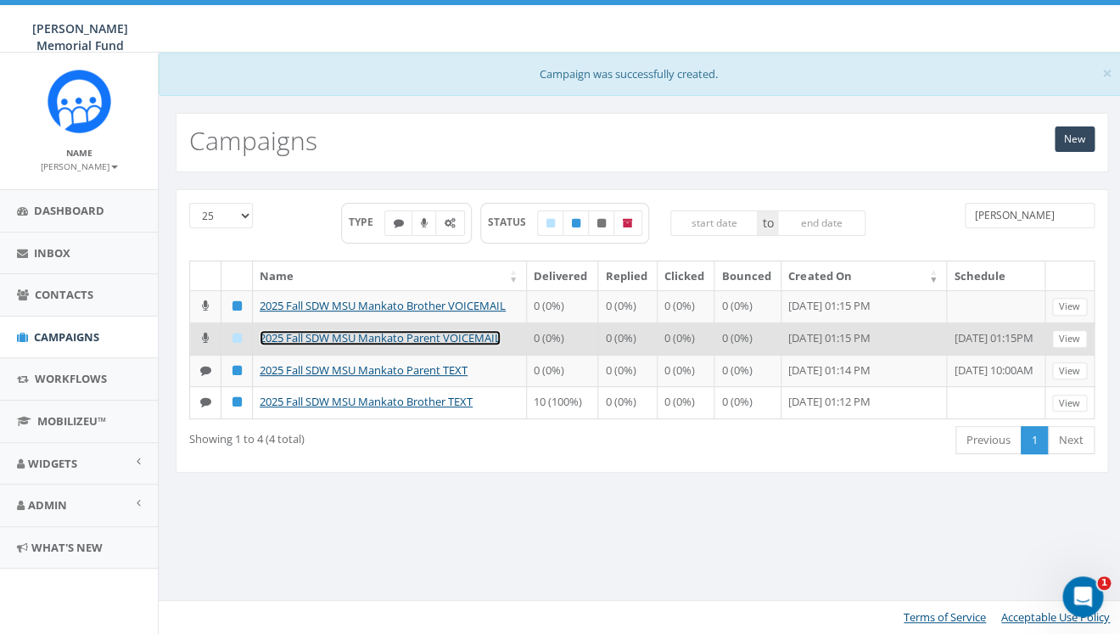
click at [362, 340] on link "2025 Fall SDW MSU Mankato Parent VOICEMAIL" at bounding box center [380, 337] width 241 height 15
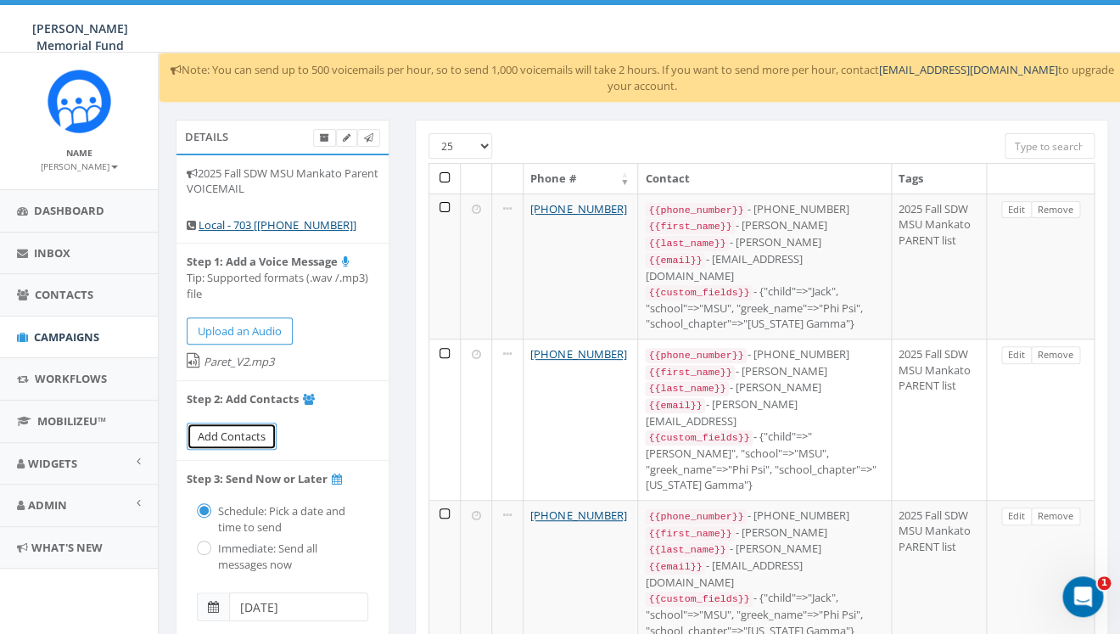
click at [249, 435] on span "Add Contacts" at bounding box center [232, 436] width 68 height 15
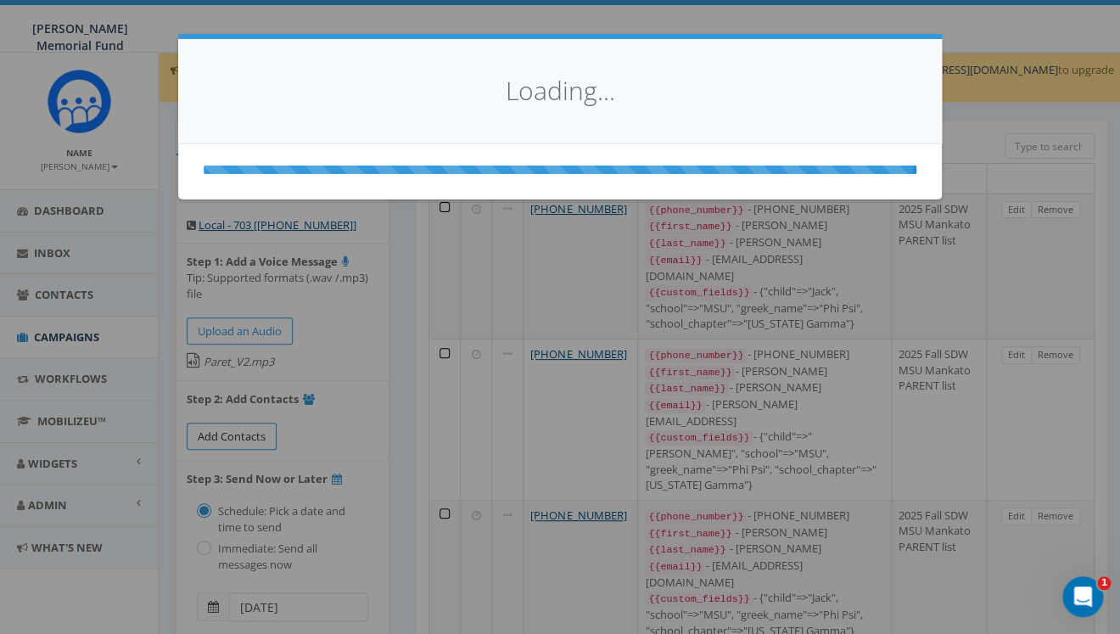
select select
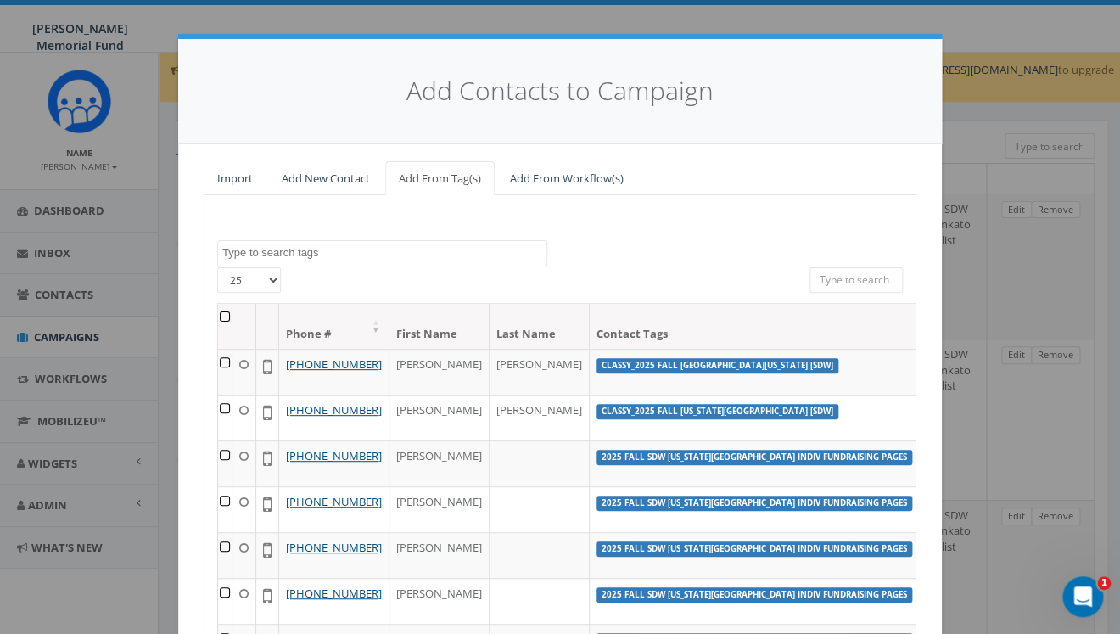
click at [310, 259] on textarea "Search" at bounding box center [384, 252] width 324 height 15
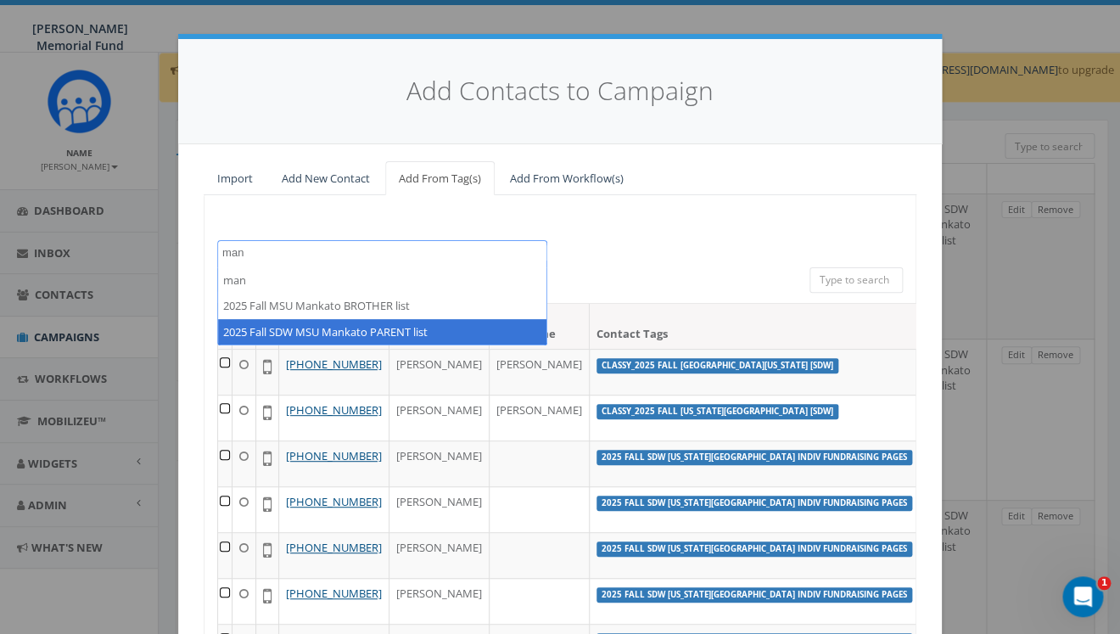
type textarea "man"
select select "2025 Fall SDW MSU Mankato PARENT list"
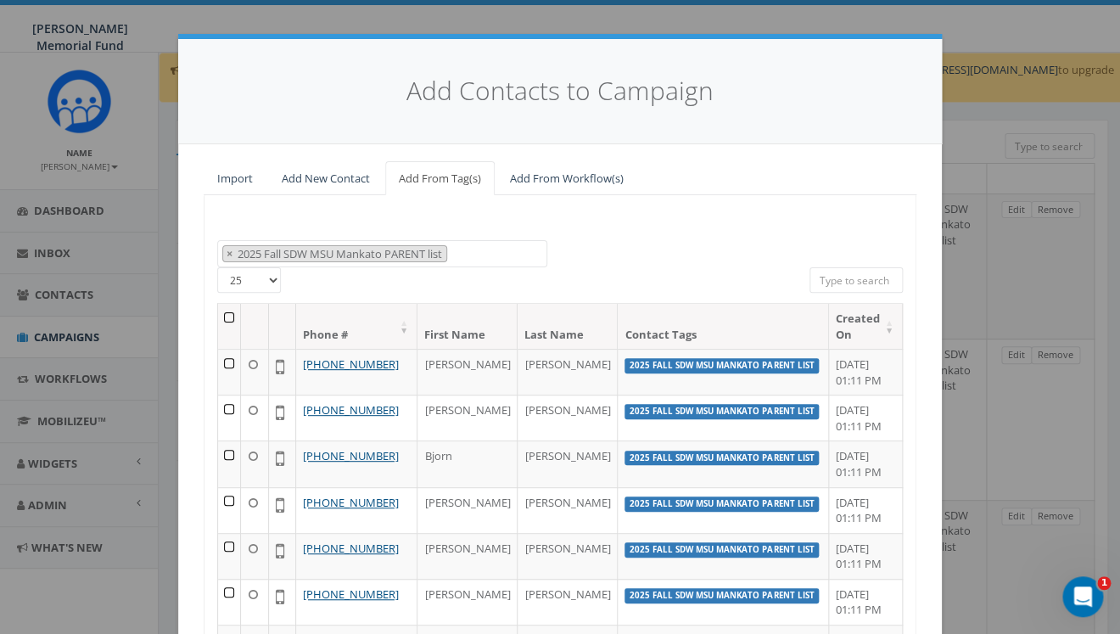
click at [236, 319] on th at bounding box center [229, 326] width 23 height 45
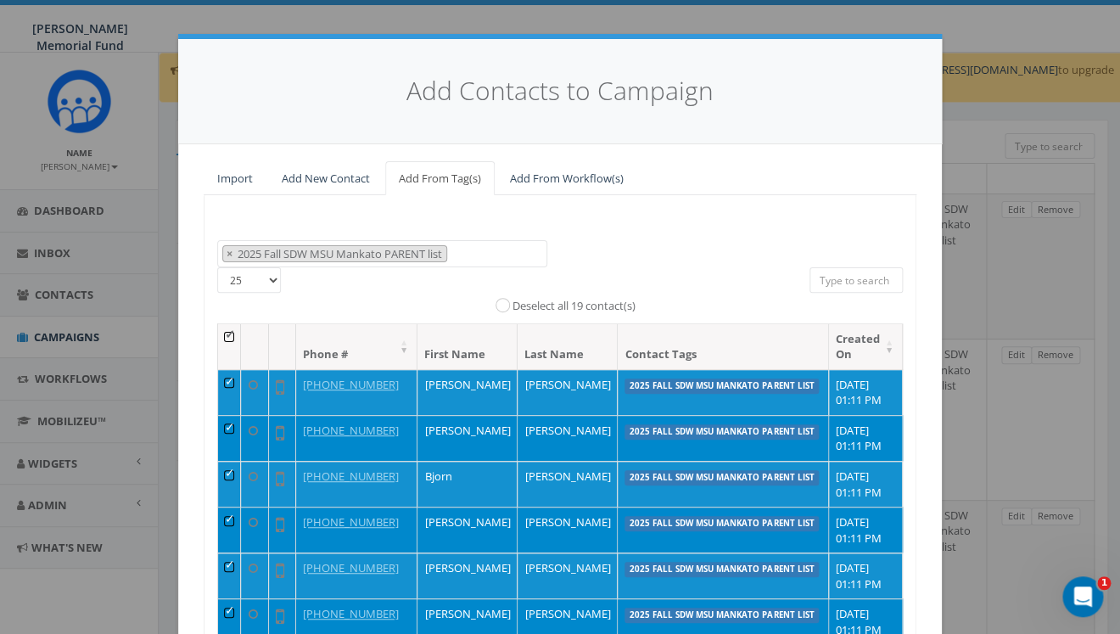
scroll to position [210, 0]
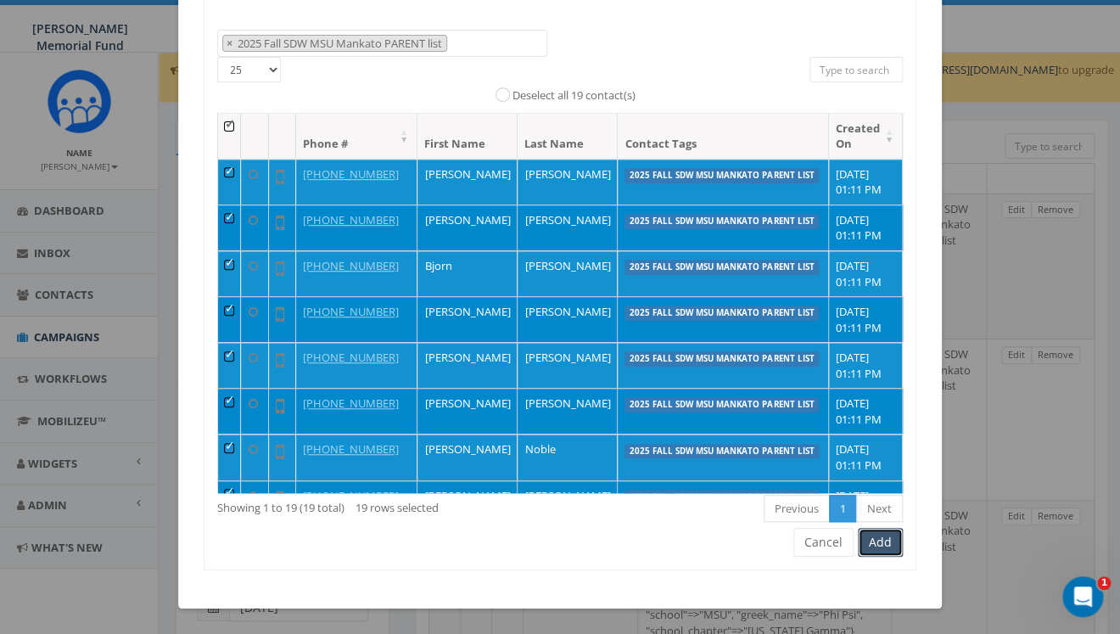
click at [887, 544] on button "Add" at bounding box center [880, 542] width 45 height 29
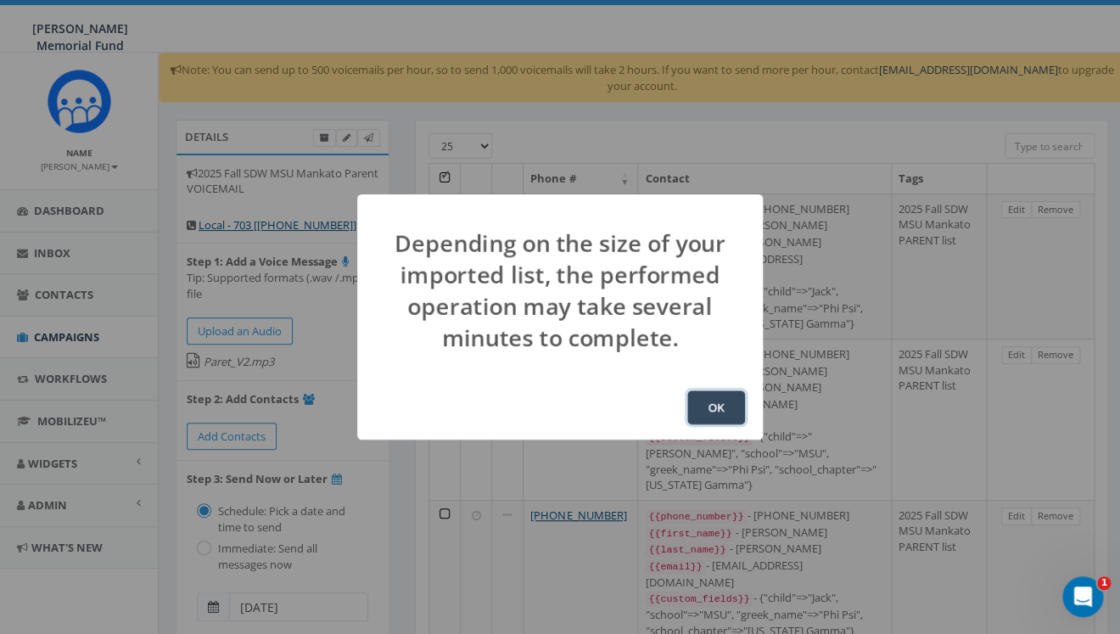
click at [716, 405] on button "OK" at bounding box center [716, 407] width 58 height 34
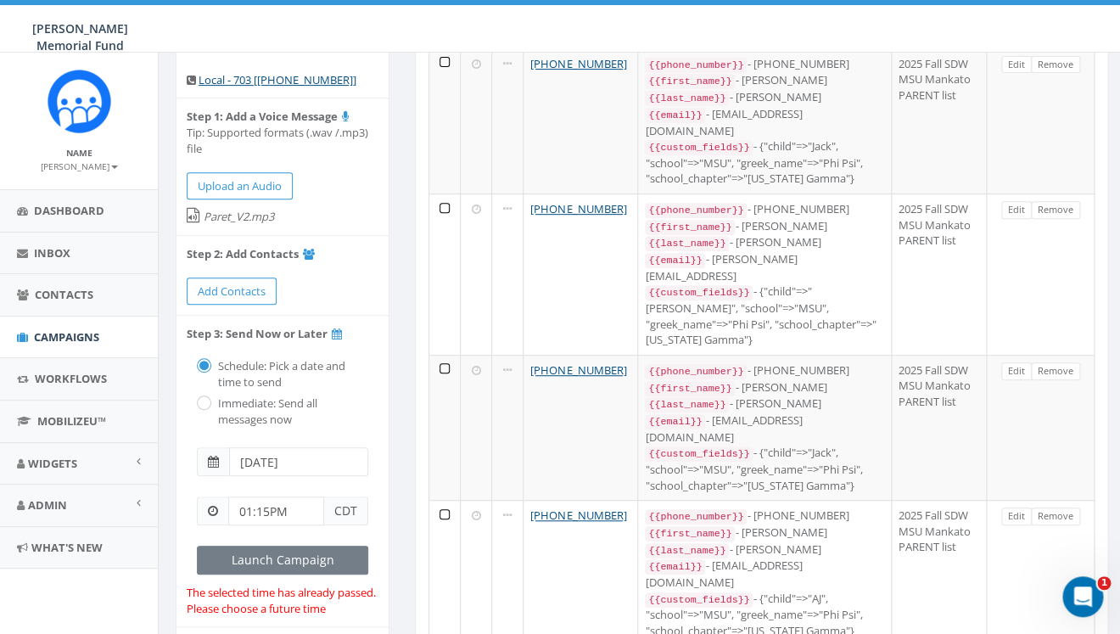
scroll to position [155, 0]
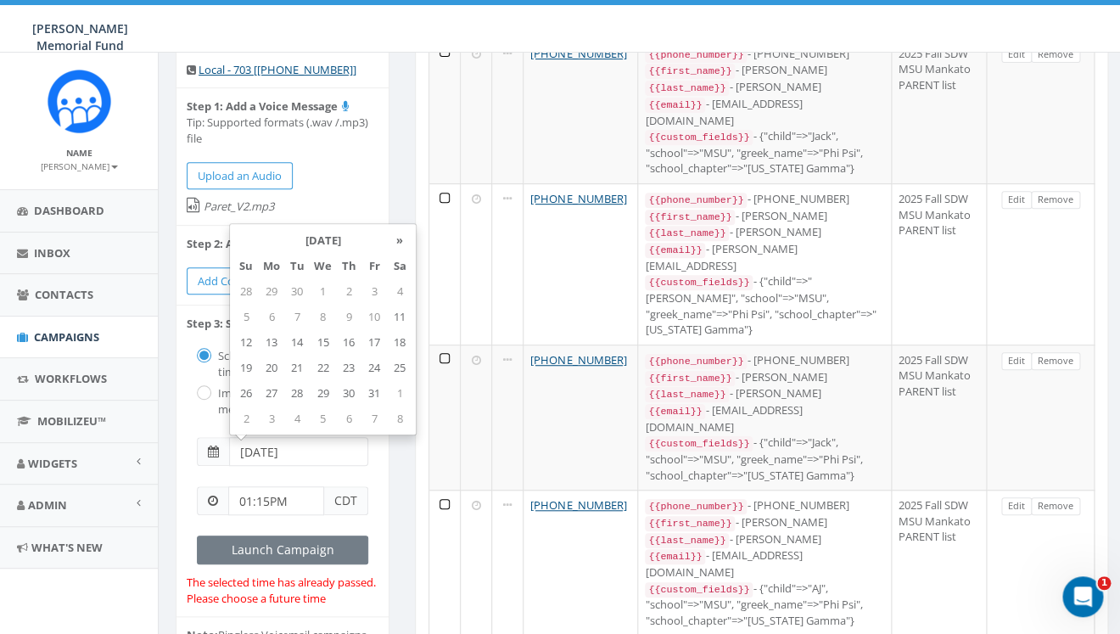
click at [303, 449] on input "[DATE]" at bounding box center [298, 451] width 139 height 29
click at [317, 343] on td "15" at bounding box center [323, 341] width 26 height 25
type input "[DATE]"
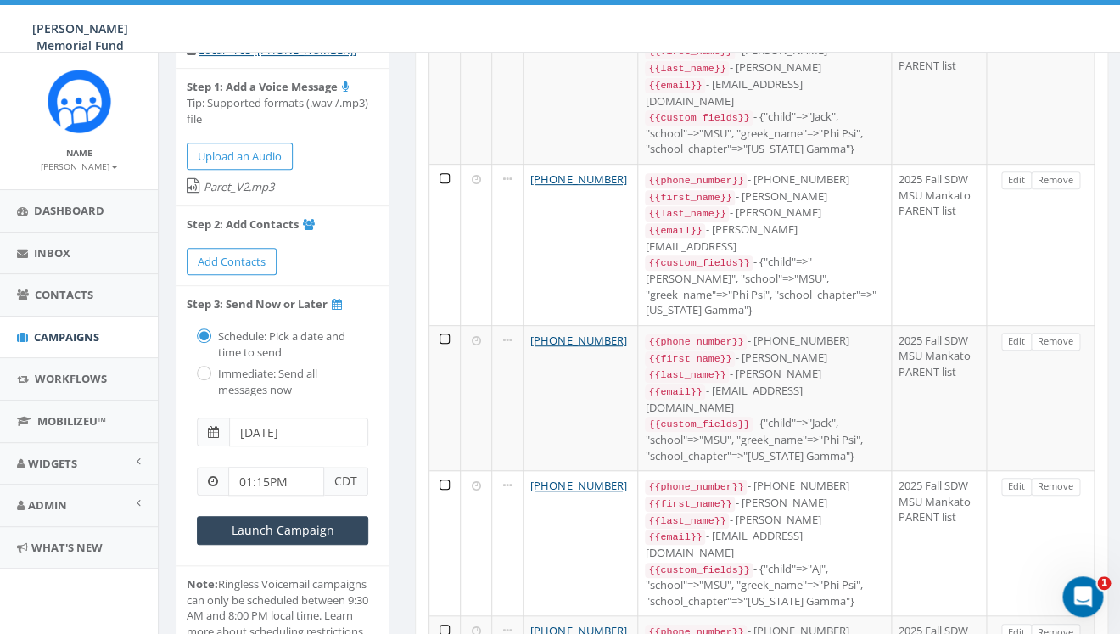
scroll to position [177, 0]
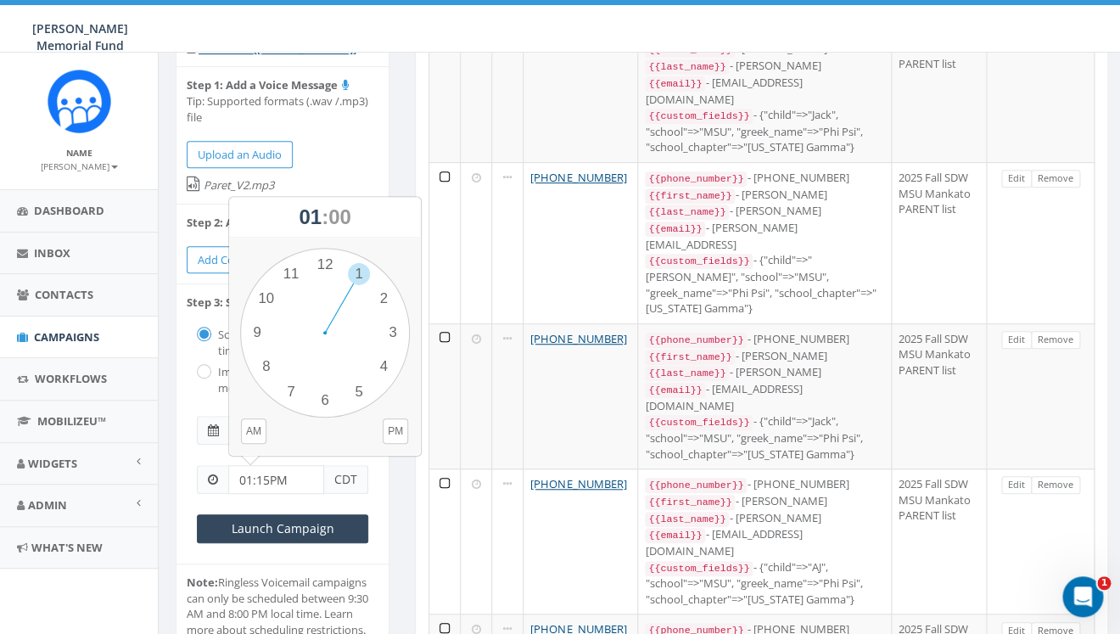
drag, startPoint x: 268, startPoint y: 480, endPoint x: 236, endPoint y: 481, distance: 32.3
click at [236, 481] on input "01:15PM" at bounding box center [276, 479] width 96 height 29
type input "10 AM"
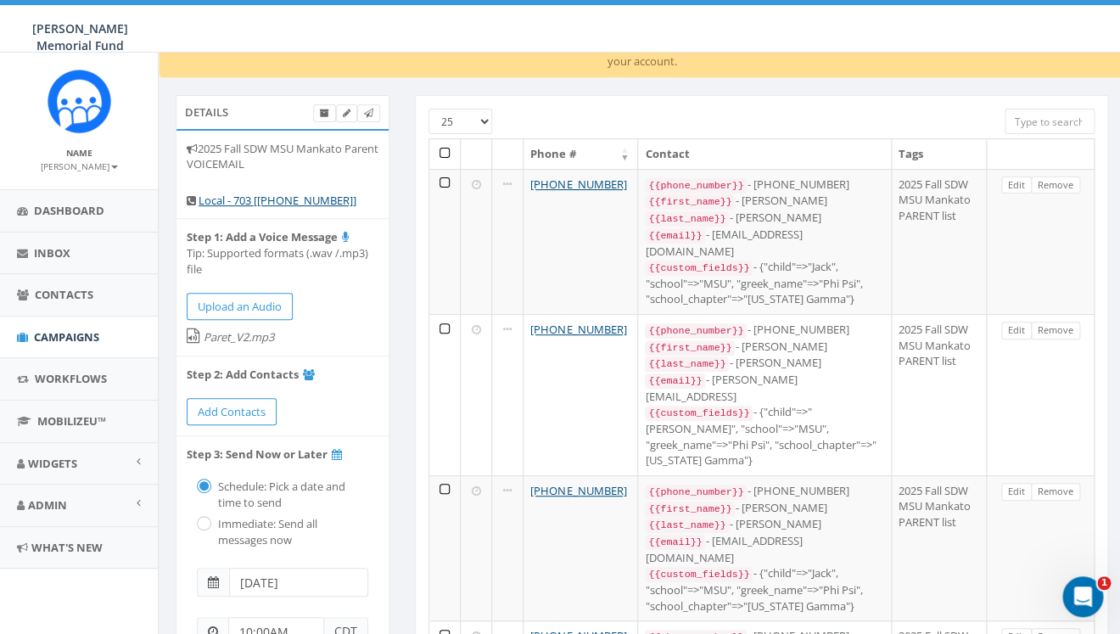
scroll to position [26, 0]
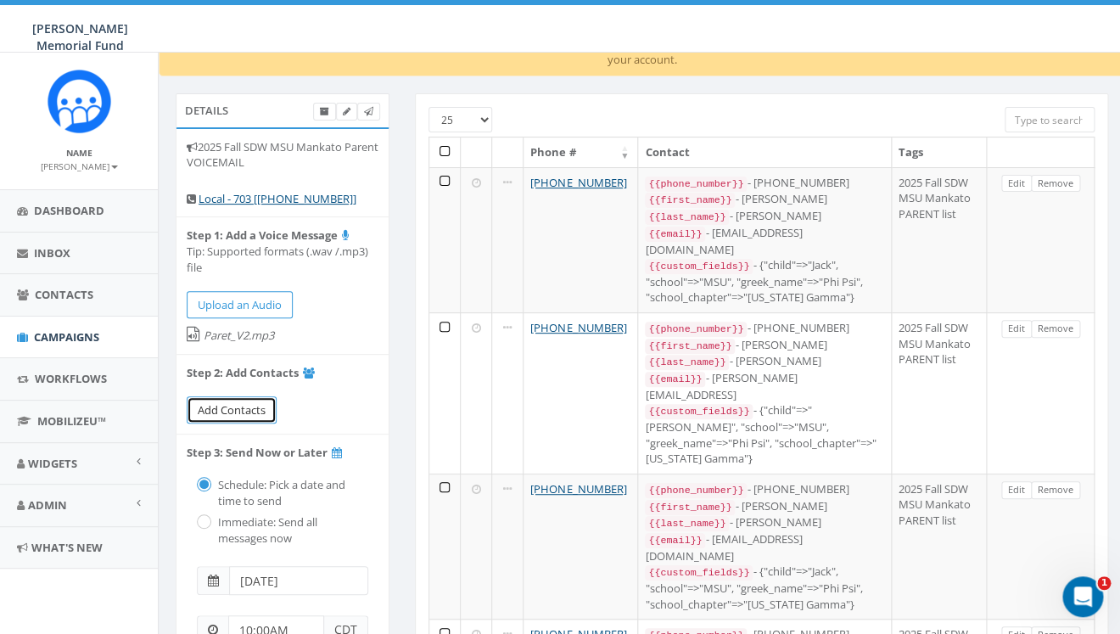
click at [233, 408] on span "Add Contacts" at bounding box center [232, 409] width 68 height 15
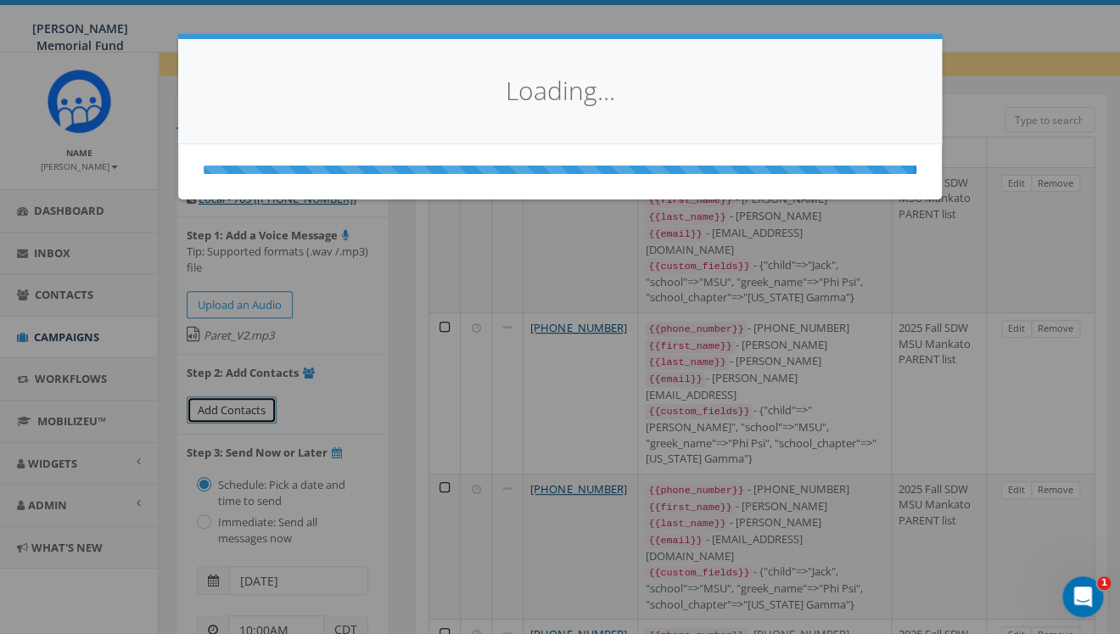
select select
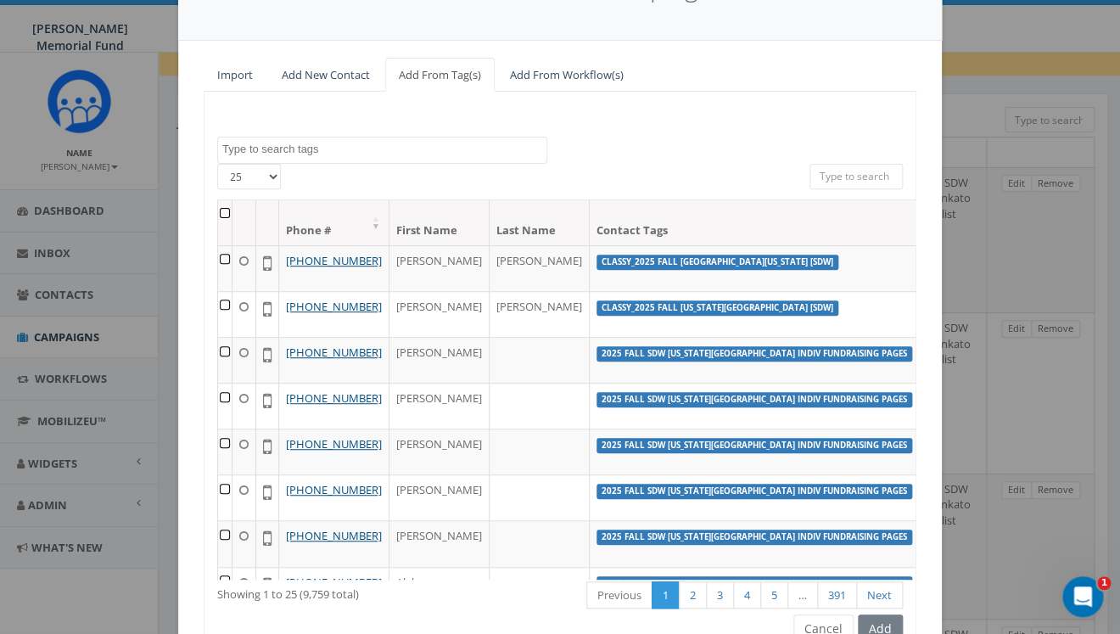
scroll to position [107, 0]
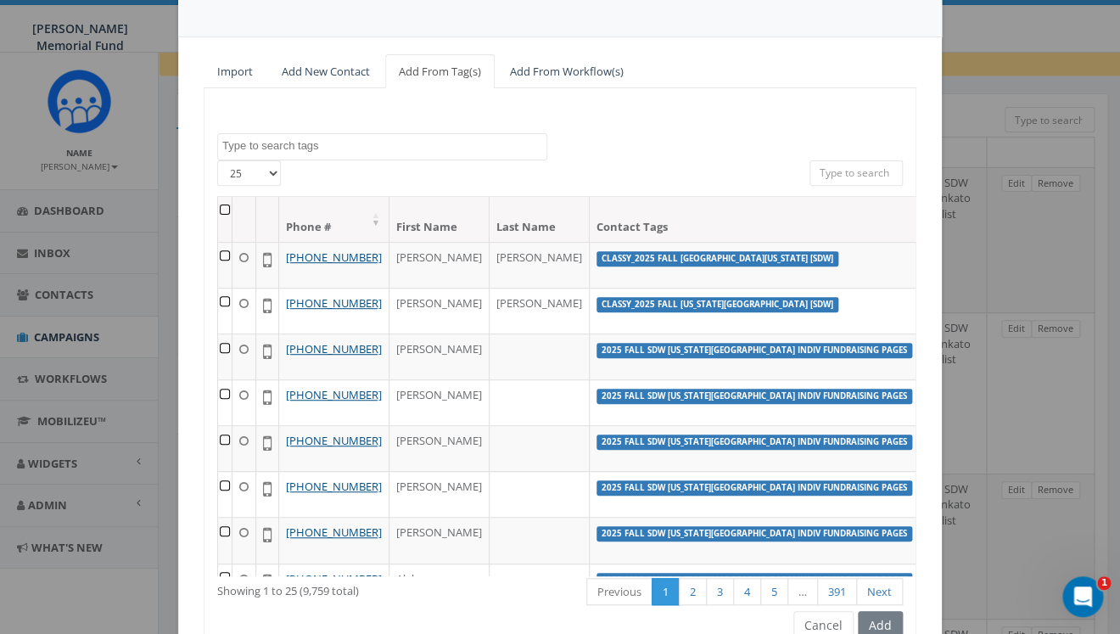
click at [343, 149] on textarea "Search" at bounding box center [384, 145] width 324 height 15
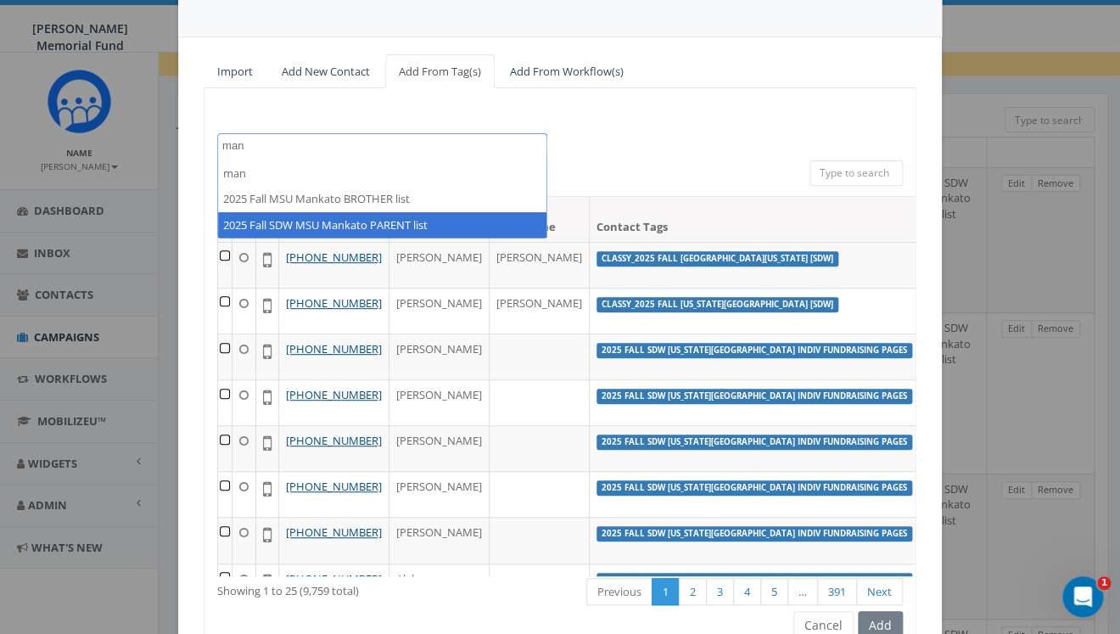
type textarea "man"
select select "2025 Fall SDW MSU Mankato PARENT list"
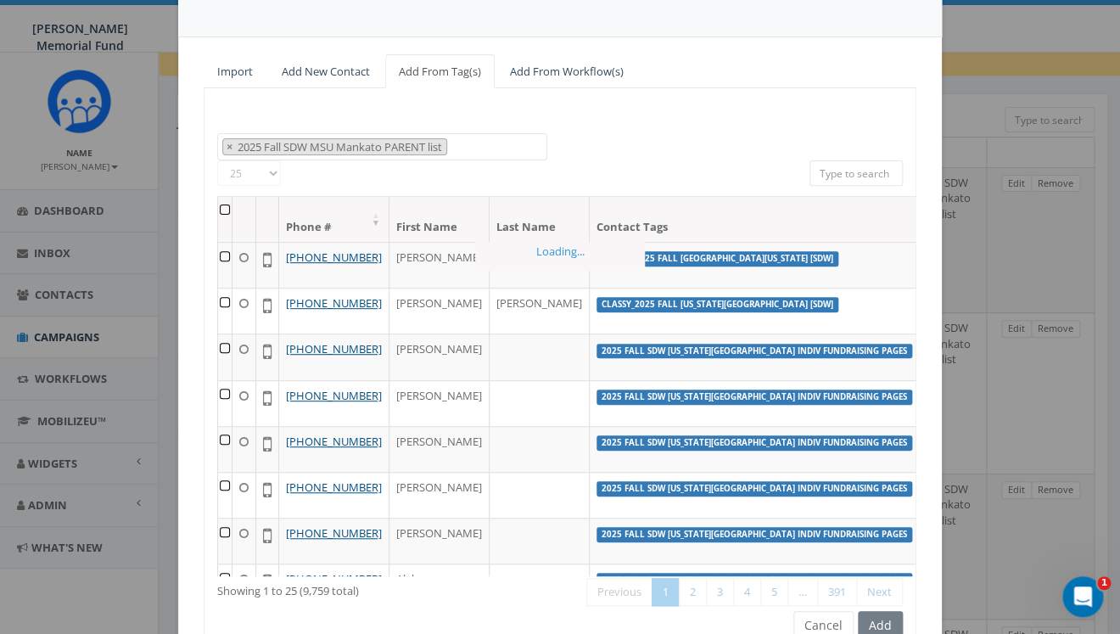
scroll to position [1141, 0]
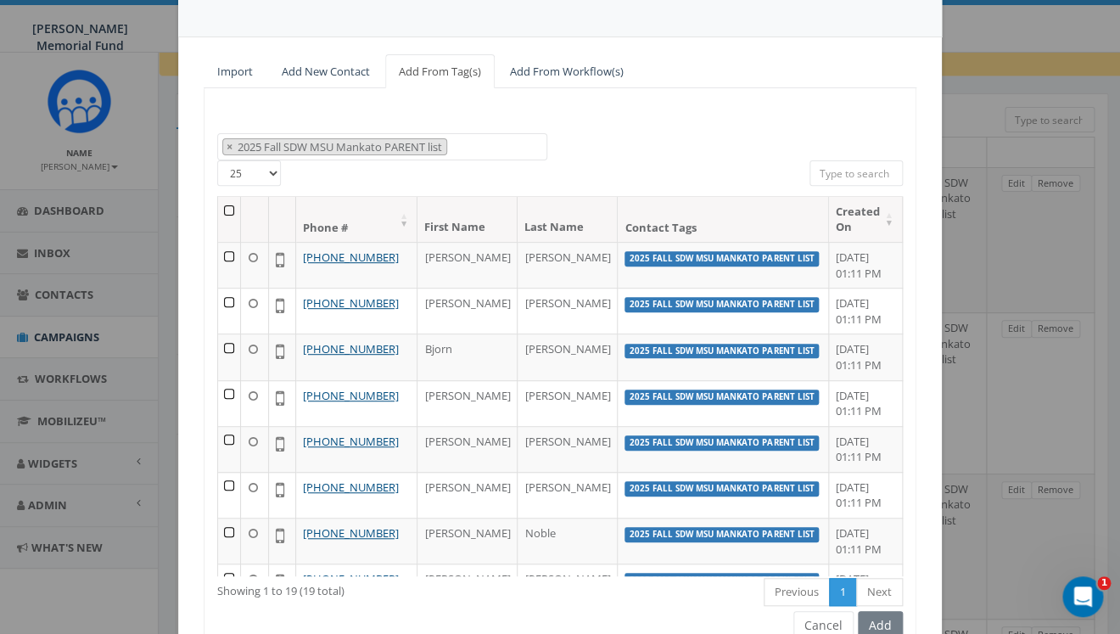
click at [228, 210] on th at bounding box center [229, 219] width 23 height 45
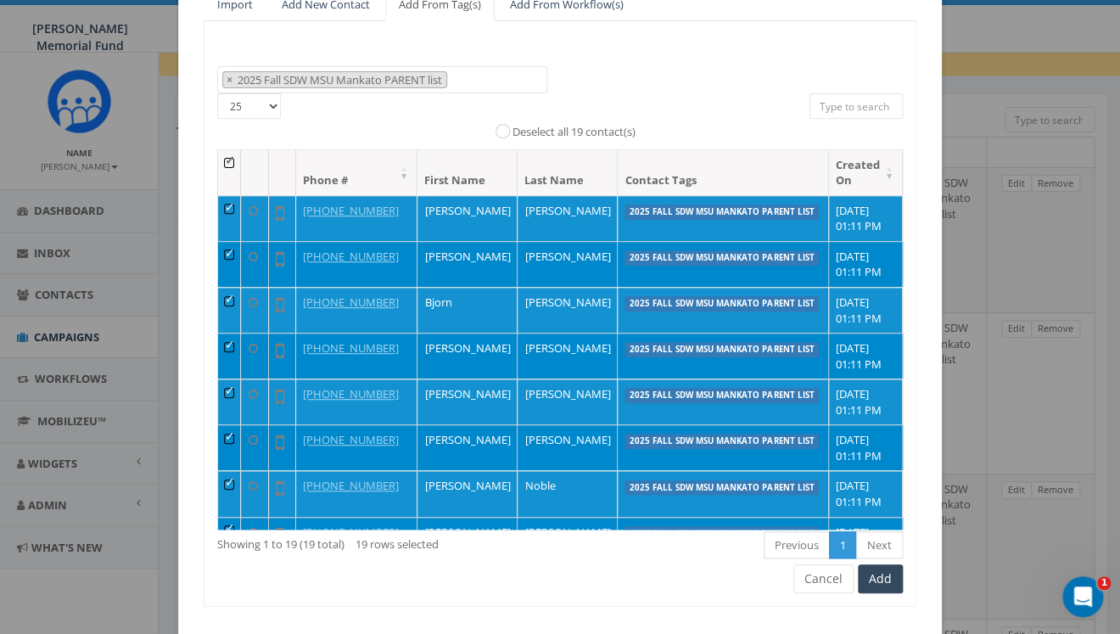
scroll to position [210, 0]
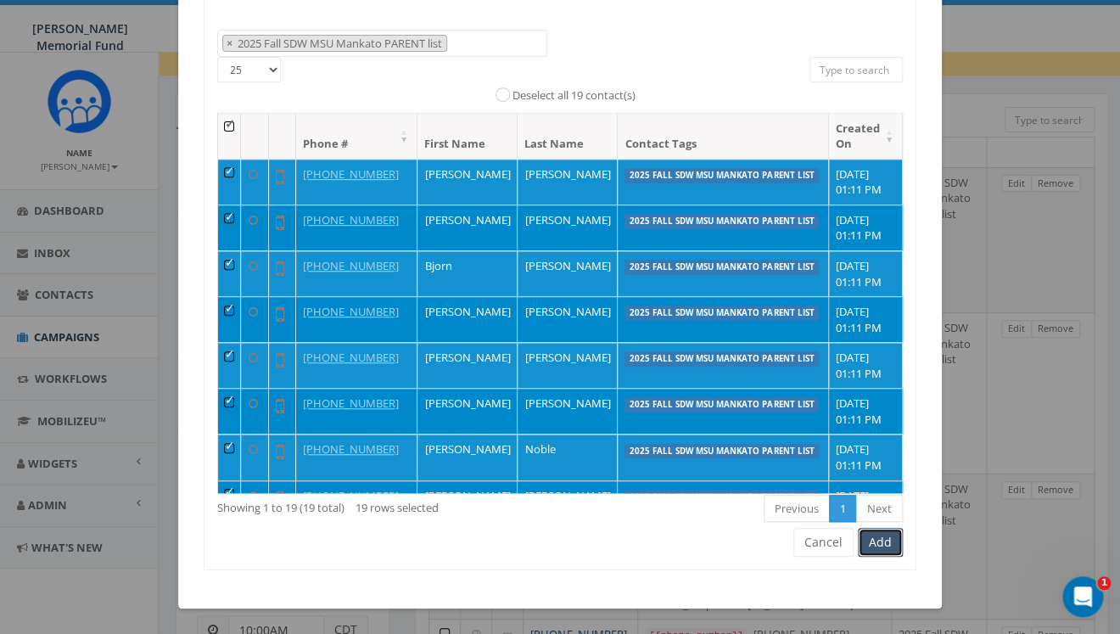
click at [882, 541] on button "Add" at bounding box center [880, 542] width 45 height 29
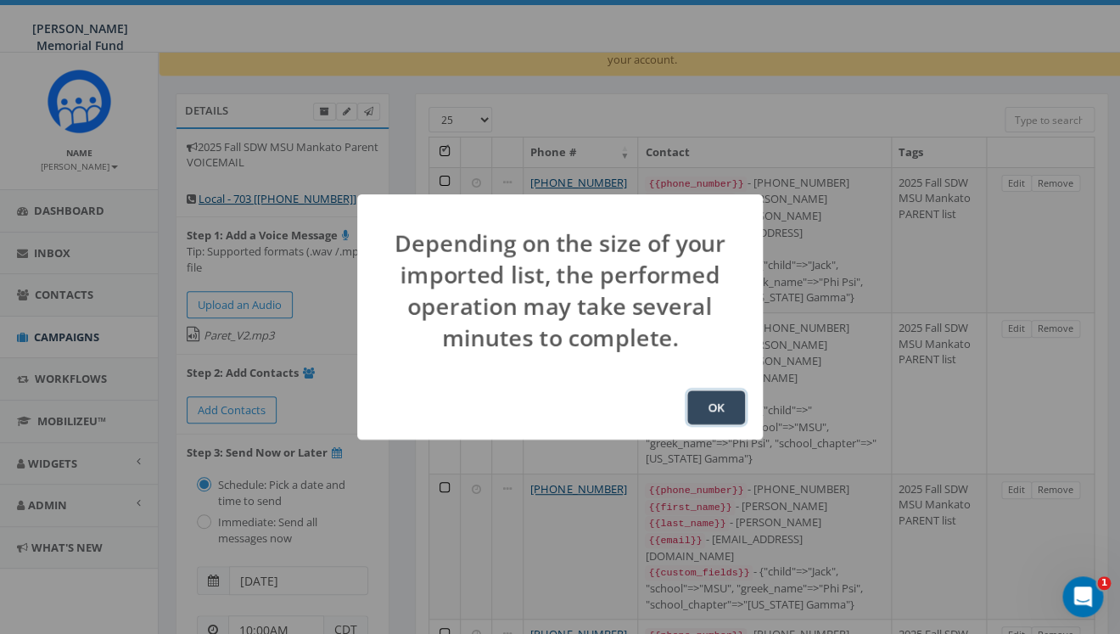
click at [721, 401] on button "OK" at bounding box center [716, 407] width 58 height 34
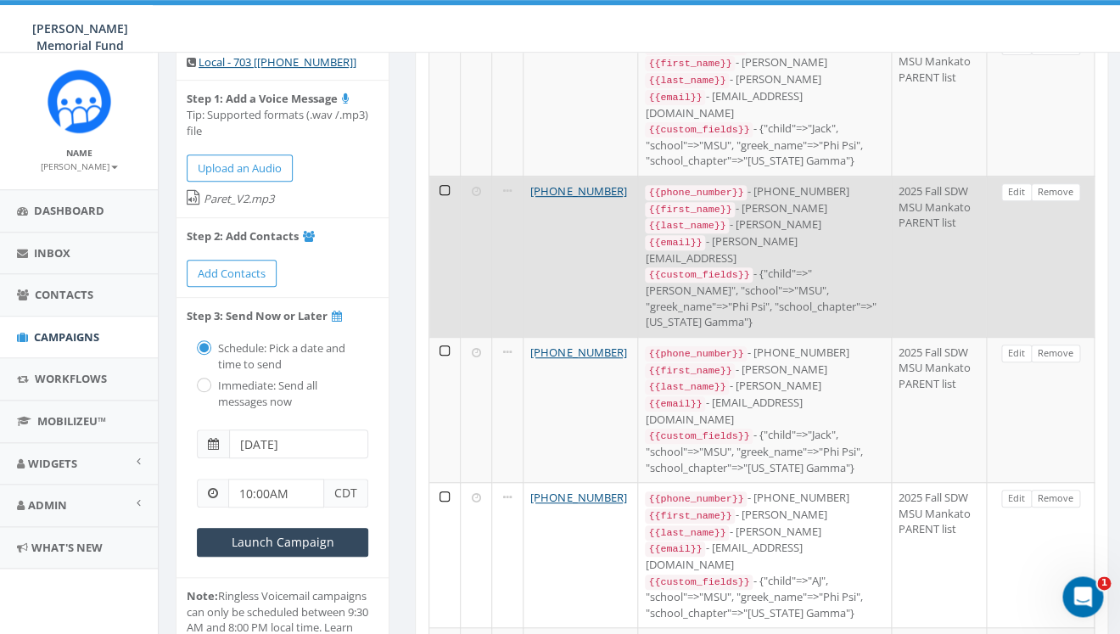
scroll to position [170, 0]
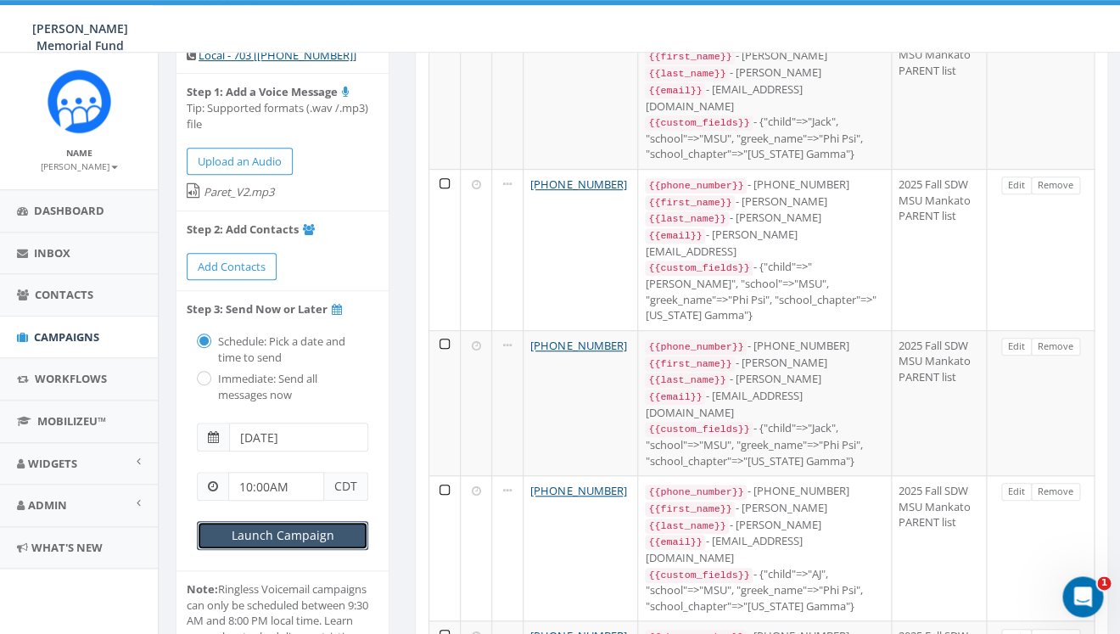
click at [236, 536] on input "Launch Campaign" at bounding box center [282, 535] width 171 height 29
